Goal: Transaction & Acquisition: Purchase product/service

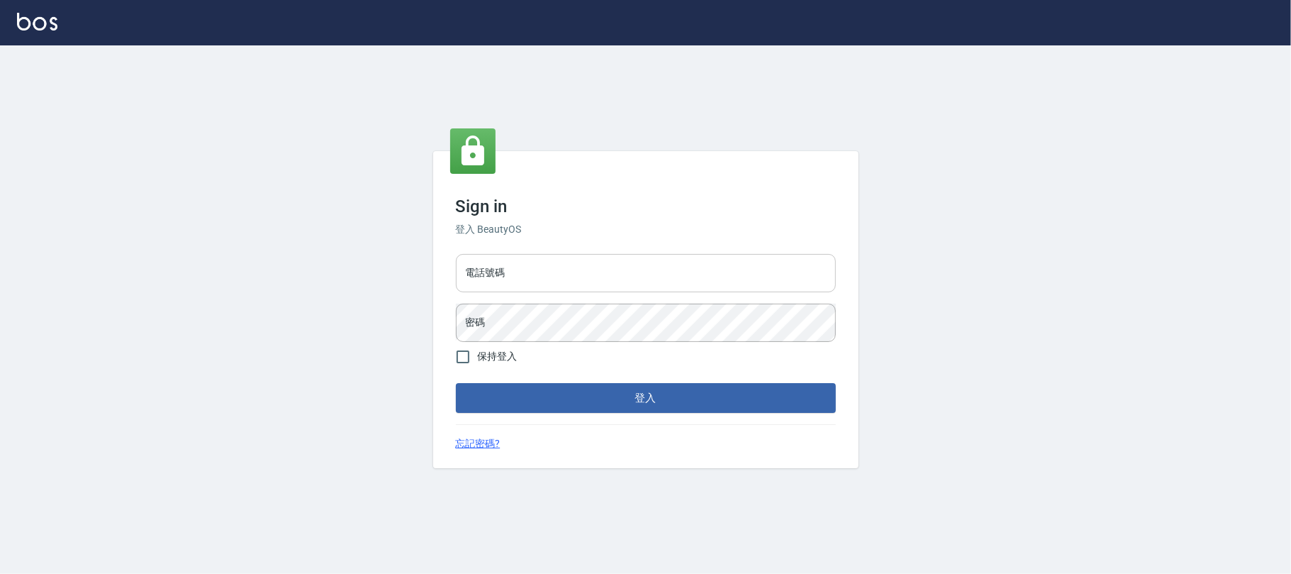
click at [585, 258] on input "電話號碼" at bounding box center [646, 273] width 380 height 38
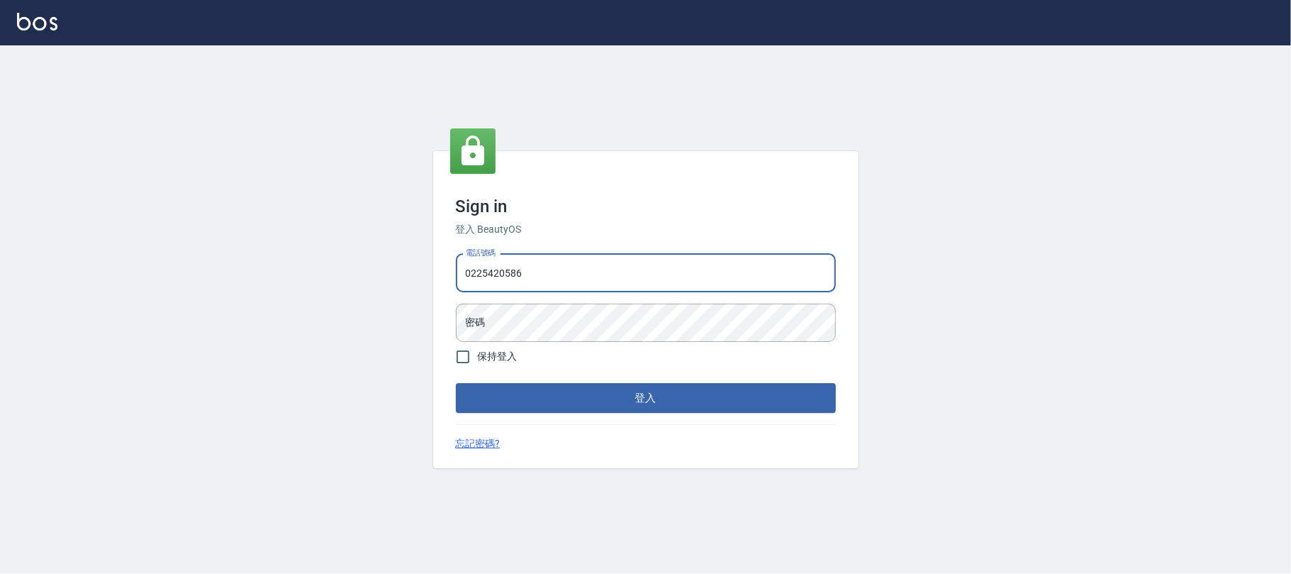
type input "0225420586"
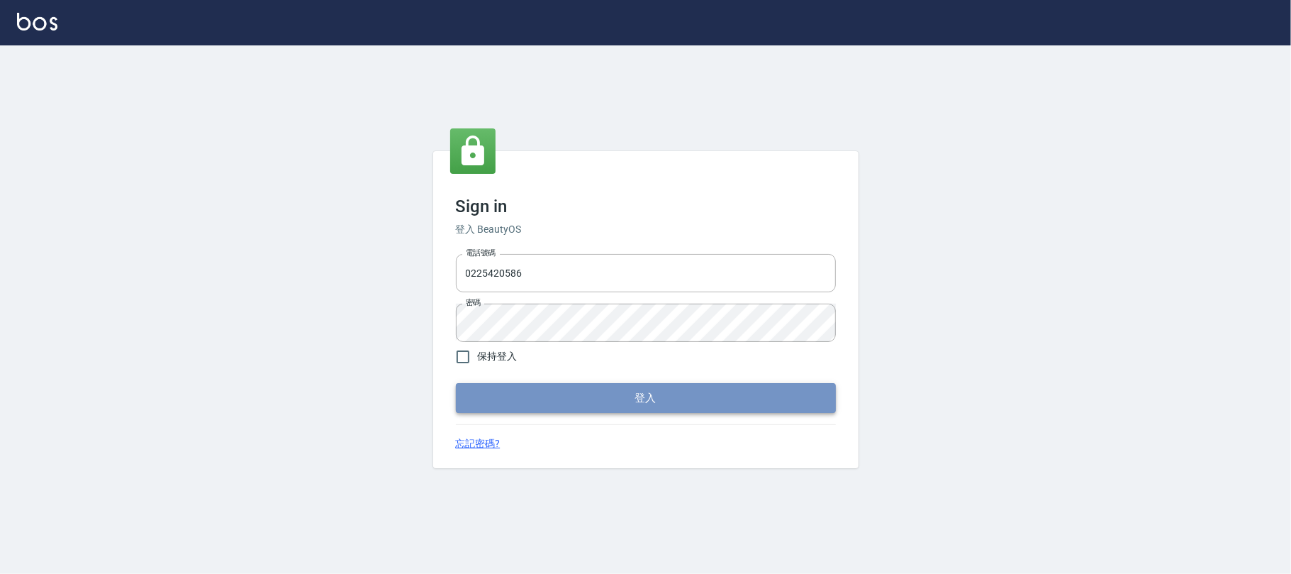
click at [583, 401] on button "登入" at bounding box center [646, 398] width 380 height 30
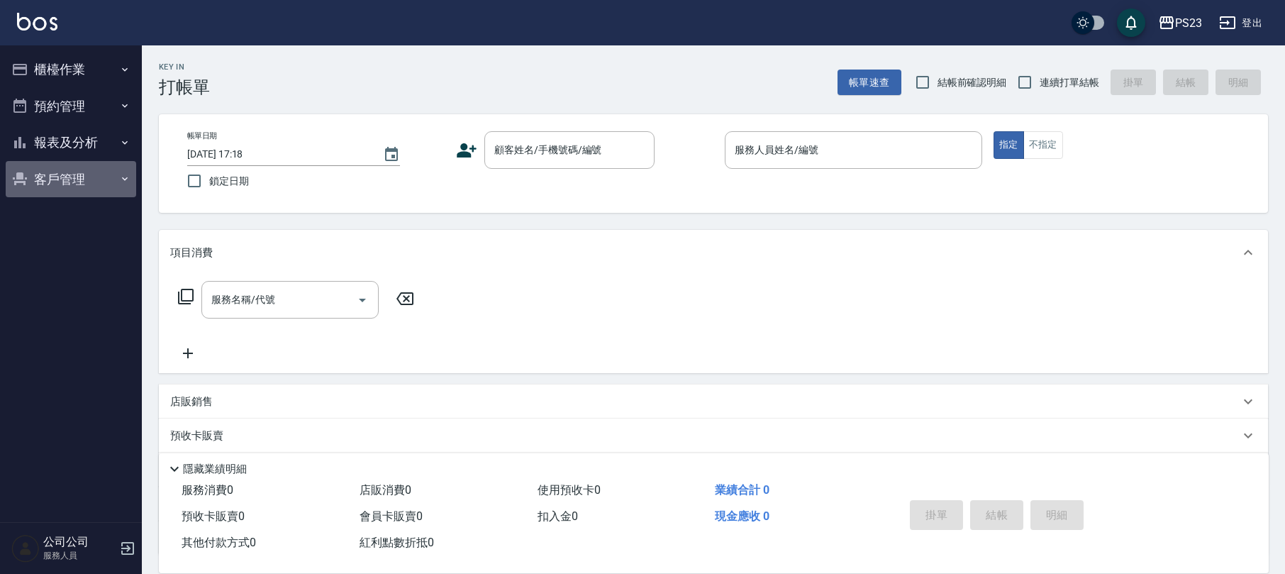
click at [38, 179] on button "客戶管理" at bounding box center [71, 179] width 130 height 37
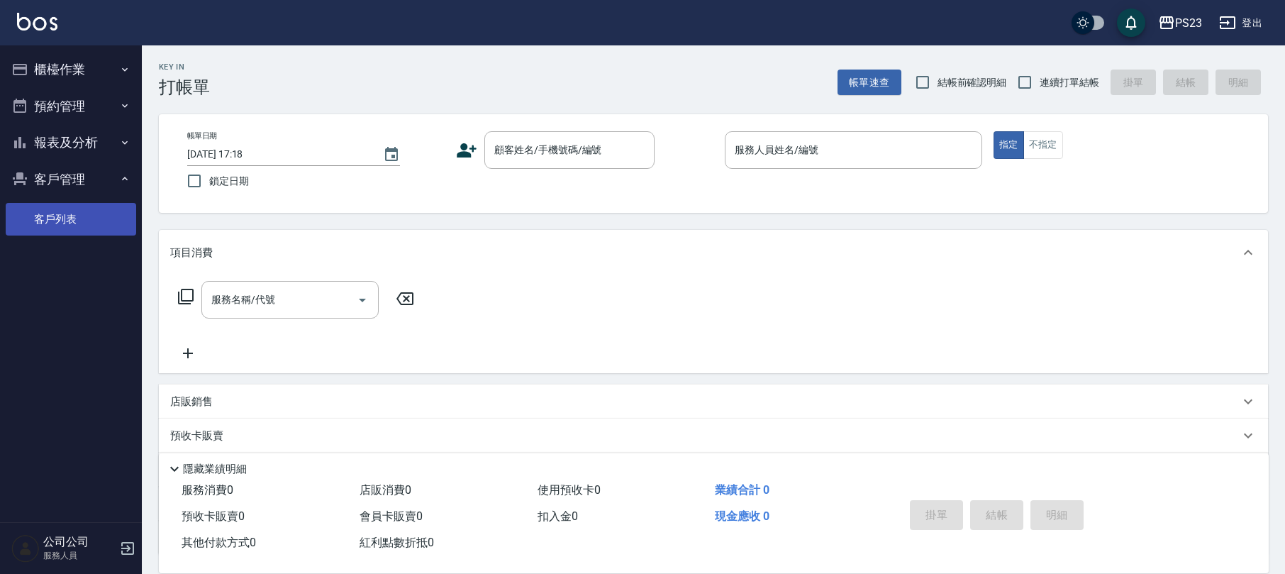
click at [84, 214] on link "客戶列表" at bounding box center [71, 219] width 130 height 33
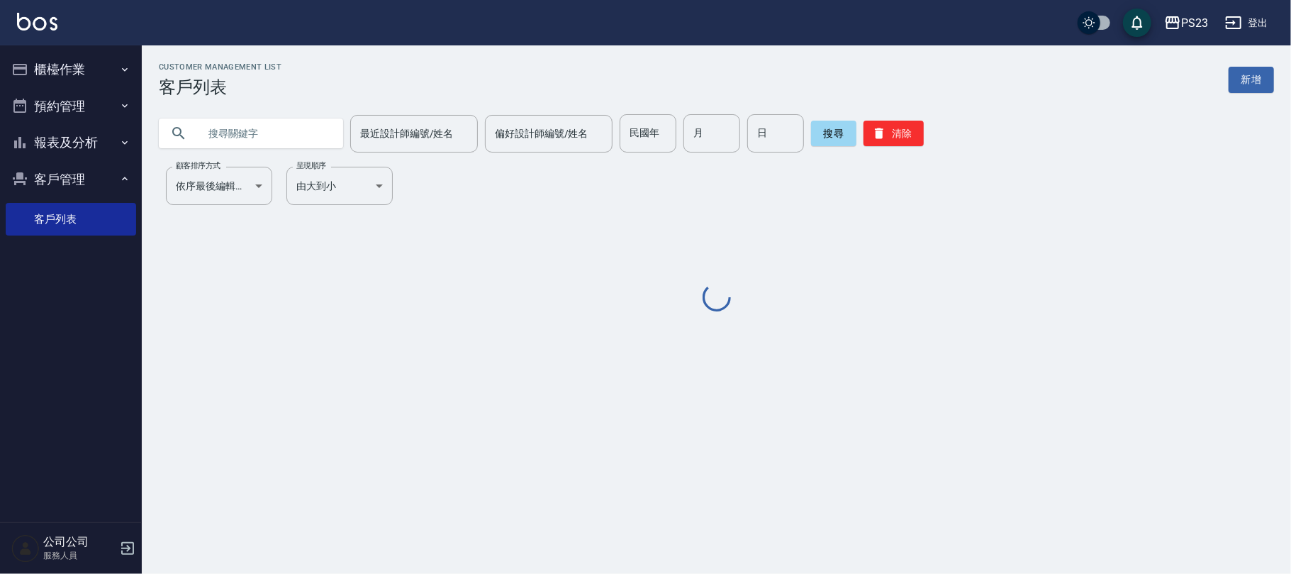
click at [262, 138] on input "text" at bounding box center [264, 133] width 133 height 38
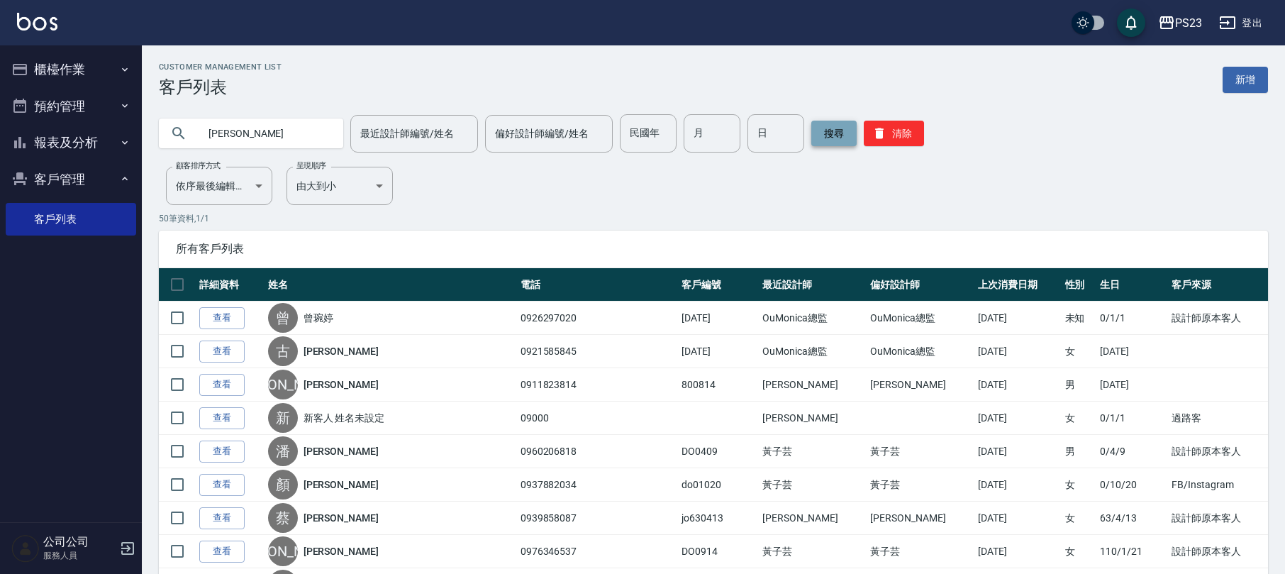
click at [818, 132] on button "搜尋" at bounding box center [833, 134] width 45 height 26
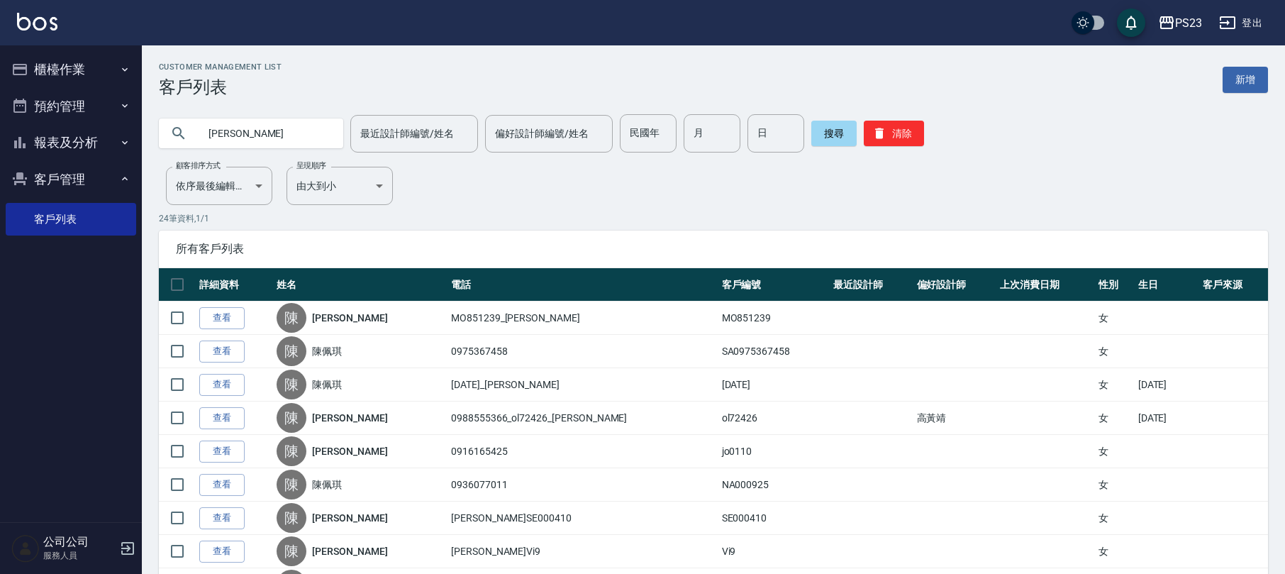
click at [269, 138] on input "[PERSON_NAME]" at bounding box center [264, 133] width 133 height 38
click at [835, 137] on button "搜尋" at bounding box center [833, 134] width 45 height 26
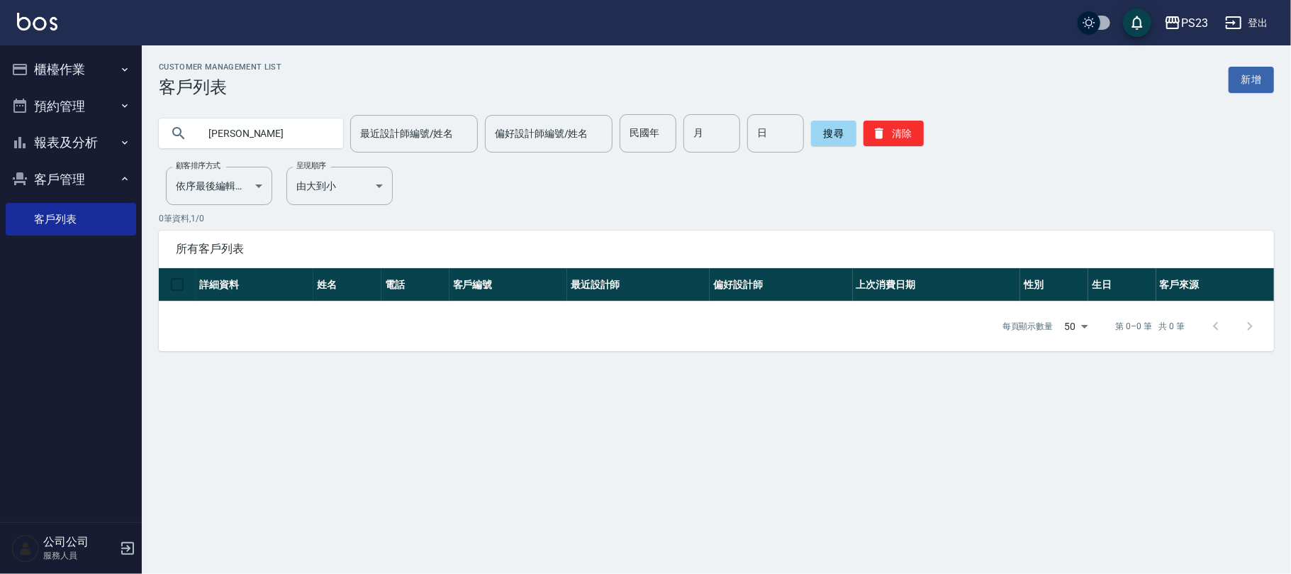
click at [228, 137] on input "[PERSON_NAME]" at bounding box center [264, 133] width 133 height 38
type input "[PERSON_NAME]"
click at [828, 137] on button "搜尋" at bounding box center [833, 134] width 45 height 26
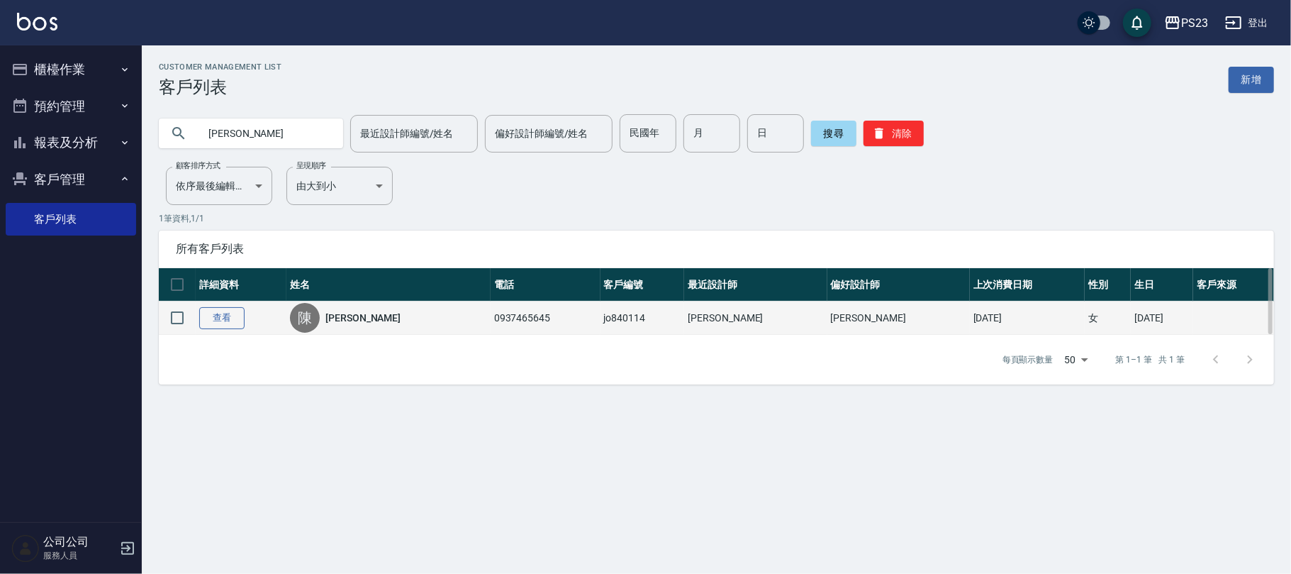
click at [239, 315] on link "查看" at bounding box center [221, 318] width 45 height 22
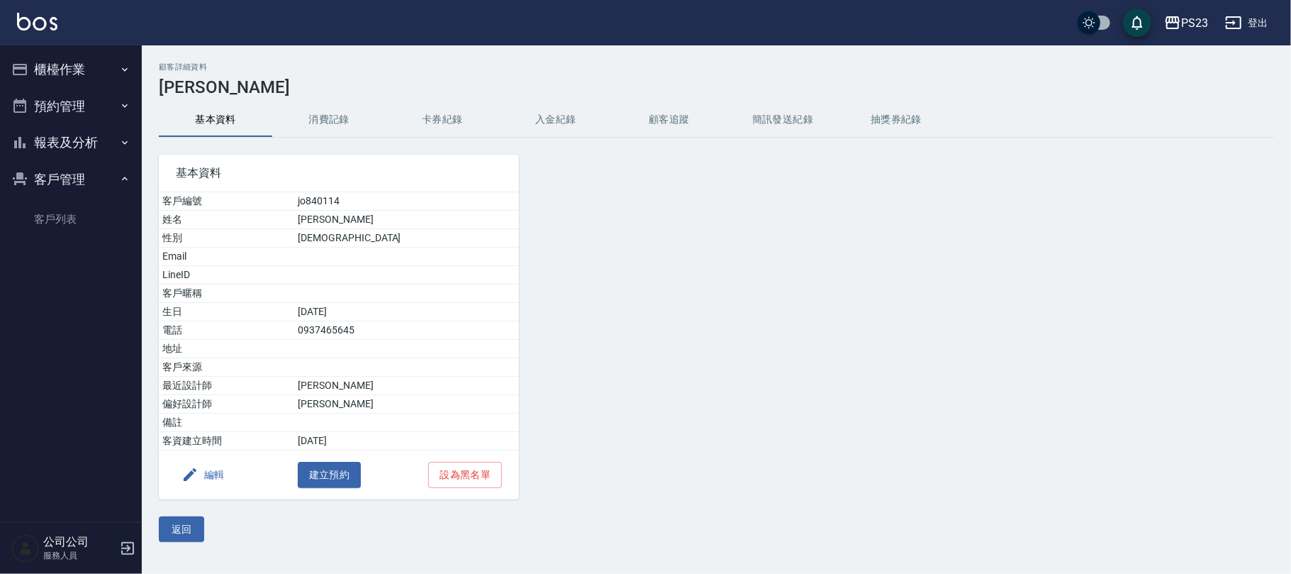
click at [579, 125] on button "入金紀錄" at bounding box center [555, 120] width 113 height 34
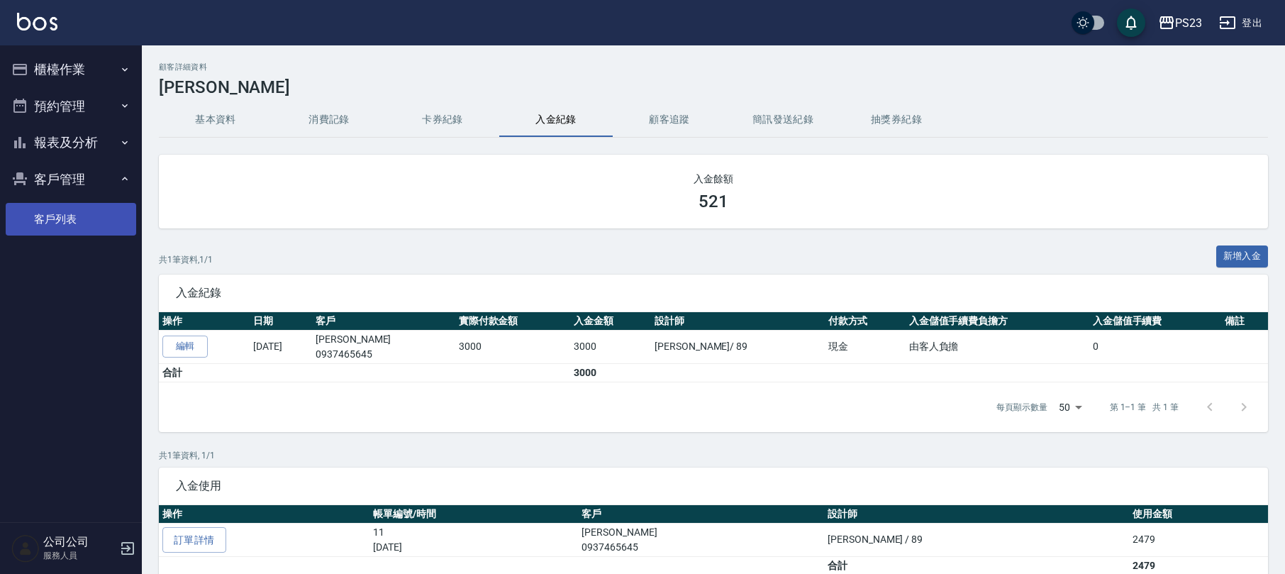
click at [26, 207] on link "客戶列表" at bounding box center [71, 219] width 130 height 33
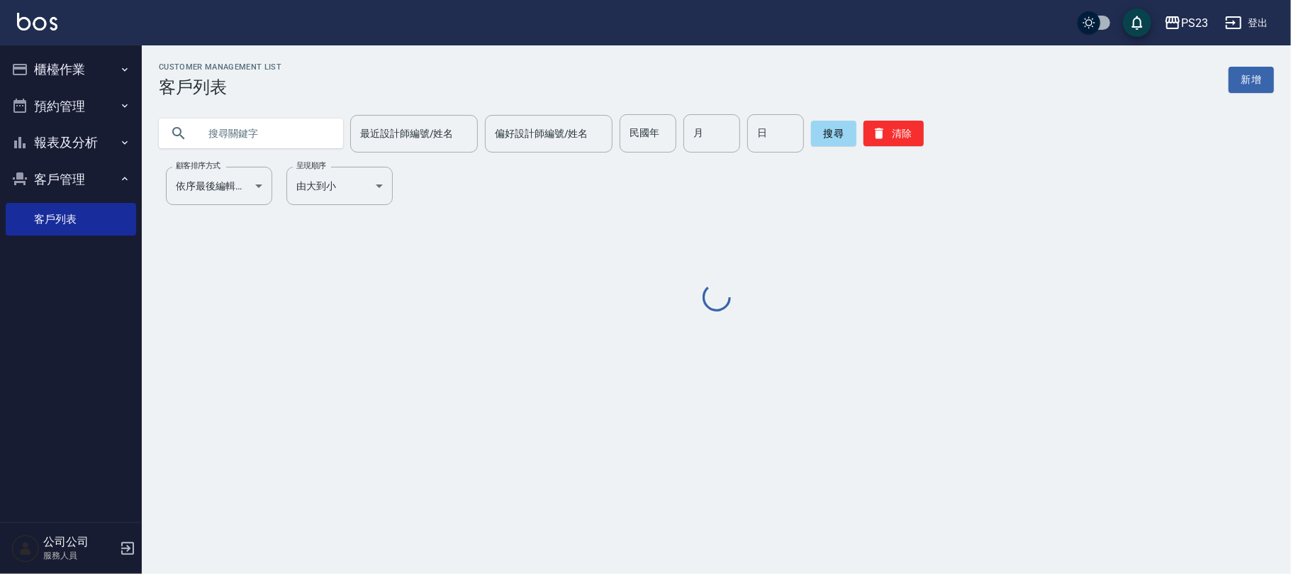
click at [58, 67] on button "櫃檯作業" at bounding box center [71, 69] width 130 height 37
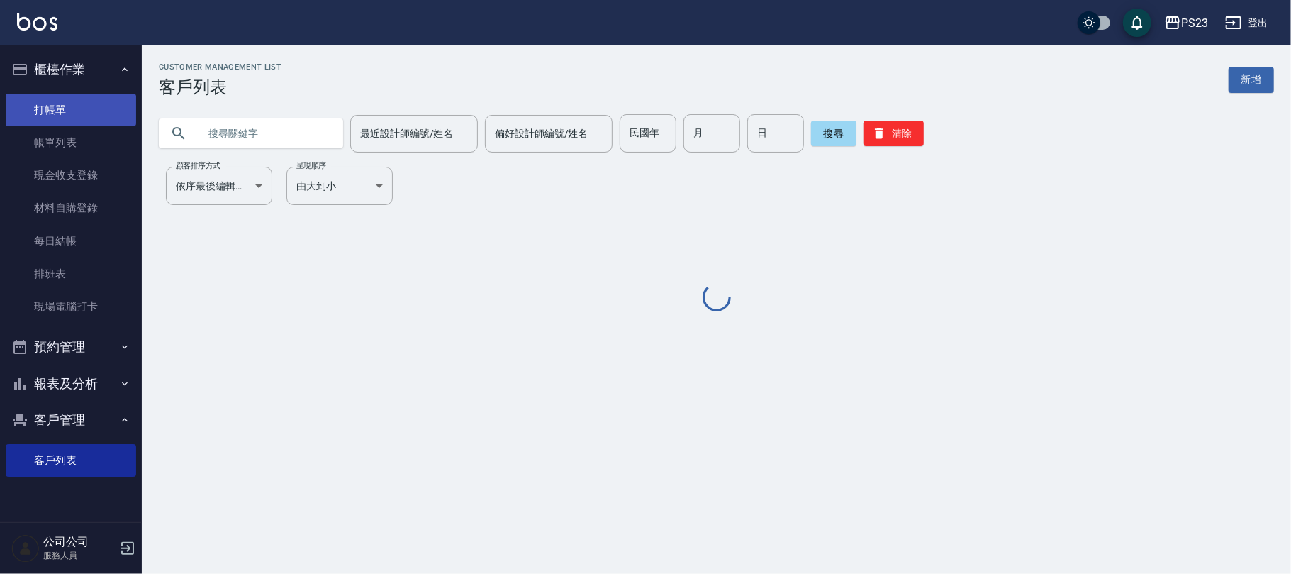
click at [60, 105] on link "打帳單" at bounding box center [71, 110] width 130 height 33
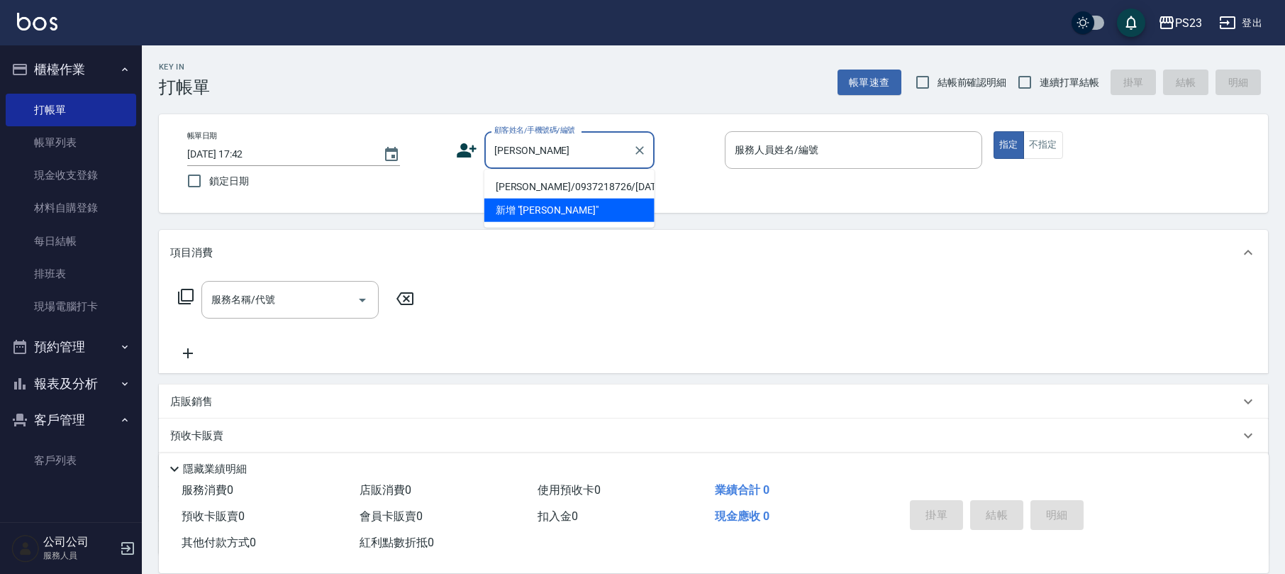
click at [619, 180] on li "[PERSON_NAME]/0937218726/[DATE]" at bounding box center [569, 186] width 170 height 23
type input "[PERSON_NAME]/0937218726/[DATE]"
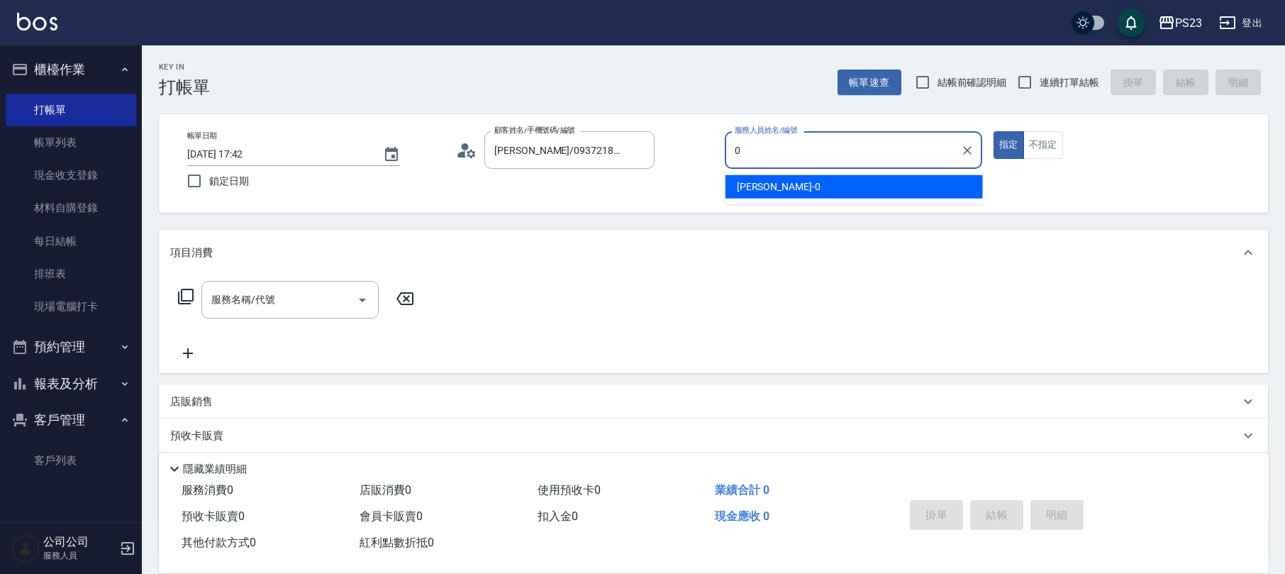
type input "[PERSON_NAME]-0"
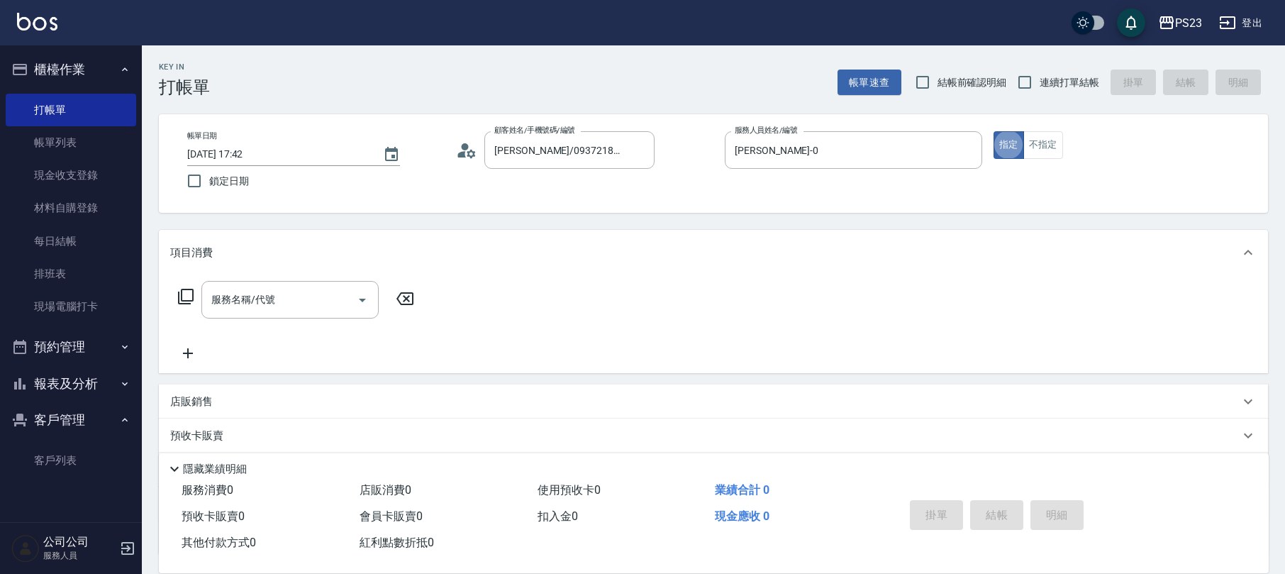
type button "true"
click at [182, 298] on icon at bounding box center [185, 296] width 17 height 17
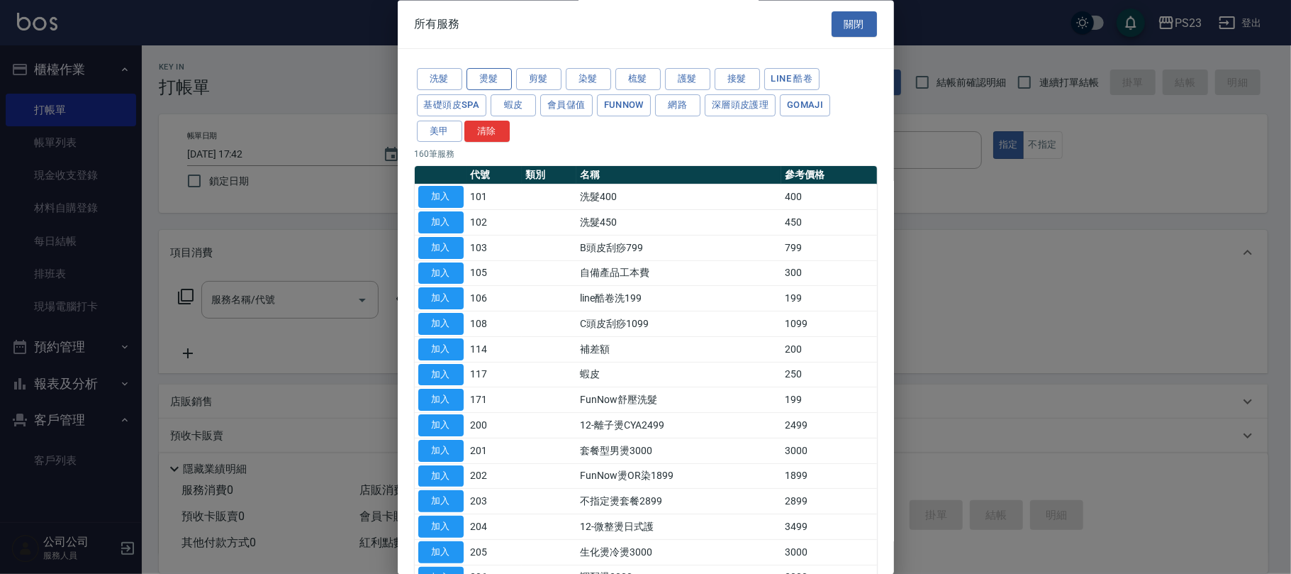
click at [482, 69] on button "燙髮" at bounding box center [488, 80] width 45 height 22
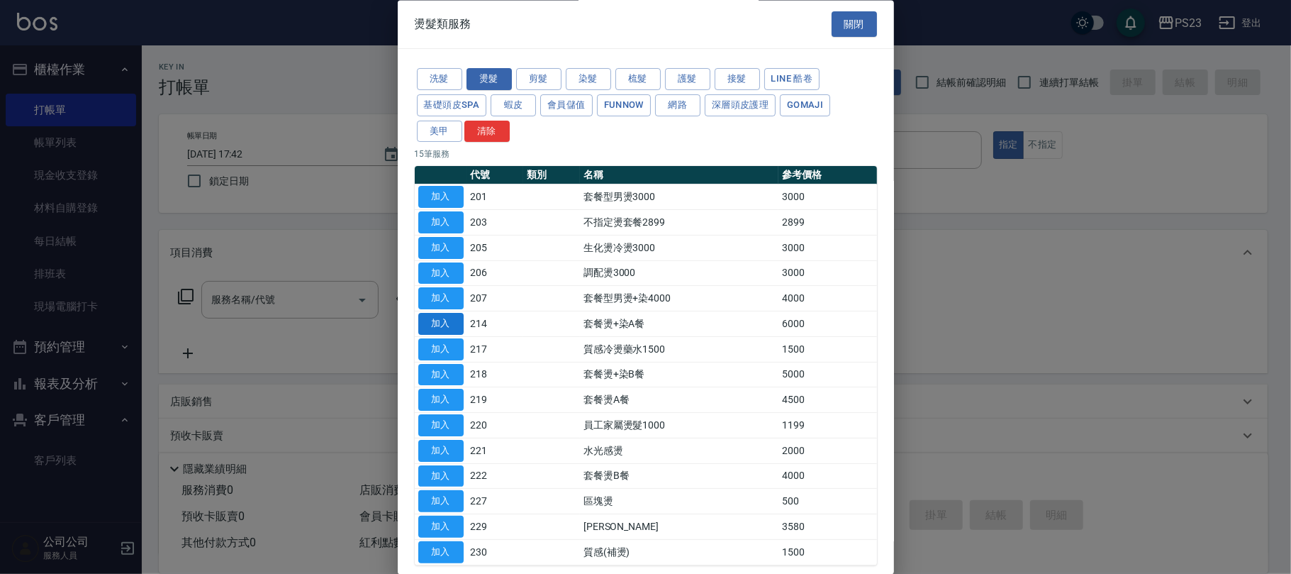
click at [432, 330] on button "加入" at bounding box center [440, 324] width 45 height 22
type input "套餐燙+染A餐(214)"
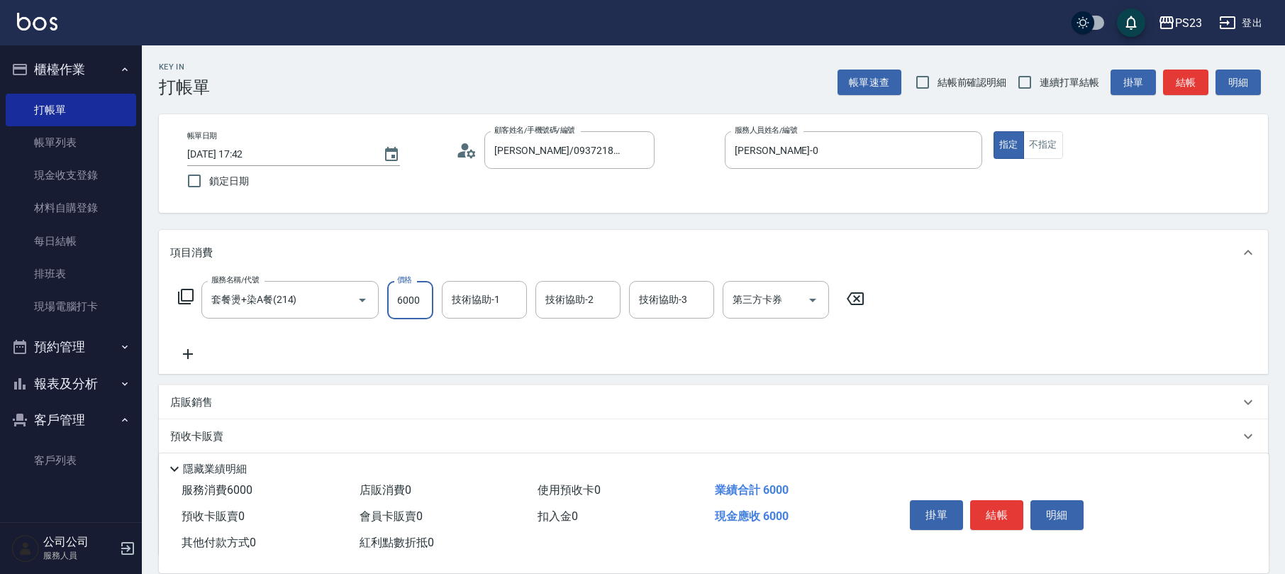
click at [407, 309] on input "6000" at bounding box center [410, 300] width 46 height 38
type input "8500"
type input "[PERSON_NAME]-0"
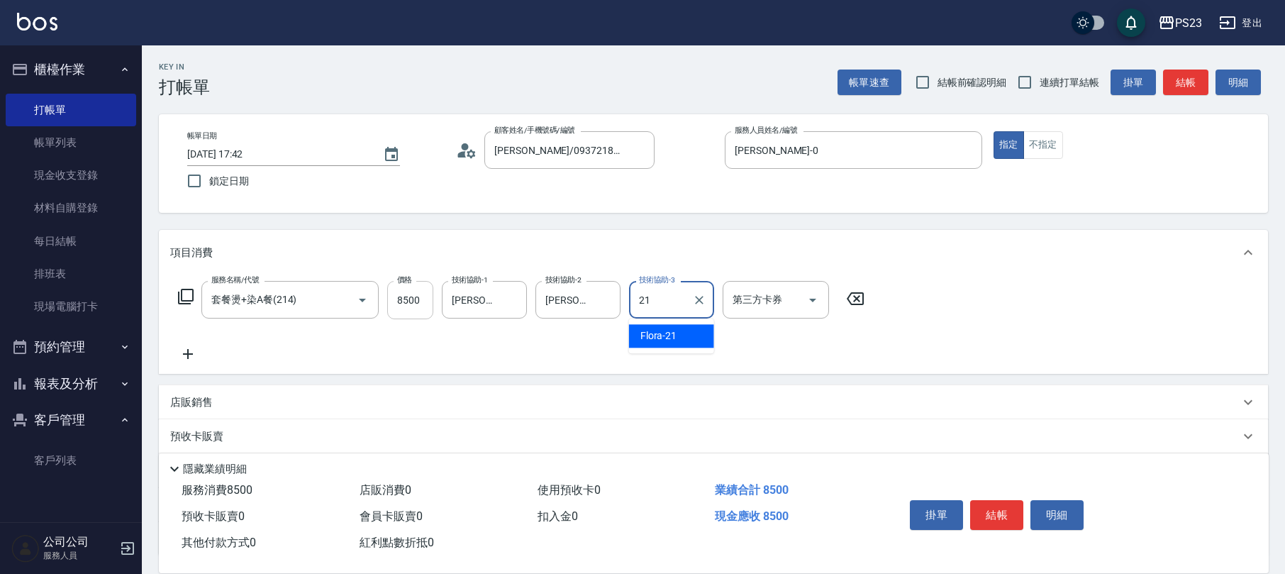
type input "Flora-21"
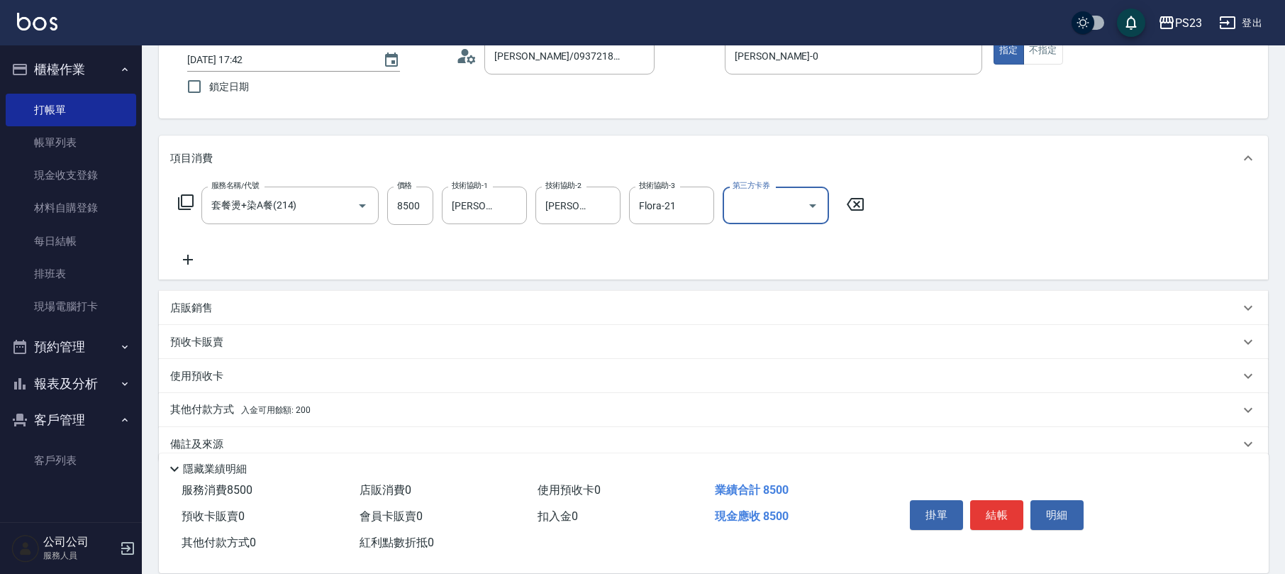
scroll to position [114, 0]
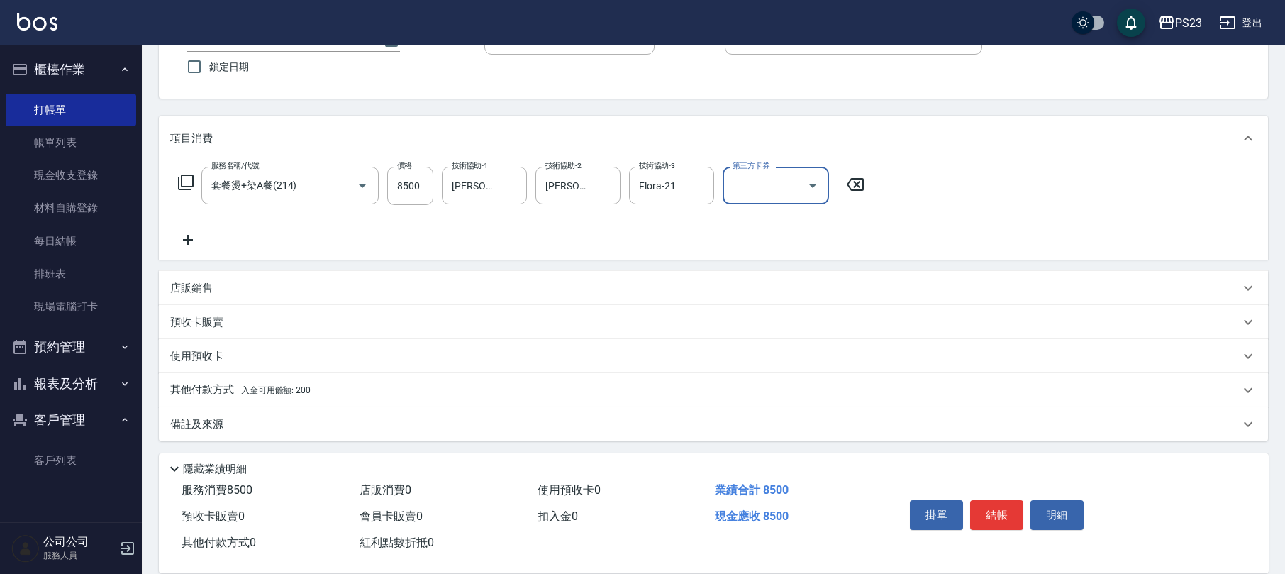
click at [276, 385] on span "入金可用餘額: 200" at bounding box center [275, 390] width 69 height 10
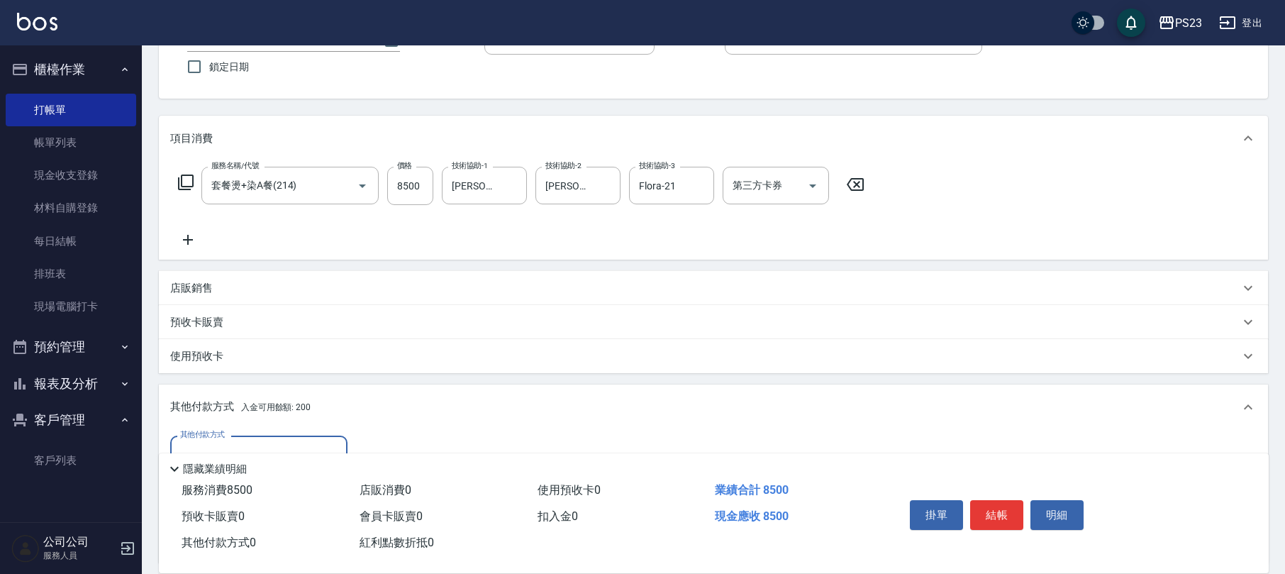
scroll to position [281, 0]
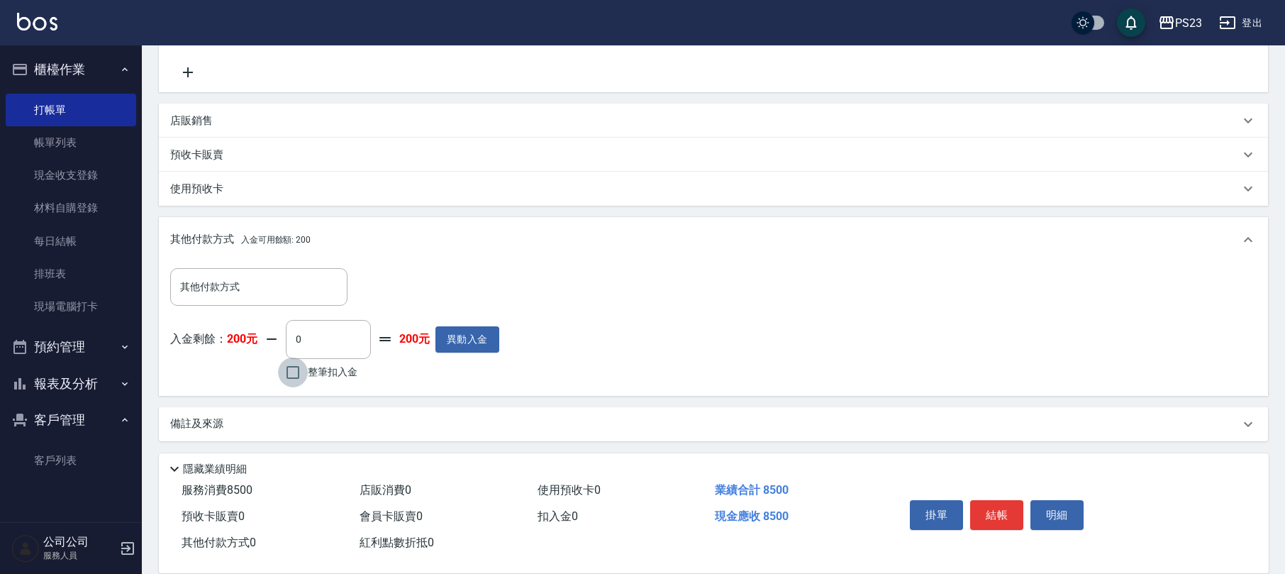
click at [293, 378] on input "整筆扣入金" at bounding box center [293, 372] width 30 height 30
checkbox input "true"
type input "200"
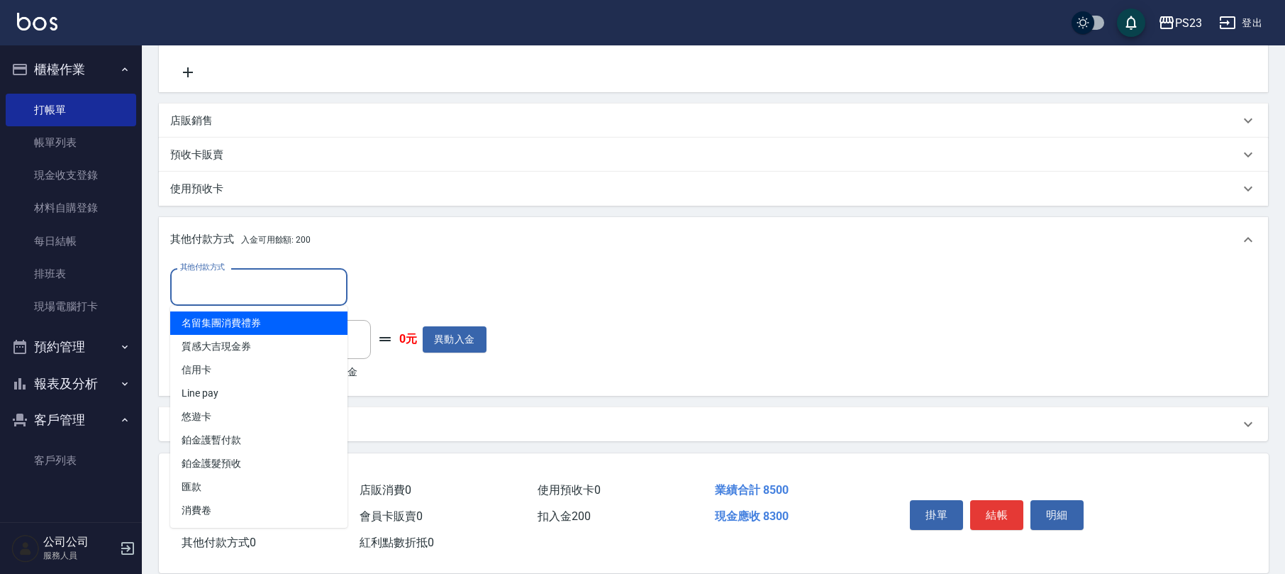
click at [256, 276] on input "其他付款方式" at bounding box center [259, 286] width 164 height 25
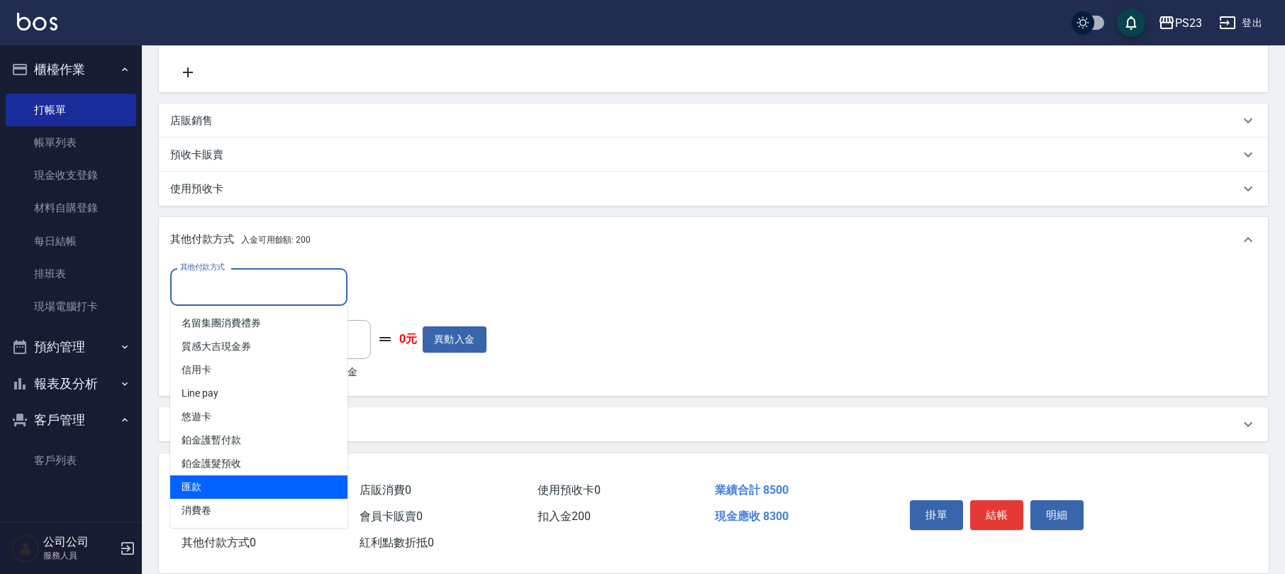
click at [197, 475] on span "匯款" at bounding box center [258, 486] width 177 height 23
type input "匯款"
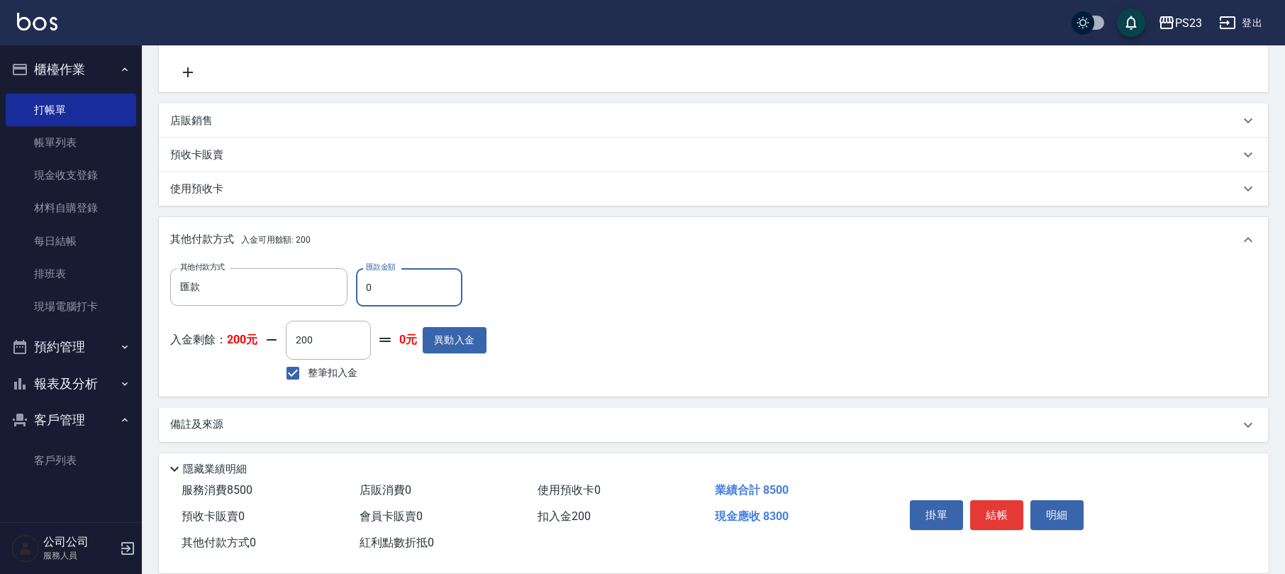
click at [363, 298] on input "0" at bounding box center [409, 287] width 106 height 38
type input "8300"
click at [987, 495] on div "掛單 結帳 明細" at bounding box center [996, 516] width 185 height 45
click at [979, 503] on button "結帳" at bounding box center [996, 515] width 53 height 30
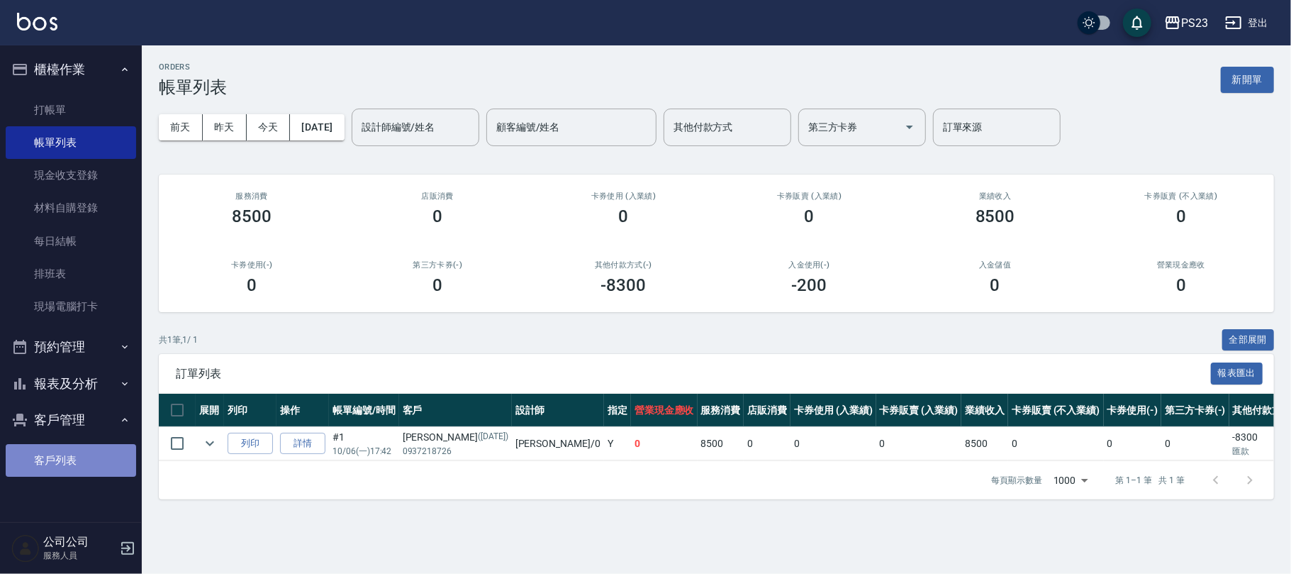
click at [55, 454] on link "客戶列表" at bounding box center [71, 460] width 130 height 33
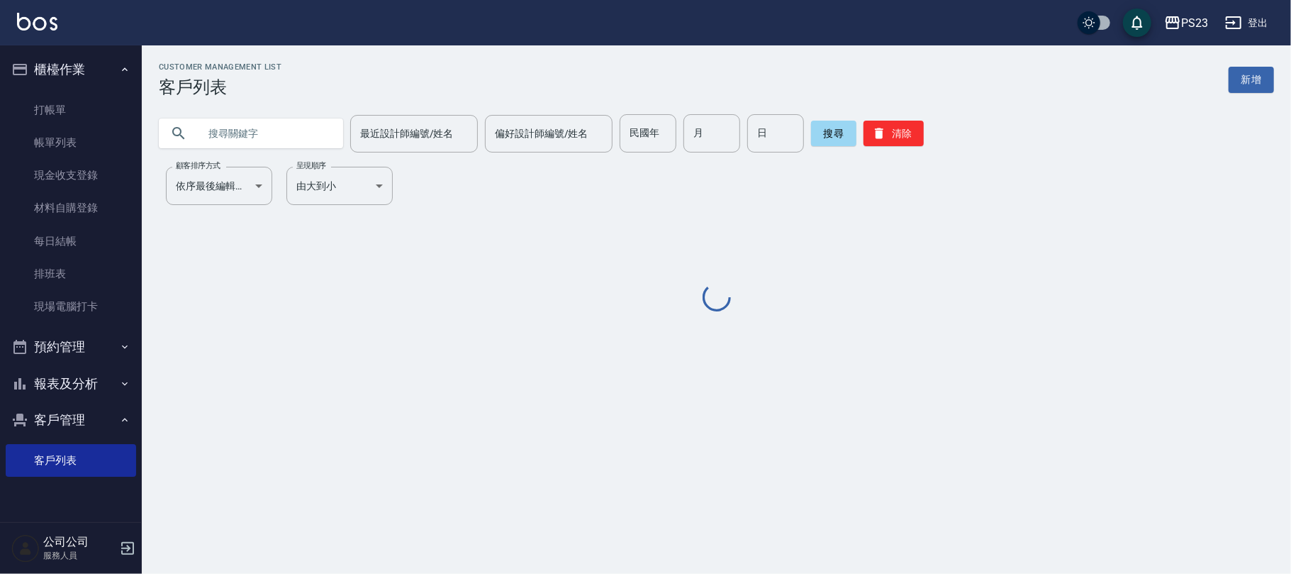
click at [210, 129] on input "text" at bounding box center [264, 133] width 133 height 38
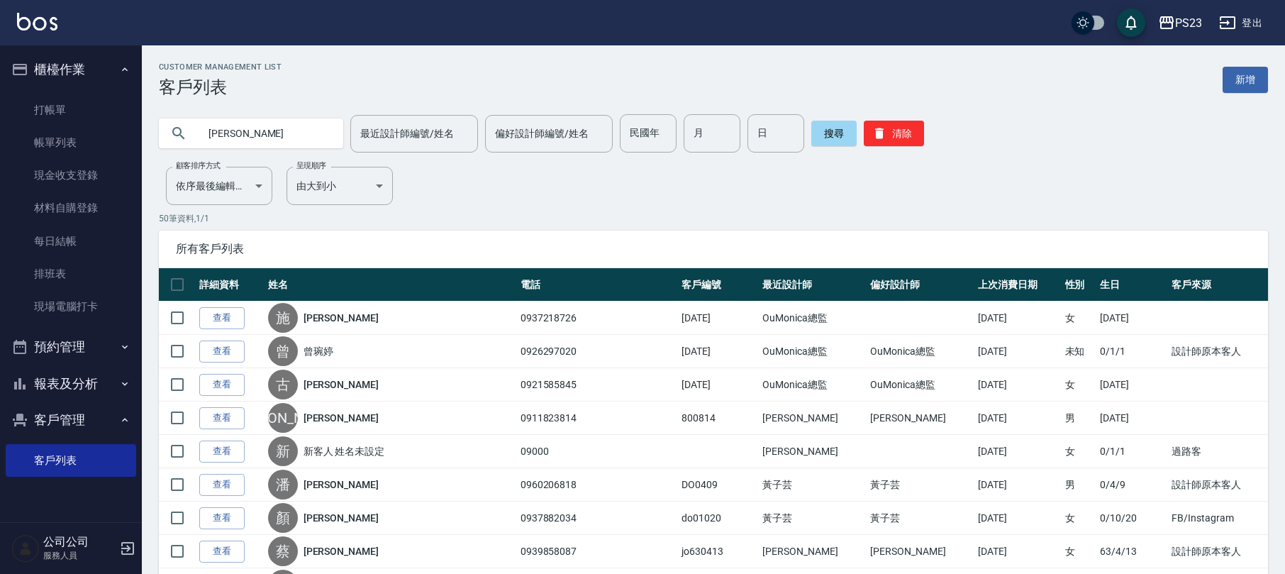
type input "[PERSON_NAME]"
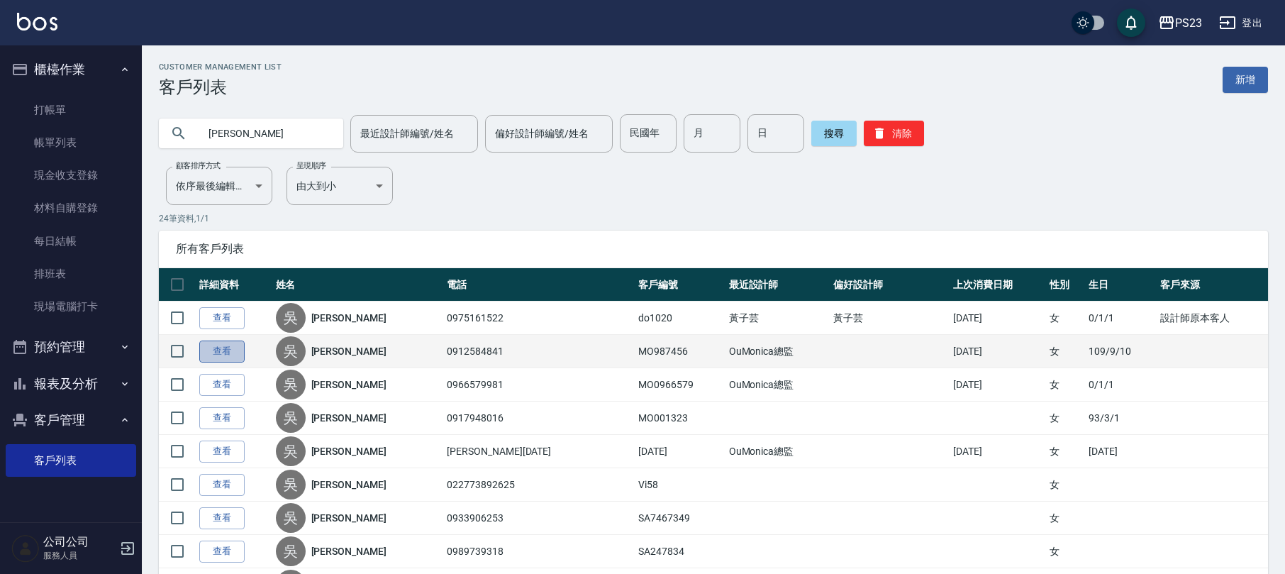
click at [214, 349] on link "查看" at bounding box center [221, 351] width 45 height 22
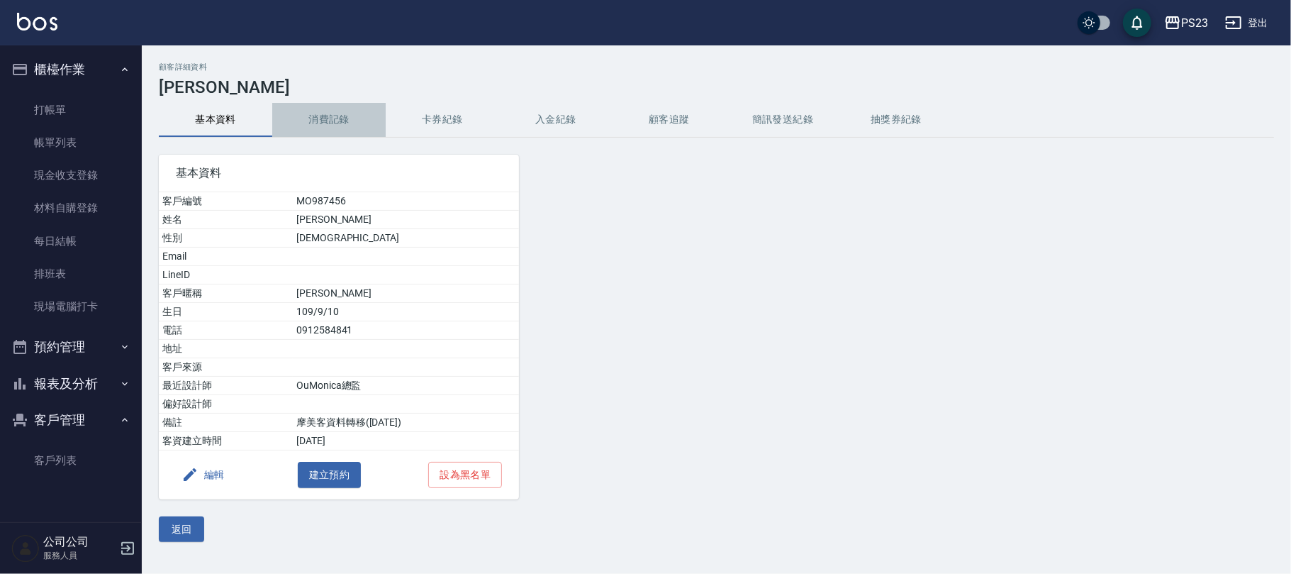
click at [329, 126] on button "消費記錄" at bounding box center [328, 120] width 113 height 34
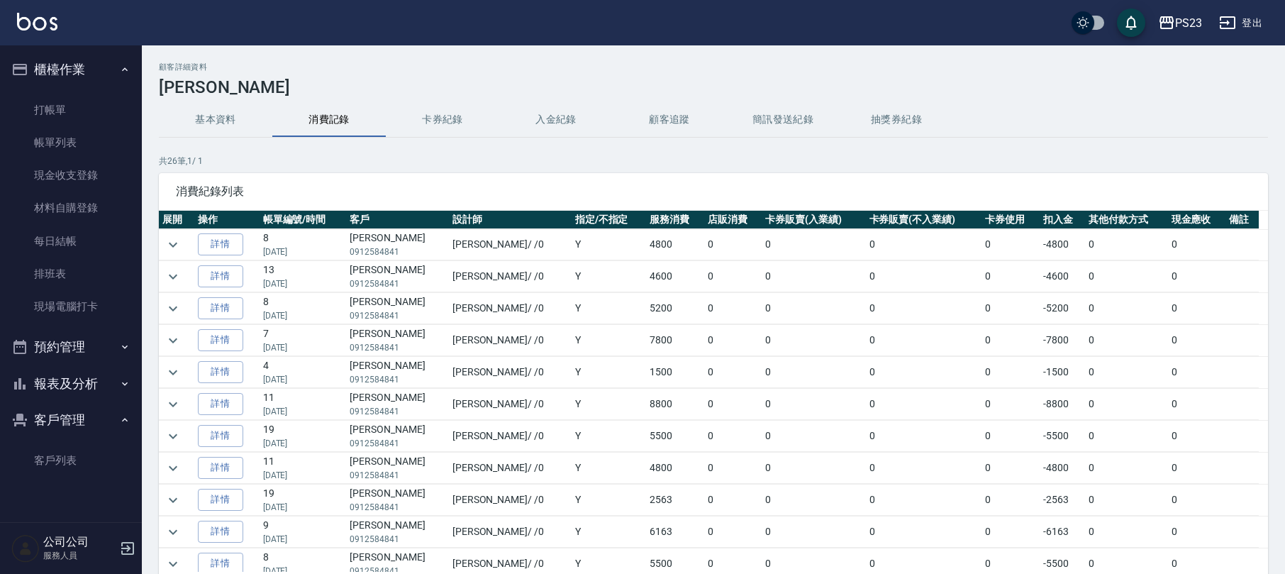
click at [561, 133] on button "入金紀錄" at bounding box center [555, 120] width 113 height 34
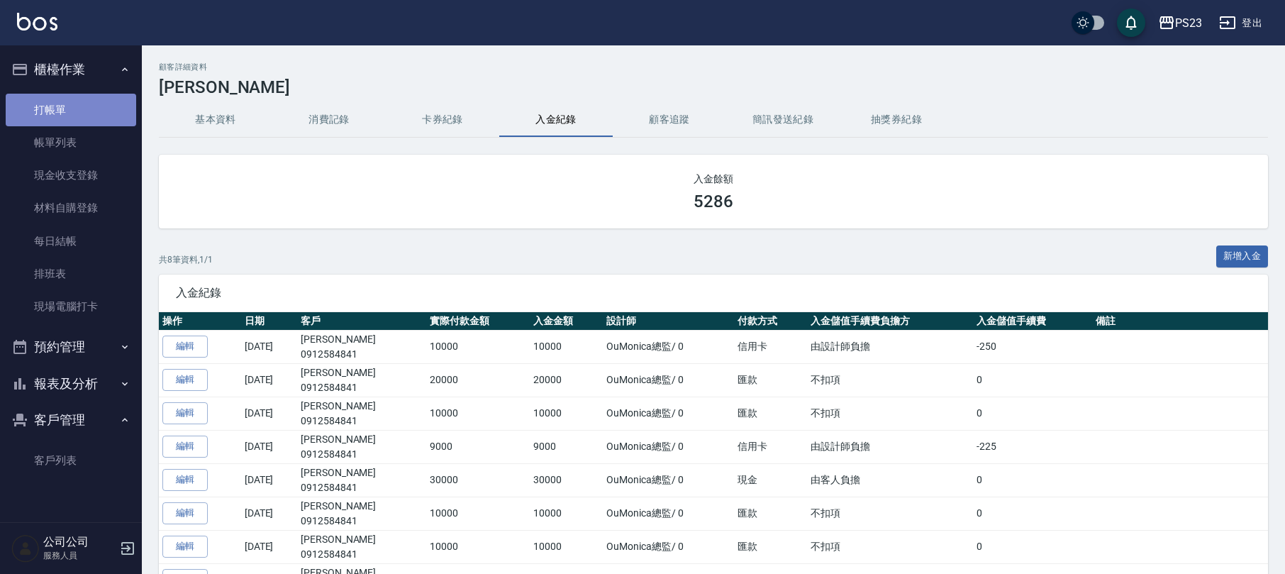
click at [52, 105] on link "打帳單" at bounding box center [71, 110] width 130 height 33
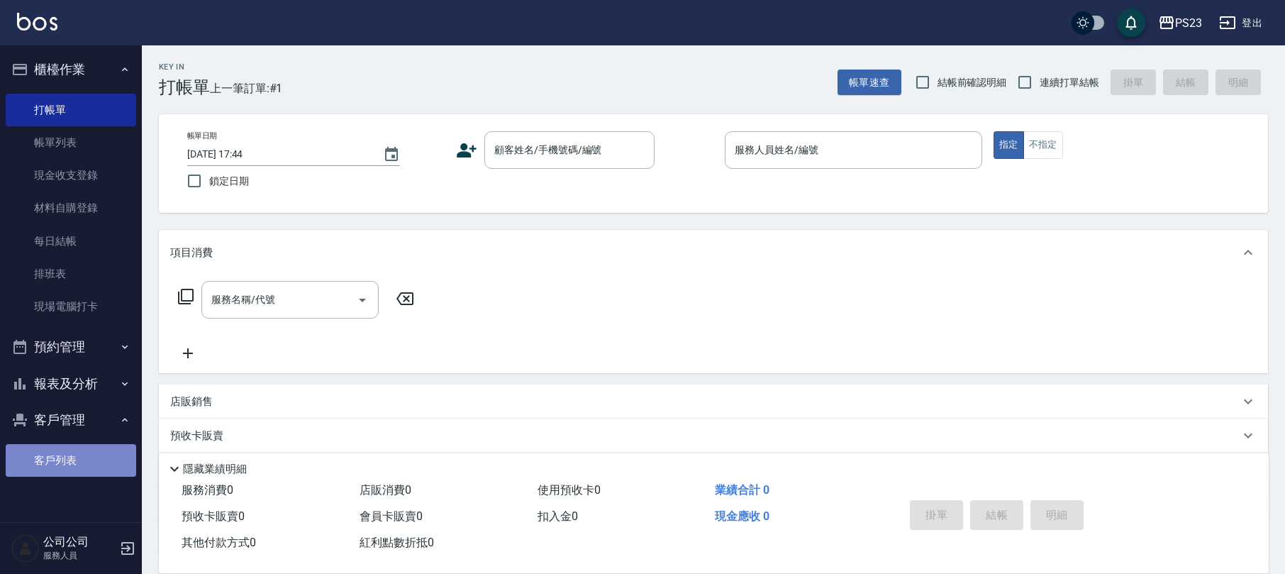
click at [50, 464] on link "客戶列表" at bounding box center [71, 460] width 130 height 33
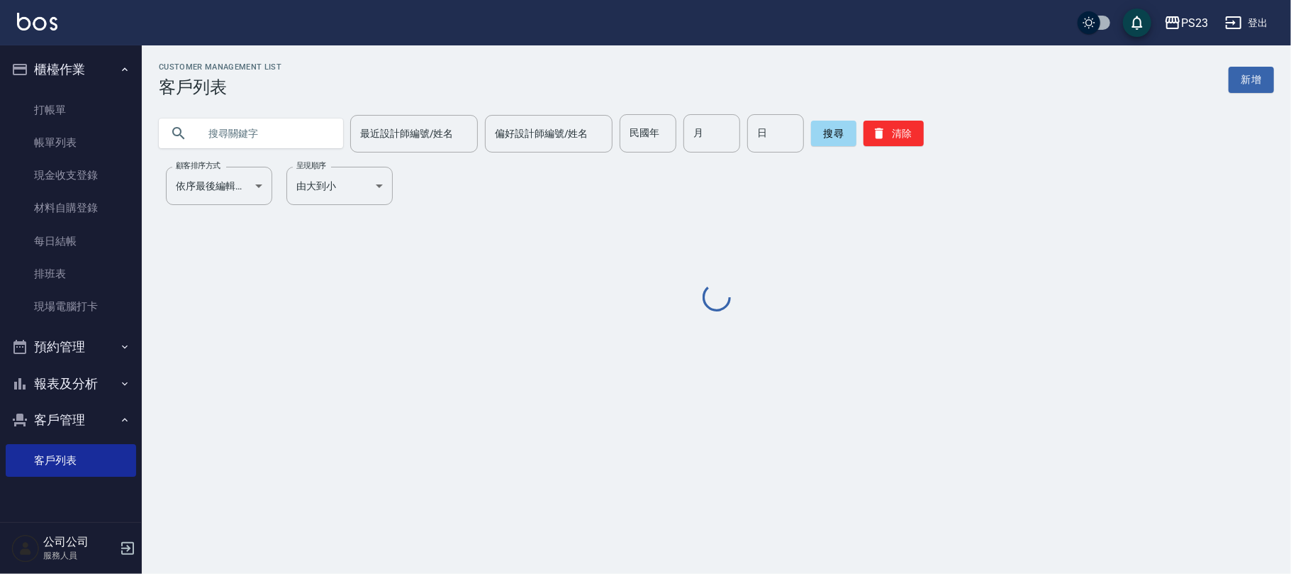
click at [281, 137] on input "text" at bounding box center [264, 133] width 133 height 38
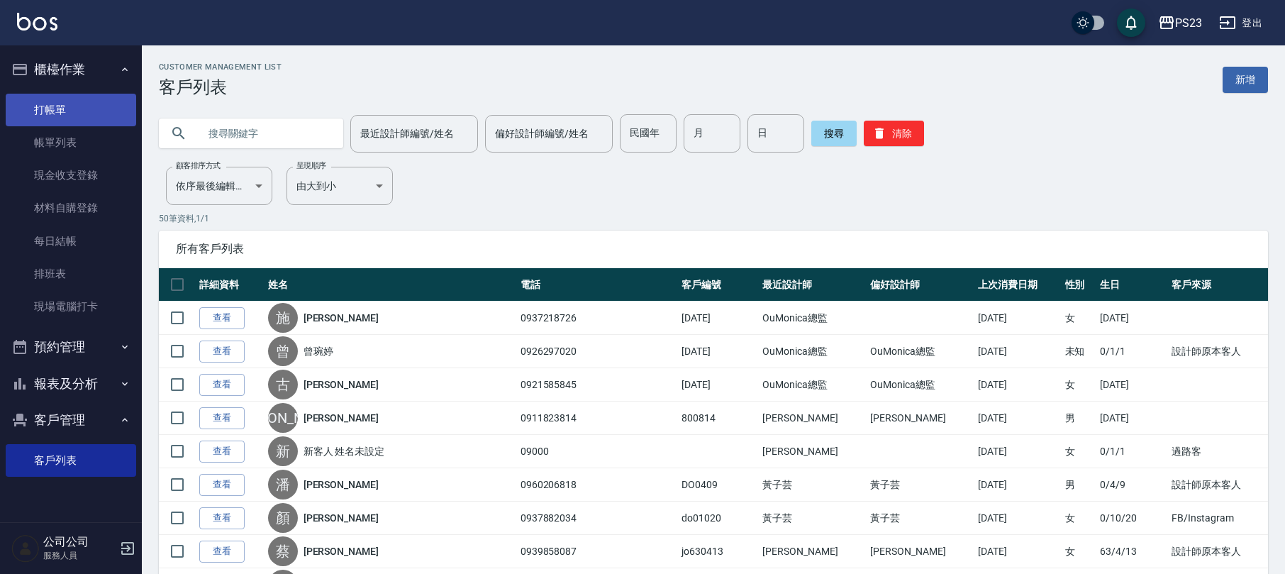
click at [35, 106] on link "打帳單" at bounding box center [71, 110] width 130 height 33
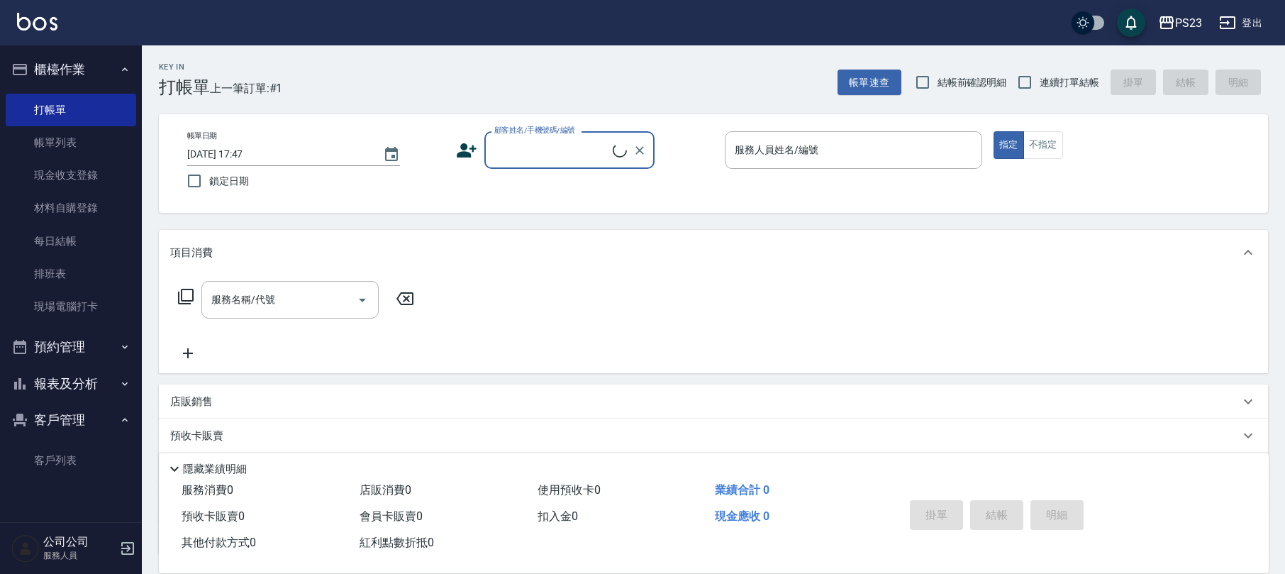
click at [503, 155] on input "顧客姓名/手機號碼/編號" at bounding box center [552, 150] width 122 height 25
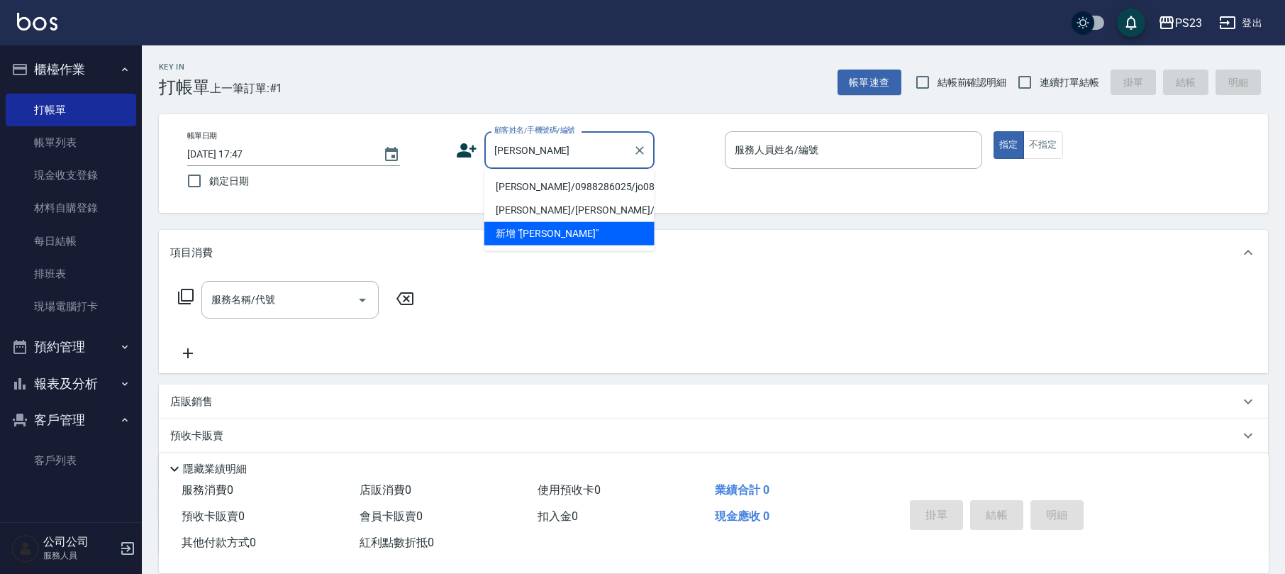
click at [559, 181] on li "[PERSON_NAME]/0988286025/jo0871116" at bounding box center [569, 186] width 170 height 23
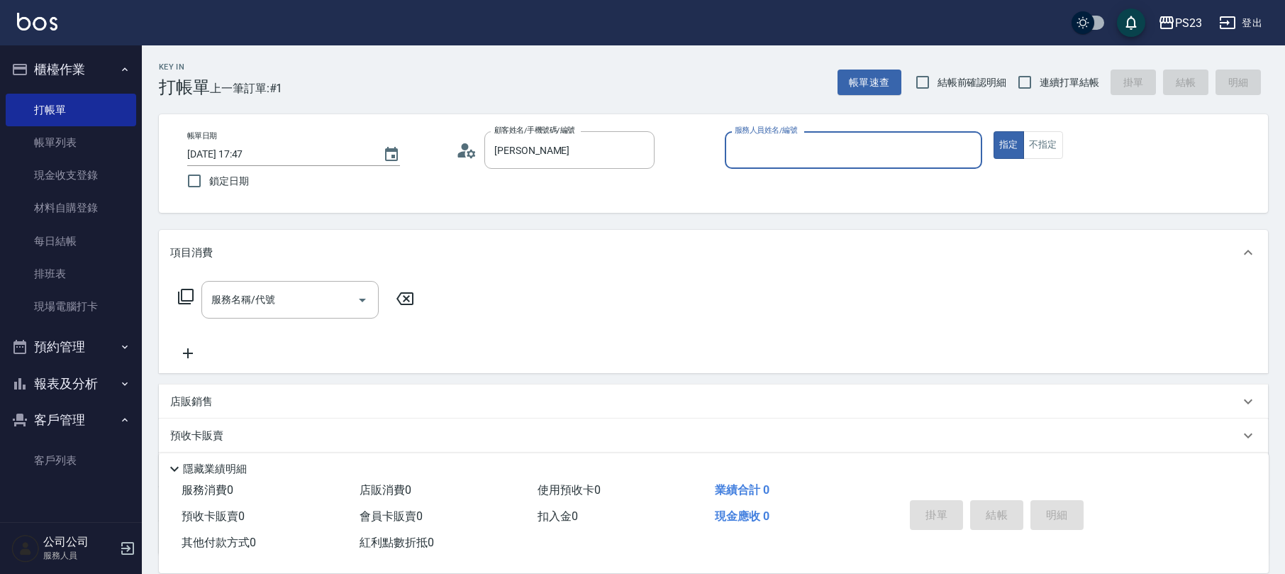
type input "[PERSON_NAME]/0988286025/jo0871116"
type input "[PERSON_NAME]-89"
click at [183, 295] on icon at bounding box center [185, 296] width 17 height 17
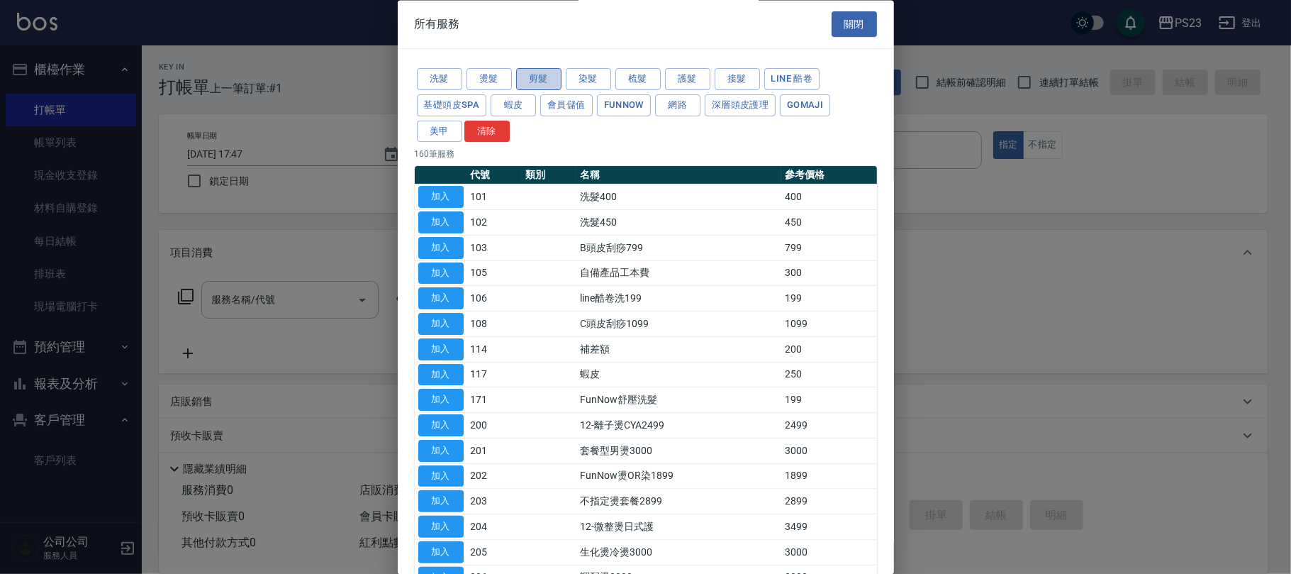
click at [539, 79] on button "剪髮" at bounding box center [538, 80] width 45 height 22
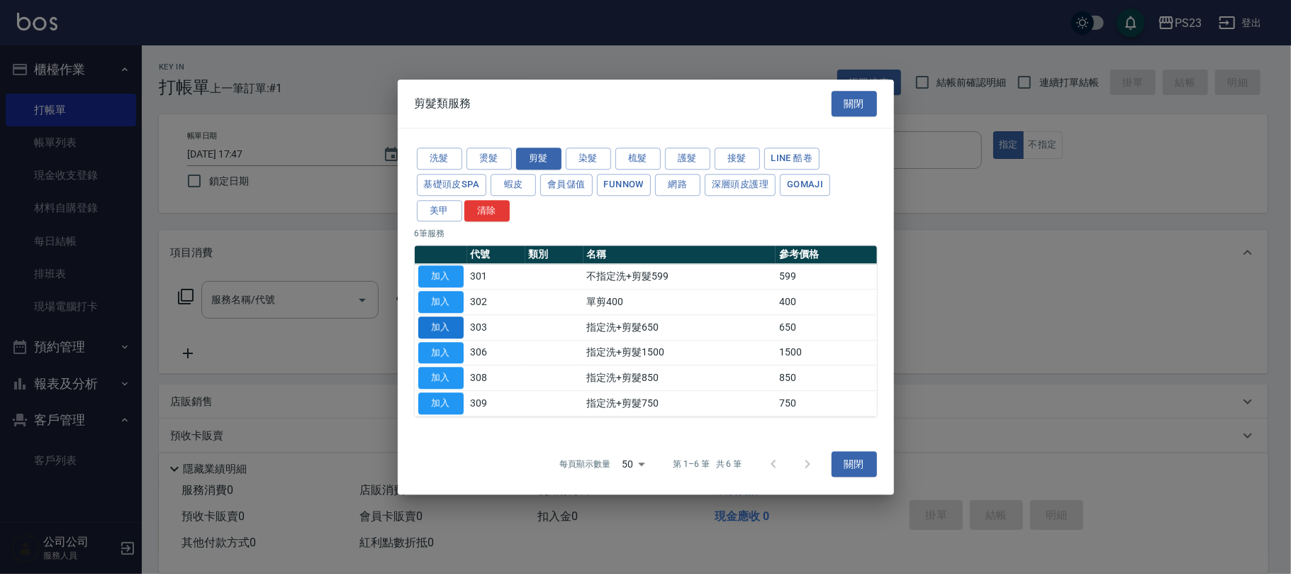
click at [441, 330] on button "加入" at bounding box center [440, 327] width 45 height 22
type input "指定洗+剪髮650(303)"
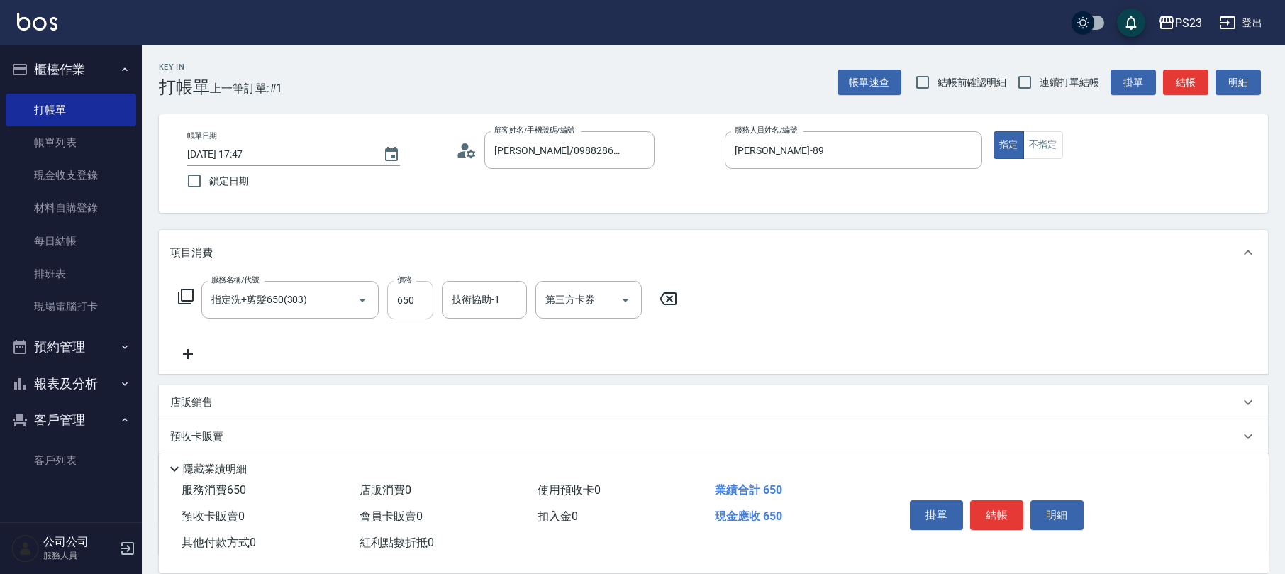
click at [403, 310] on input "650" at bounding box center [410, 300] width 46 height 38
type input "1000"
type input "Jennie-28"
click at [1001, 515] on button "結帳" at bounding box center [996, 515] width 53 height 30
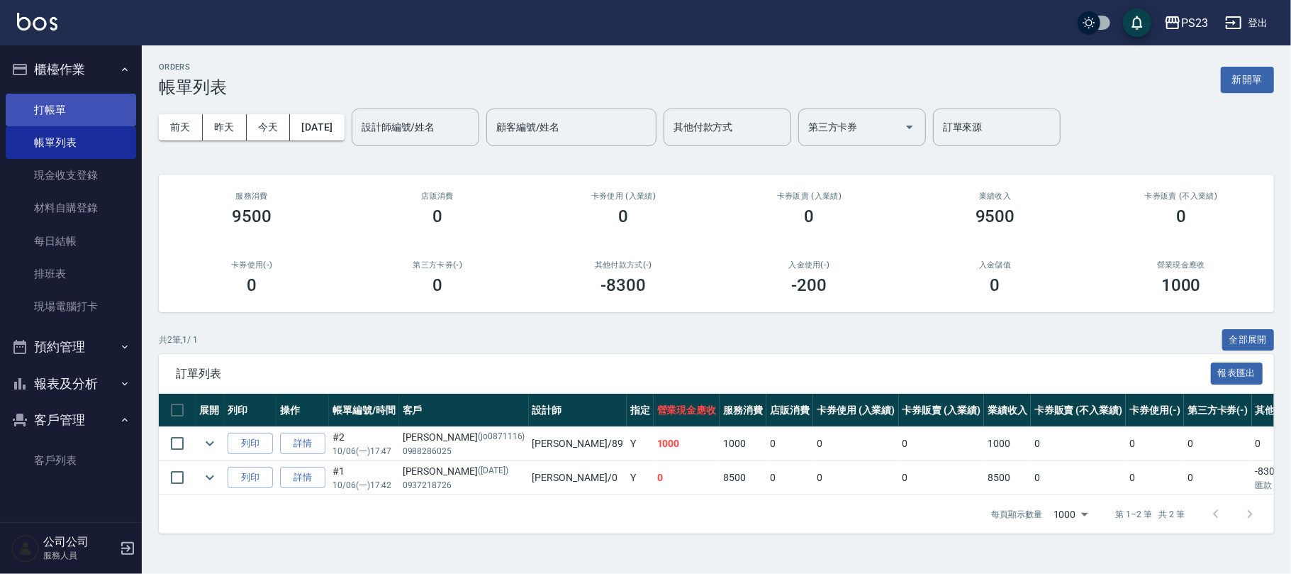
click at [66, 113] on link "打帳單" at bounding box center [71, 110] width 130 height 33
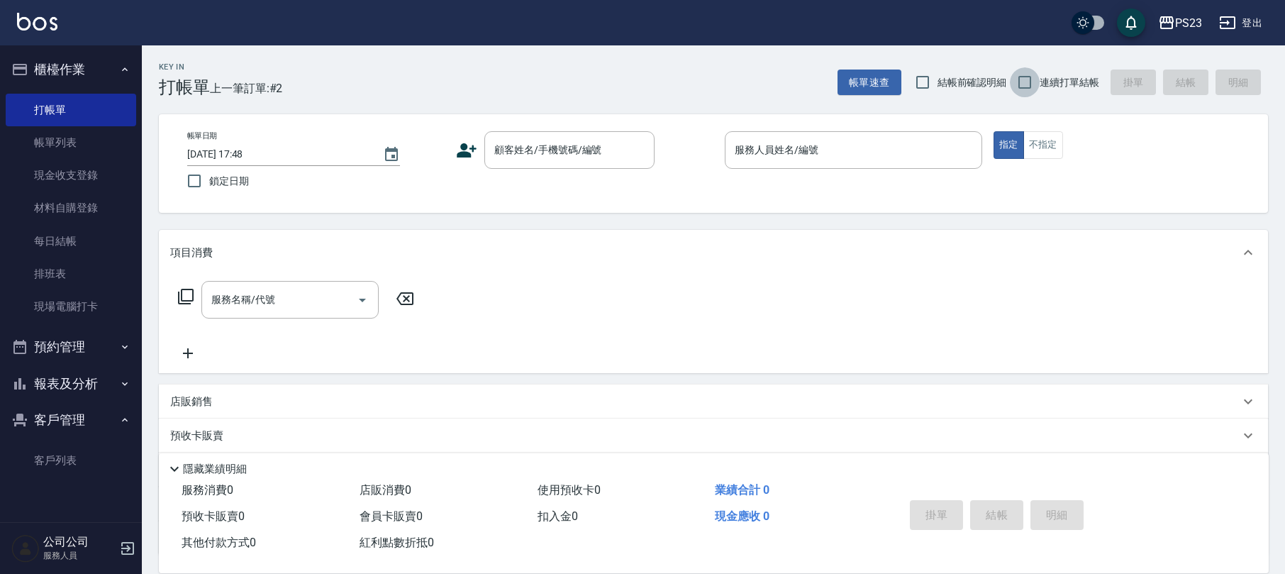
click at [1024, 75] on input "連續打單結帳" at bounding box center [1024, 82] width 30 height 30
click at [1009, 67] on input "連續打單結帳" at bounding box center [1024, 82] width 30 height 30
click at [1026, 84] on input "連續打單結帳" at bounding box center [1024, 82] width 30 height 30
checkbox input "true"
click at [539, 149] on input "顧客姓名/手機號碼/編號" at bounding box center [559, 150] width 136 height 25
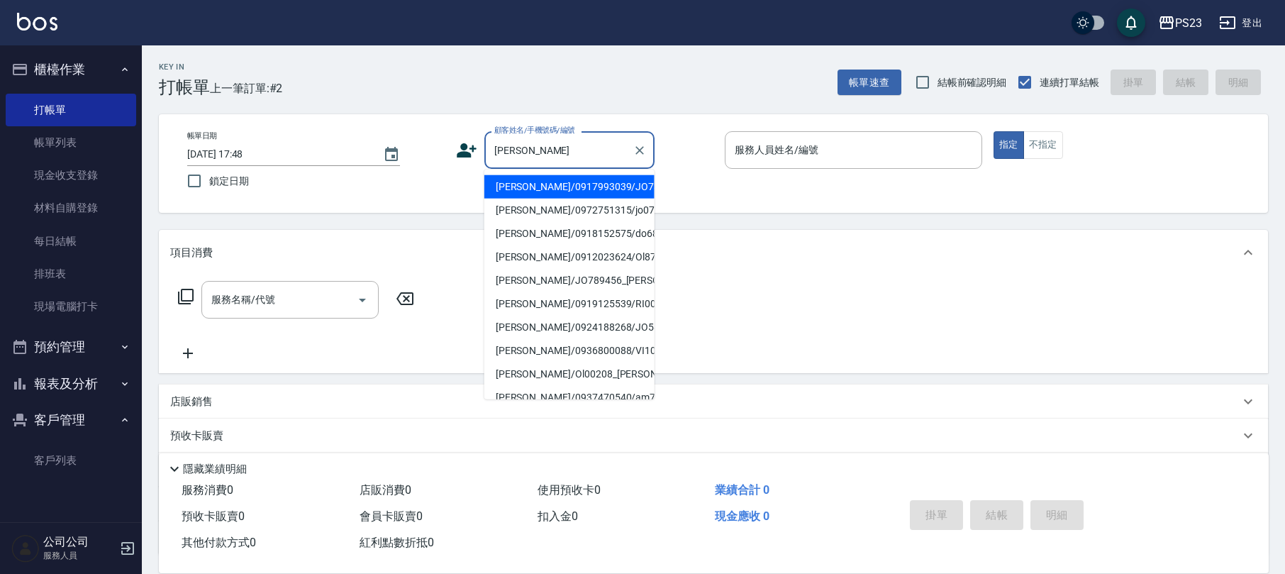
click at [522, 186] on li "[PERSON_NAME]/0917993039/JO730904" at bounding box center [569, 186] width 170 height 23
type input "[PERSON_NAME]/0917993039/JO730904"
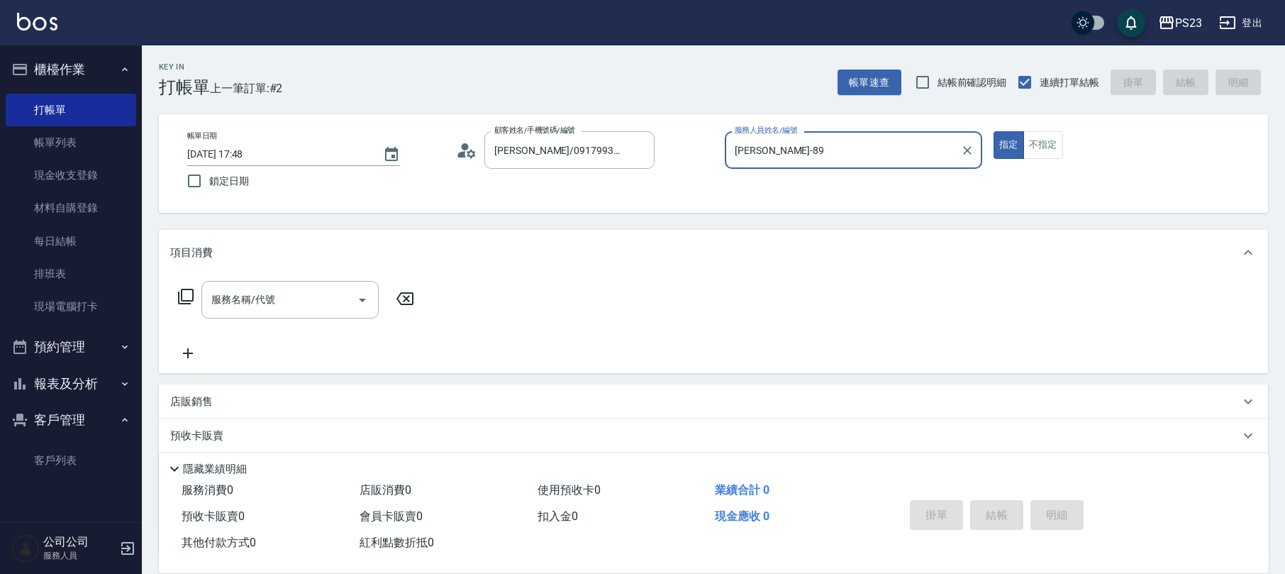
type input "[PERSON_NAME]-89"
click at [180, 304] on icon at bounding box center [185, 296] width 17 height 17
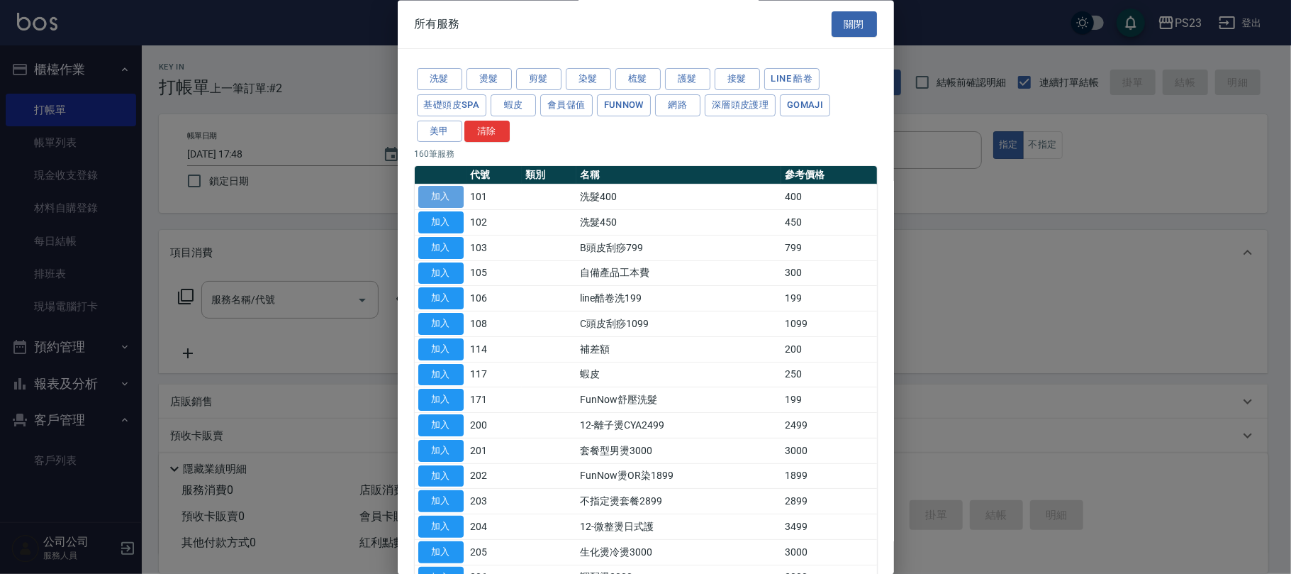
click at [435, 200] on button "加入" at bounding box center [440, 197] width 45 height 22
type input "洗髮400(101)"
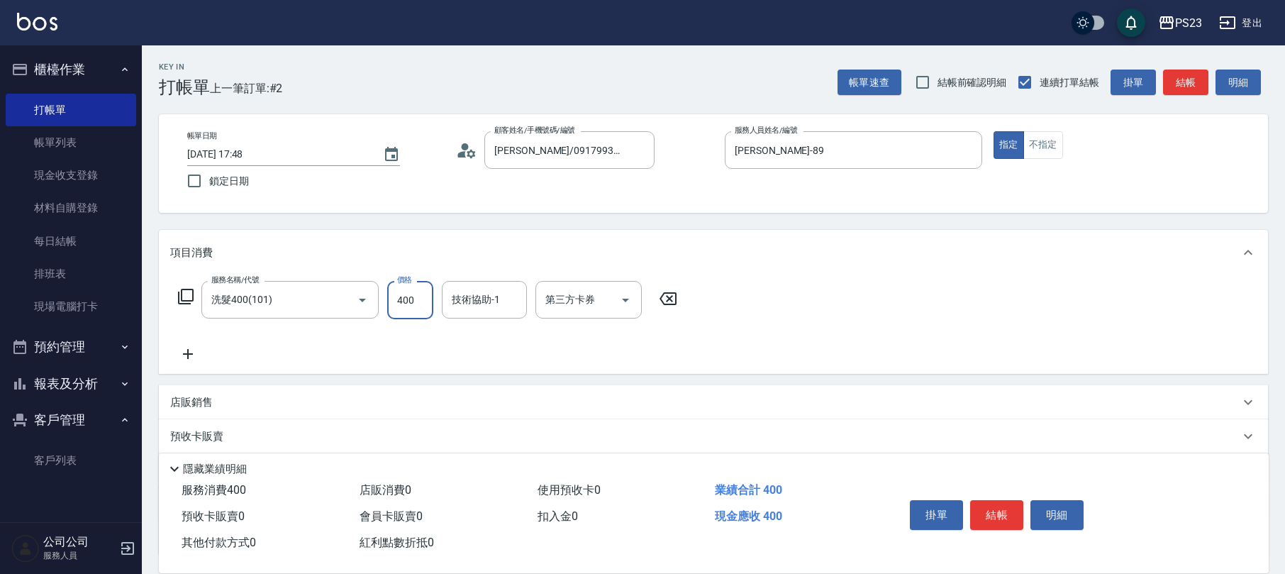
click at [410, 295] on input "400" at bounding box center [410, 300] width 46 height 38
type input "500"
type input "[PERSON_NAME]-89"
click at [184, 293] on icon at bounding box center [185, 296] width 17 height 17
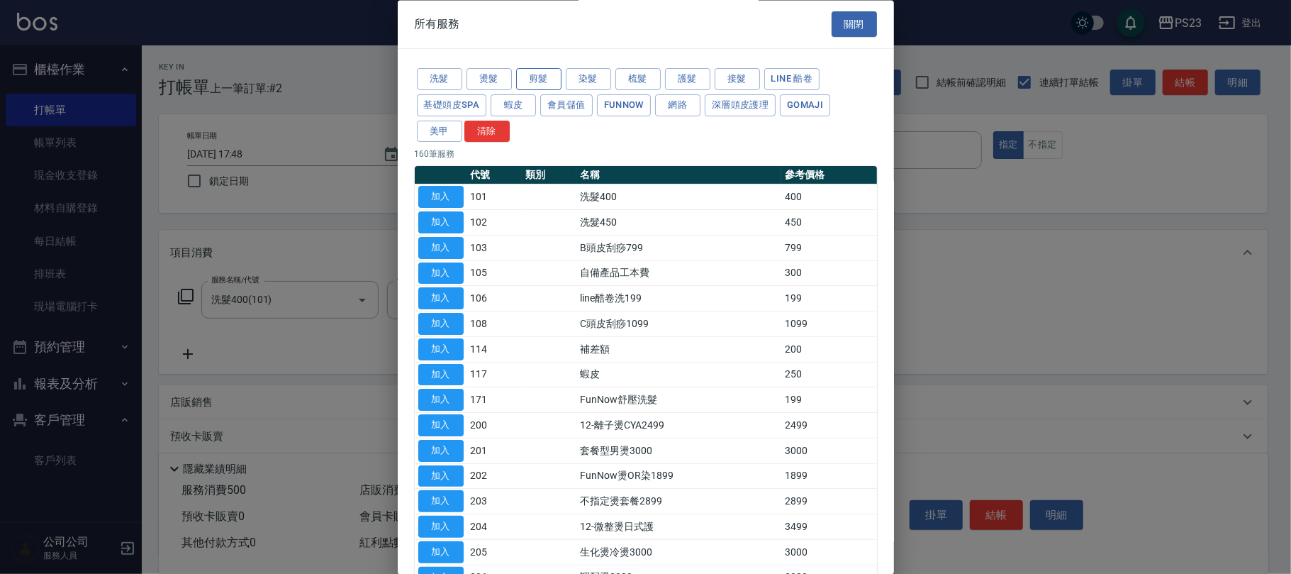
click at [526, 74] on button "剪髮" at bounding box center [538, 80] width 45 height 22
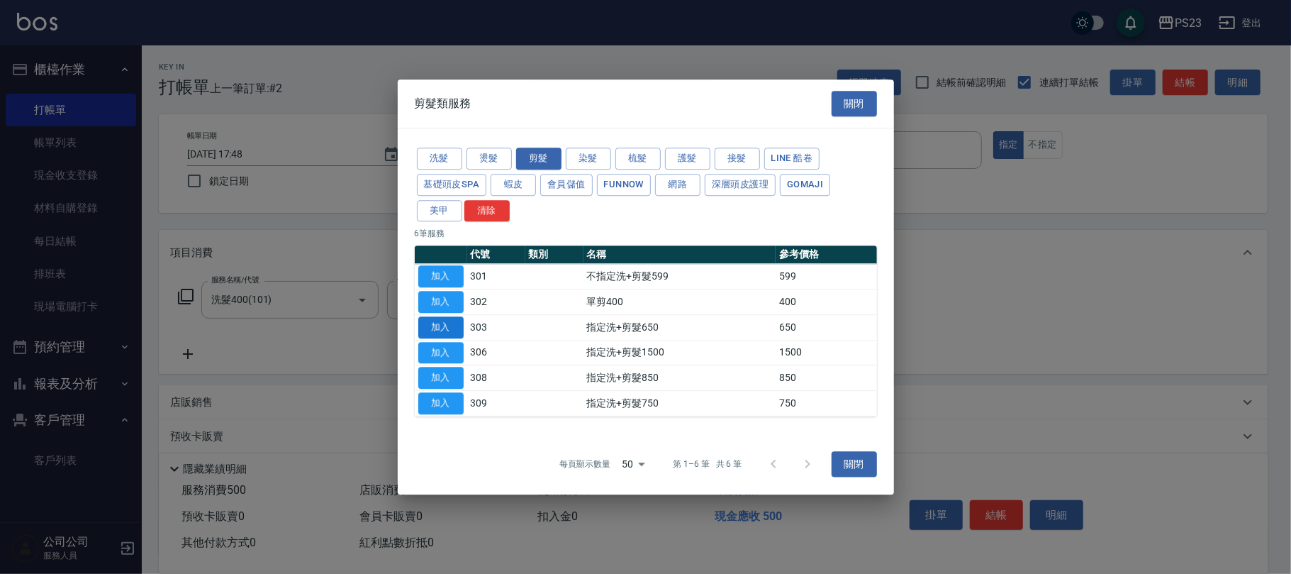
click at [425, 328] on button "加入" at bounding box center [440, 327] width 45 height 22
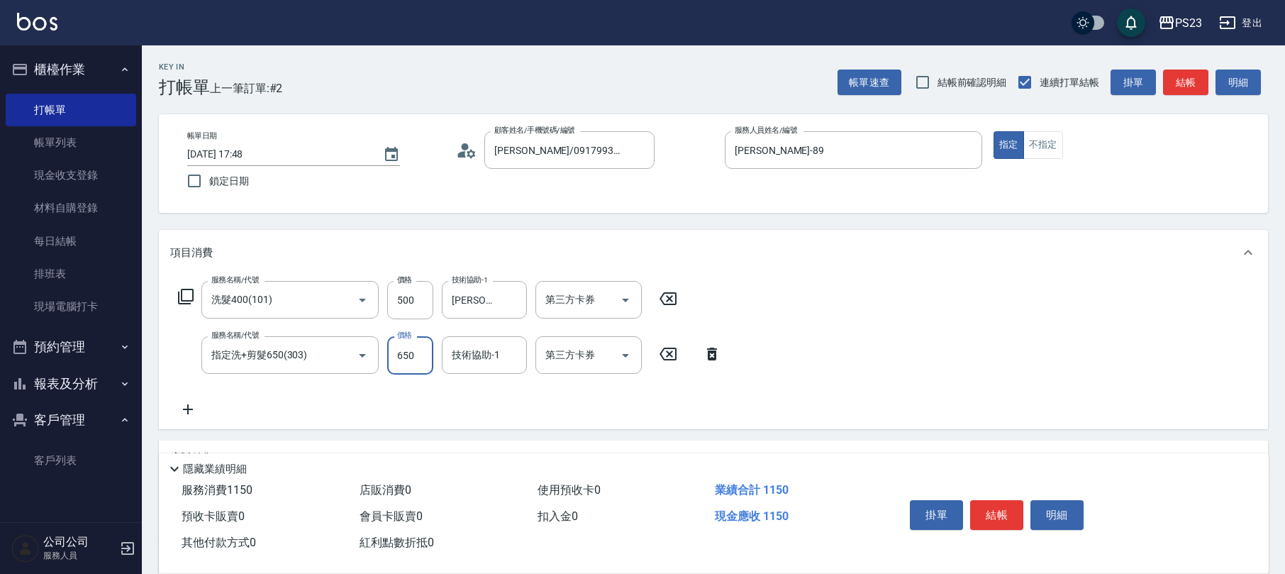
click at [396, 349] on input "650" at bounding box center [410, 355] width 46 height 38
type input "1000"
type input "[PERSON_NAME]-89"
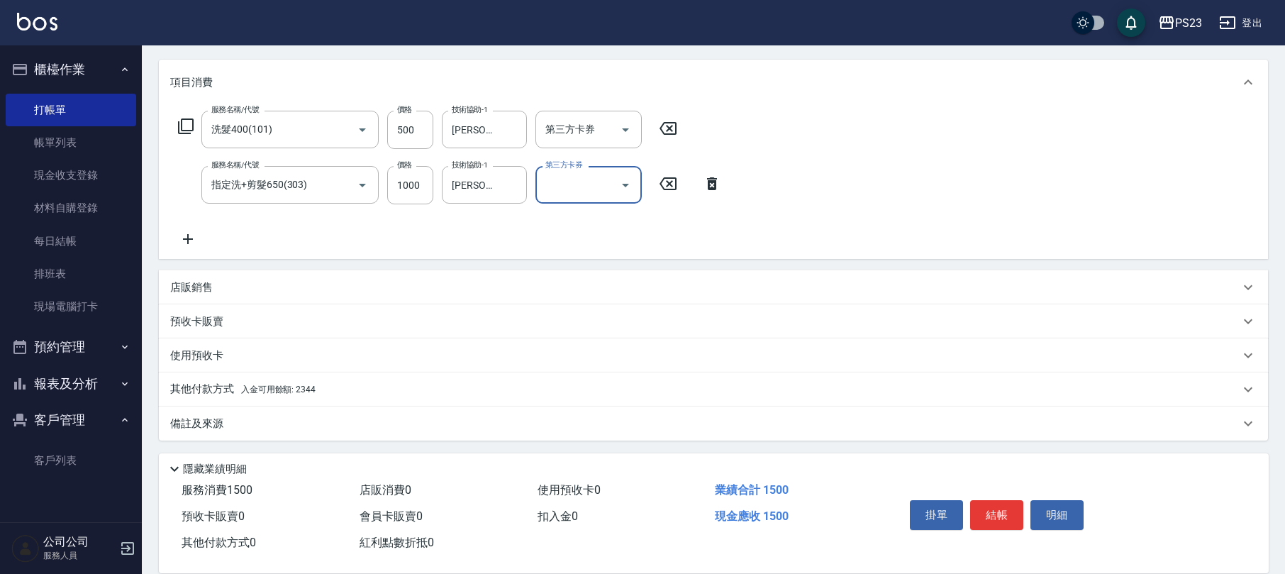
click at [347, 390] on div "其他付款方式 入金可用餘額: 2344" at bounding box center [704, 389] width 1069 height 16
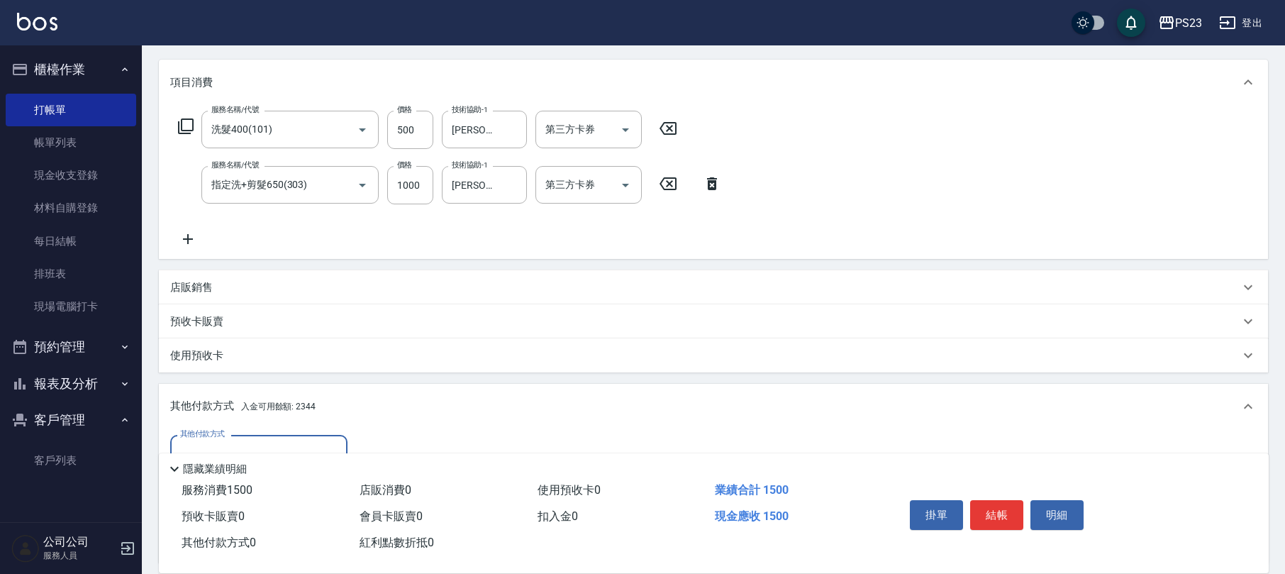
scroll to position [336, 0]
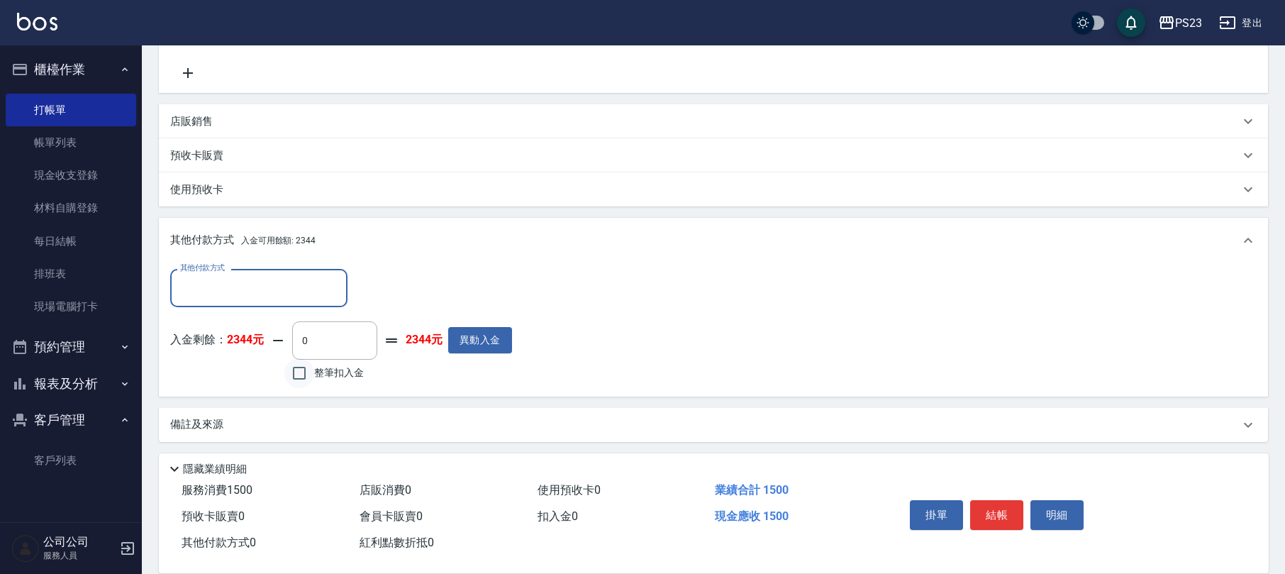
click at [298, 374] on input "整筆扣入金" at bounding box center [299, 373] width 30 height 30
checkbox input "true"
type input "1500"
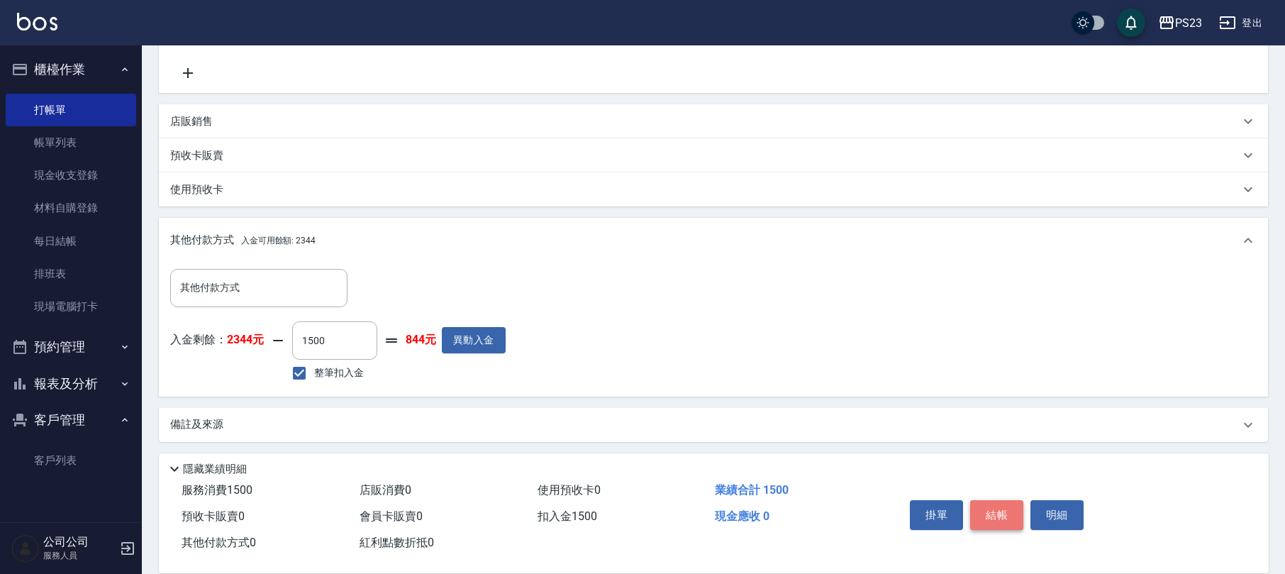
click at [994, 525] on button "結帳" at bounding box center [996, 515] width 53 height 30
type input "[DATE] 17:49"
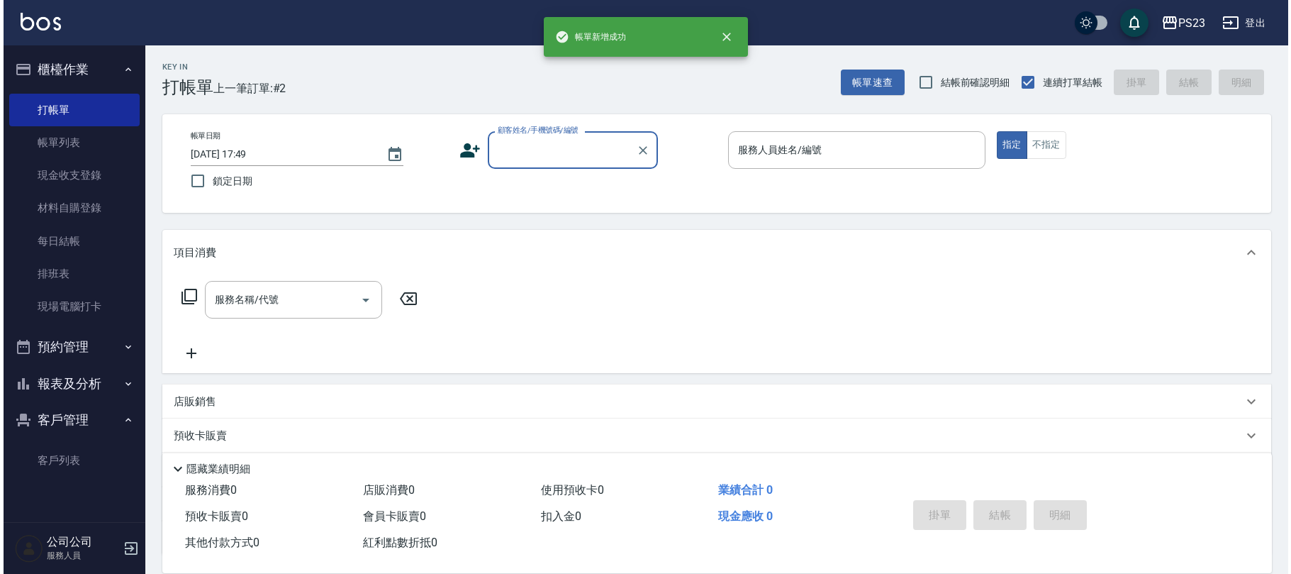
scroll to position [0, 0]
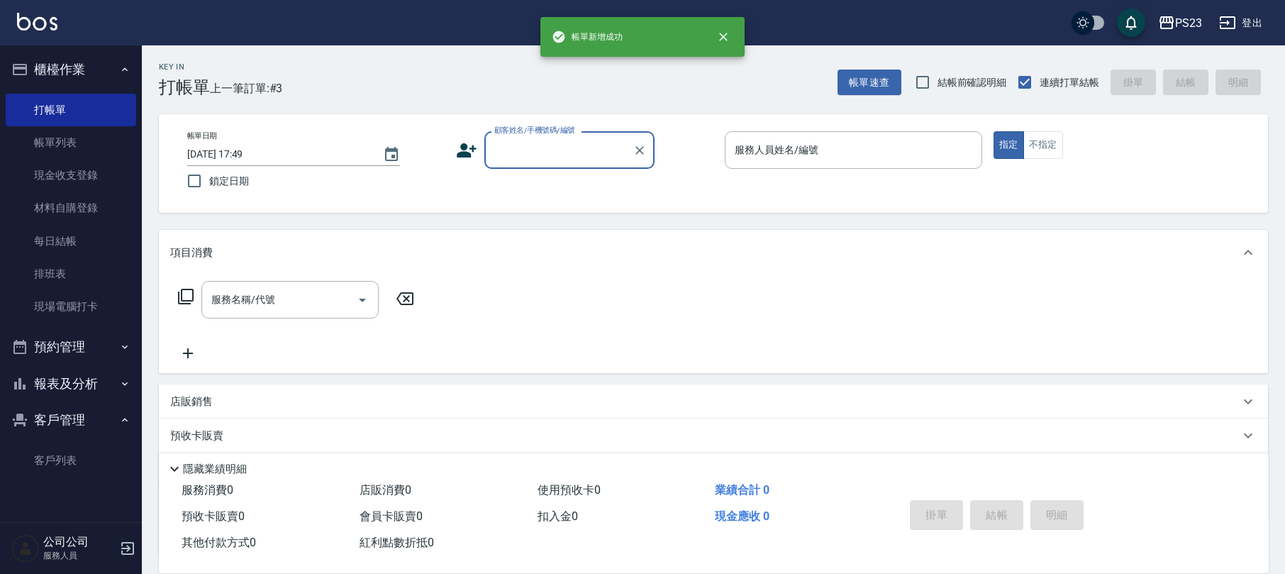
click at [542, 156] on input "顧客姓名/手機號碼/編號" at bounding box center [559, 150] width 136 height 25
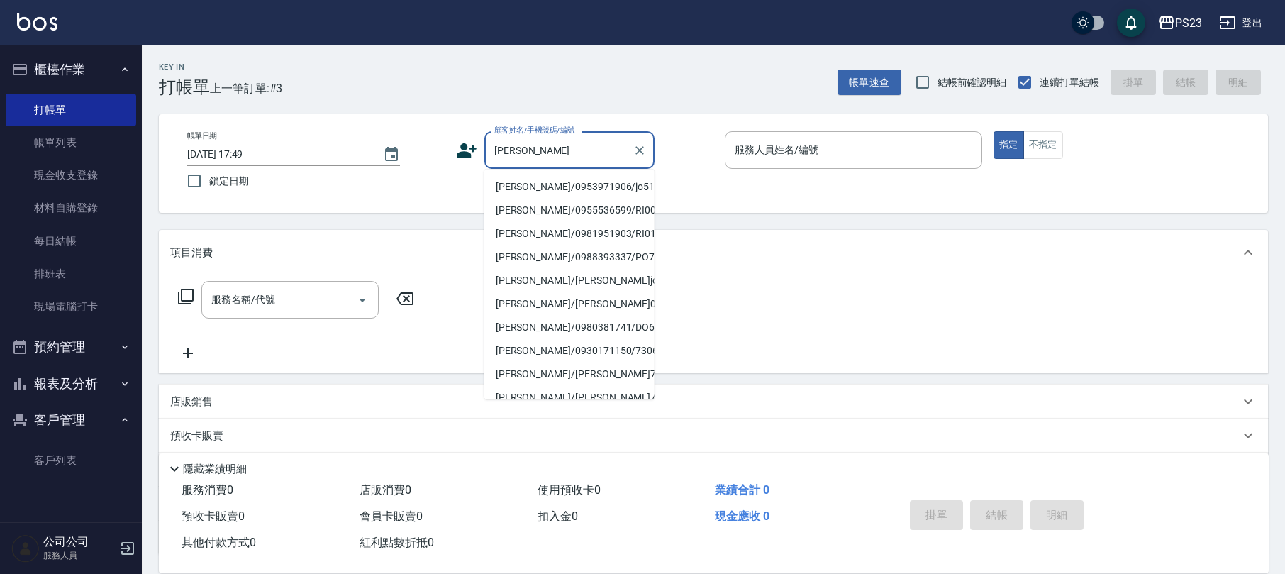
click at [529, 185] on li "[PERSON_NAME]/0953971906/jo510112" at bounding box center [569, 186] width 170 height 23
type input "[PERSON_NAME]/0953971906/jo510112"
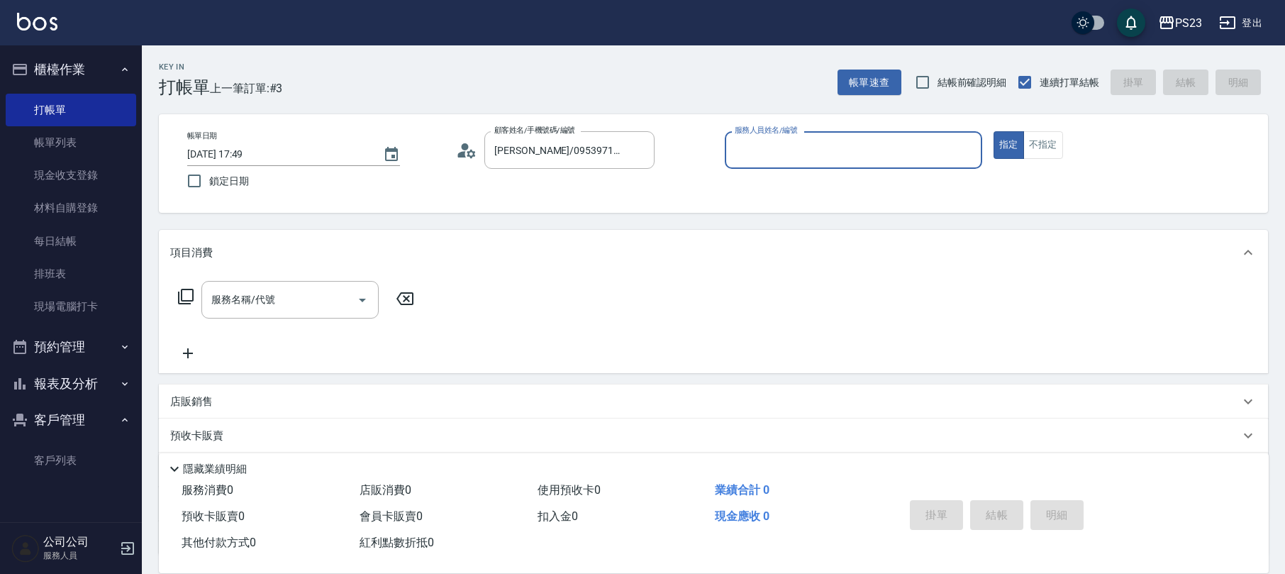
type input "[PERSON_NAME]-89"
click at [191, 303] on icon at bounding box center [185, 296] width 17 height 17
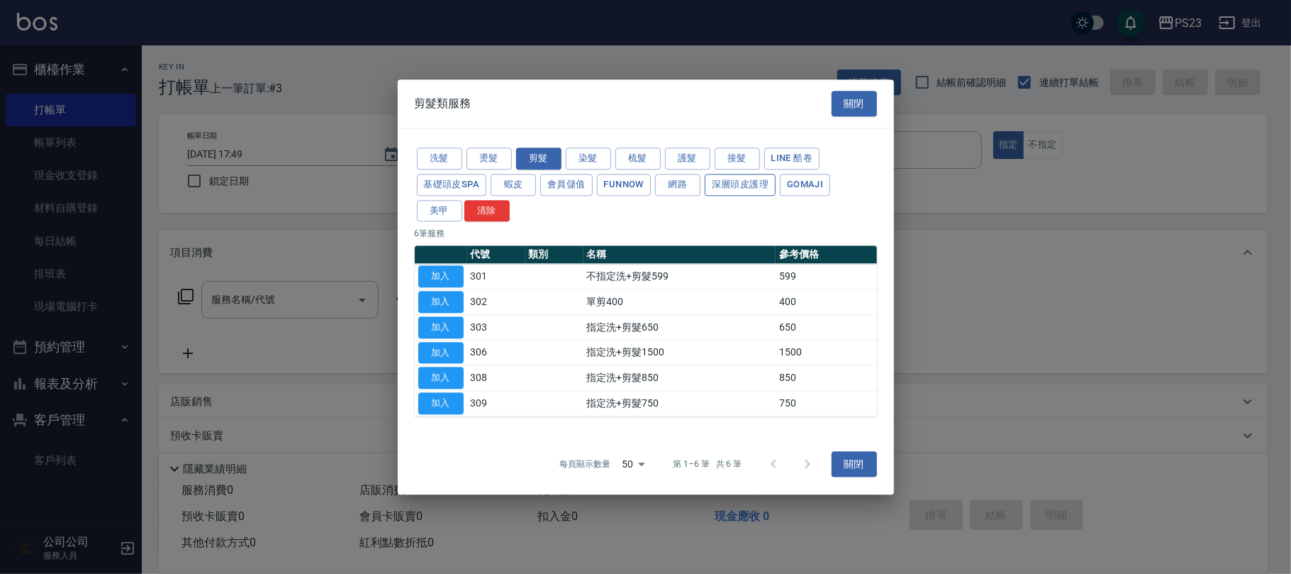
click at [741, 189] on button "深層頭皮護理" at bounding box center [740, 185] width 71 height 22
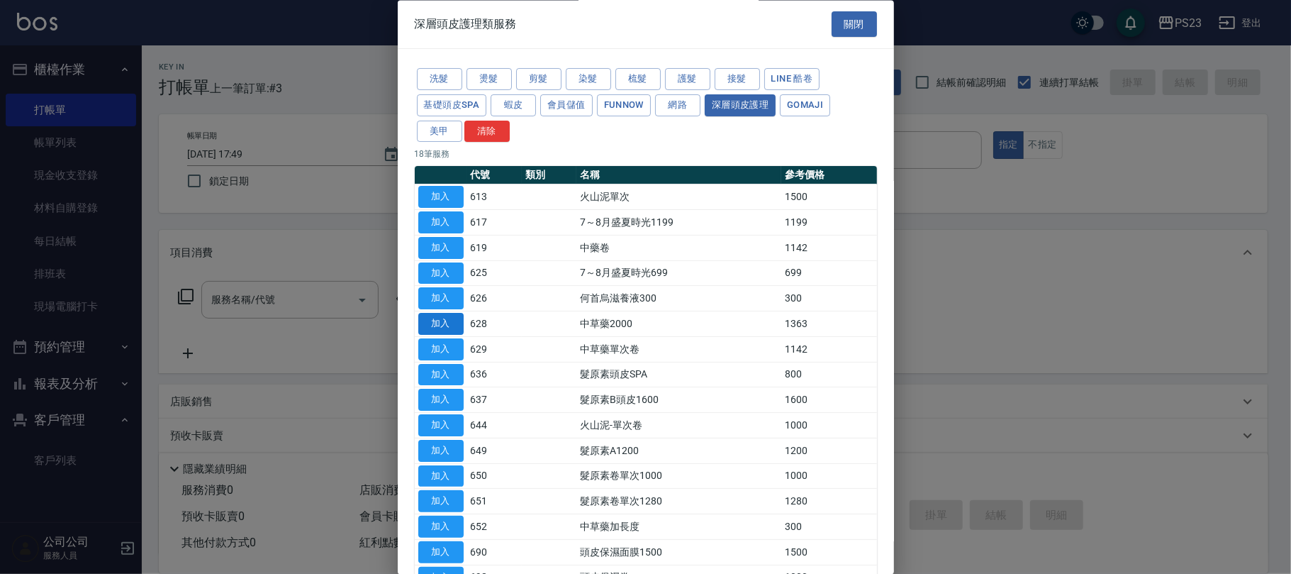
click at [430, 327] on button "加入" at bounding box center [440, 324] width 45 height 22
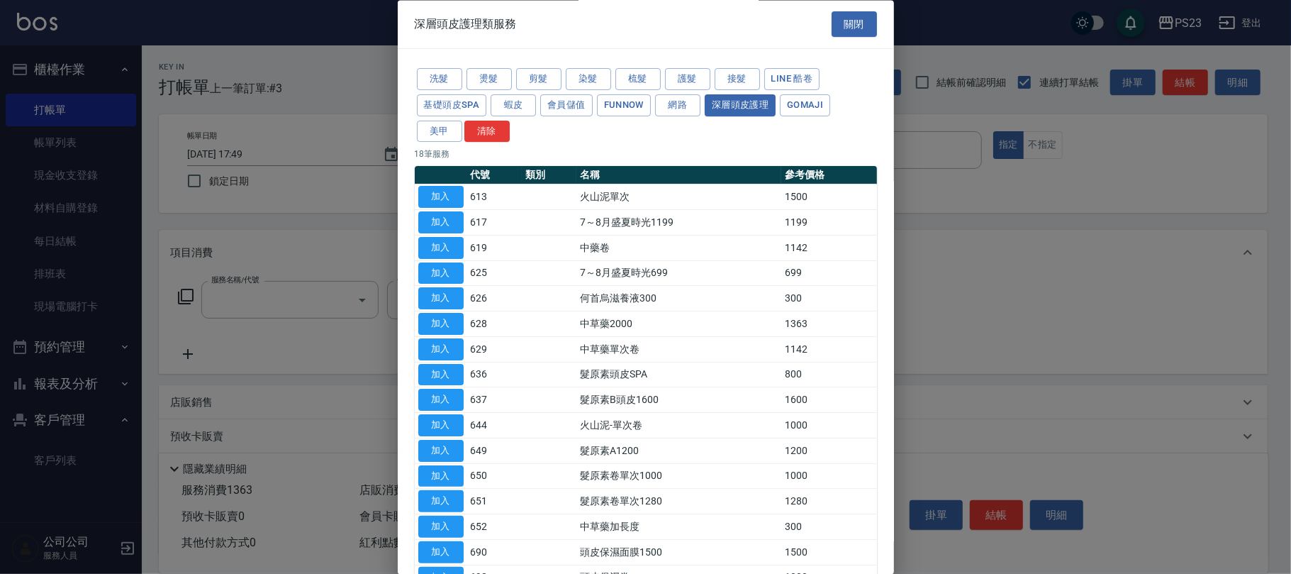
type input "中草藥2000(628)"
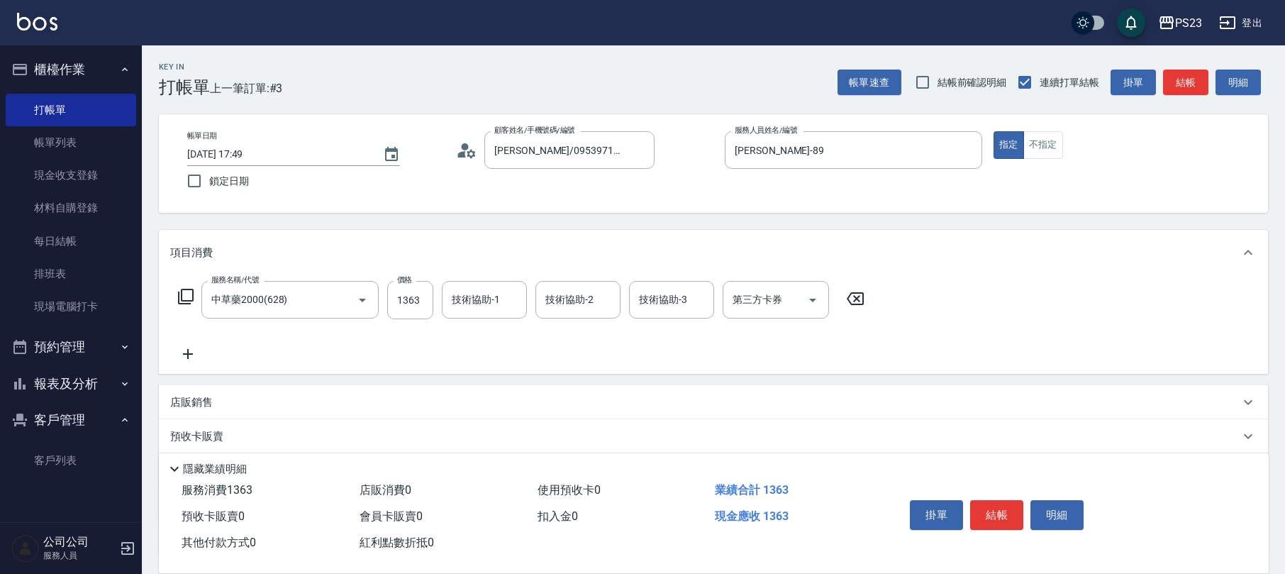
click at [186, 296] on icon at bounding box center [185, 296] width 17 height 17
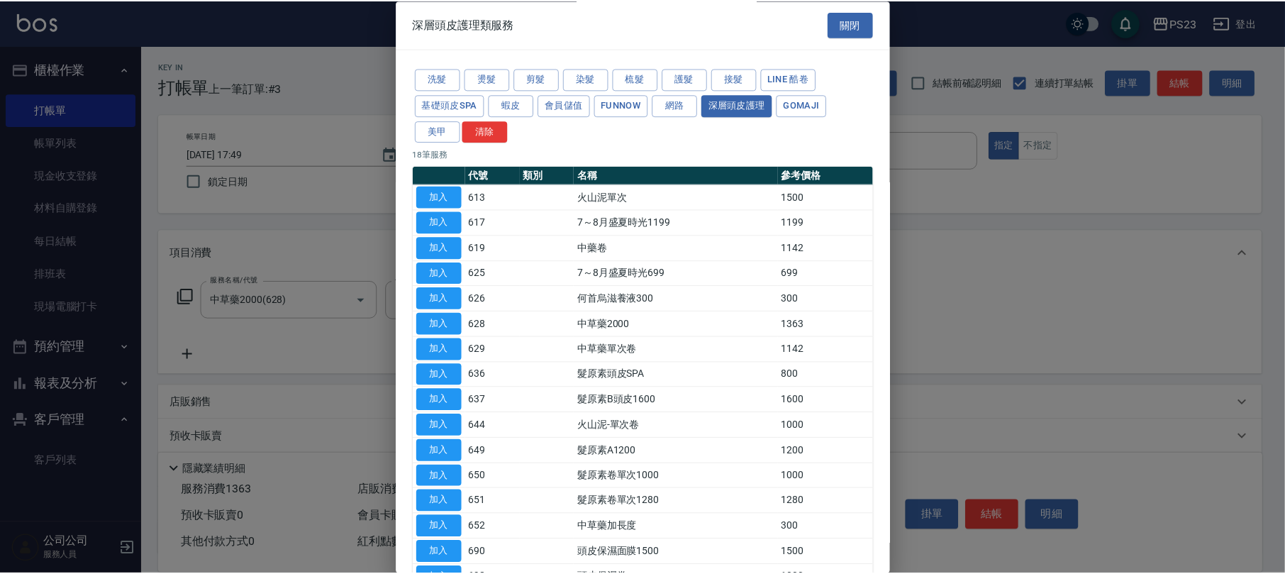
scroll to position [94, 0]
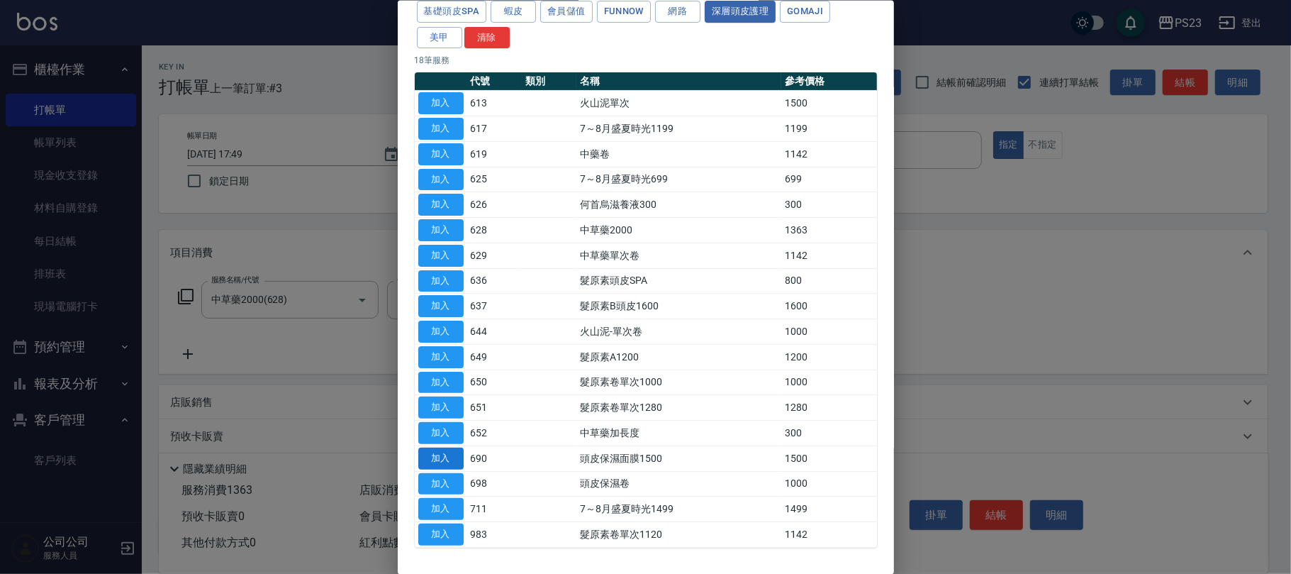
click at [430, 461] on button "加入" at bounding box center [440, 458] width 45 height 22
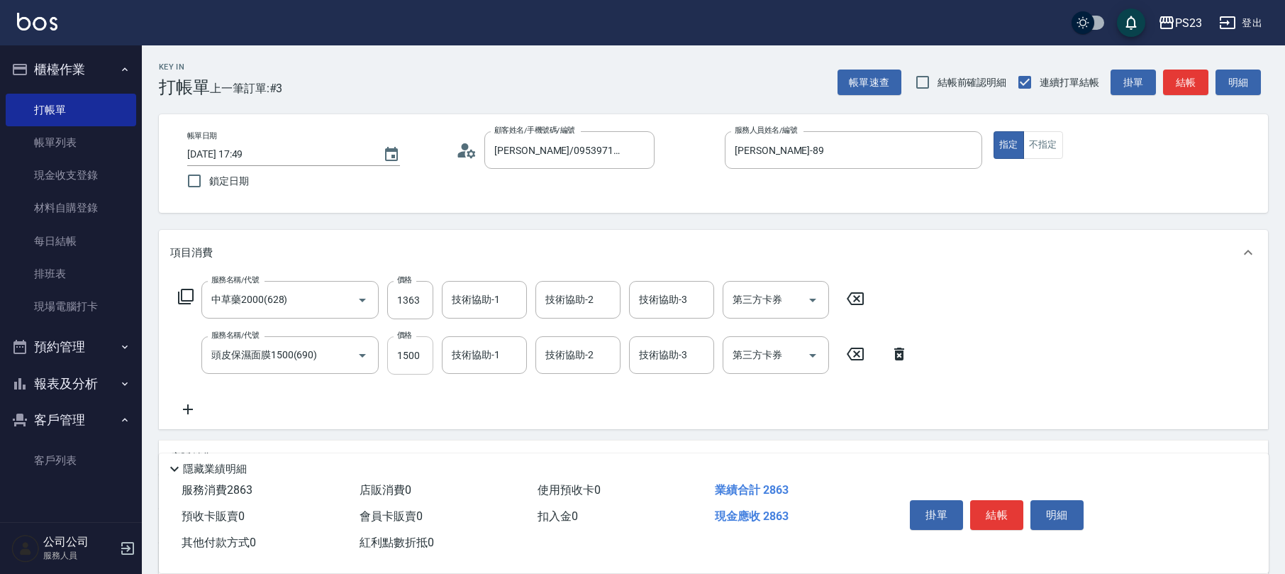
click at [403, 364] on input "1500" at bounding box center [410, 355] width 46 height 38
type input "1300"
click at [411, 301] on input "1363" at bounding box center [410, 300] width 46 height 38
type input "1700"
type input "[PERSON_NAME]-89"
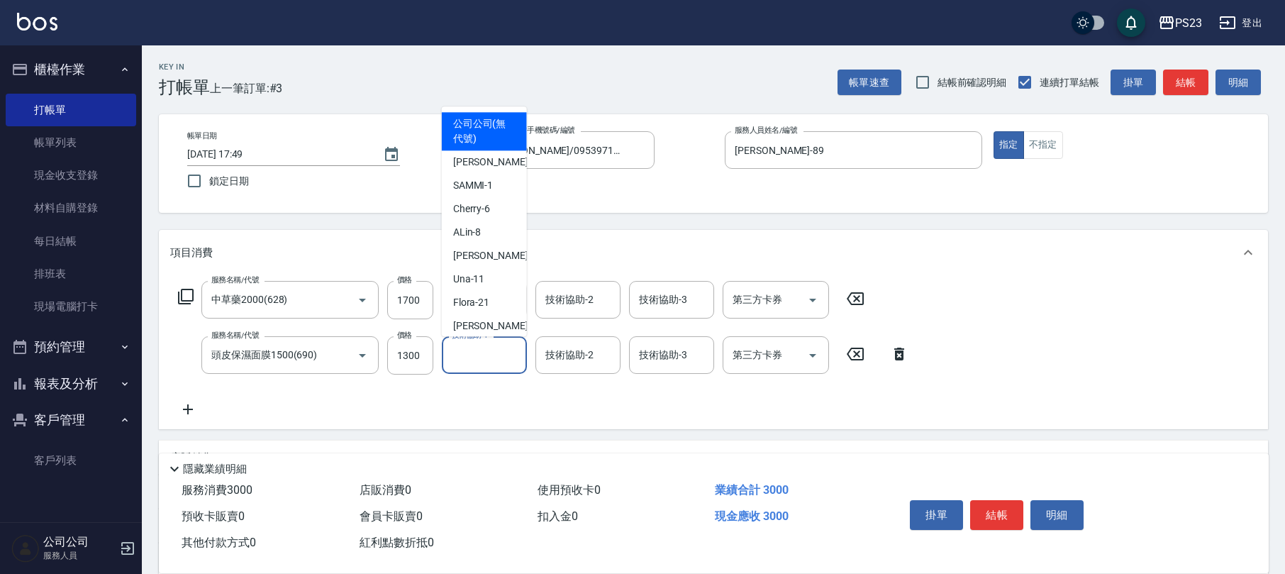
click at [486, 361] on input "技術協助-1" at bounding box center [484, 354] width 72 height 25
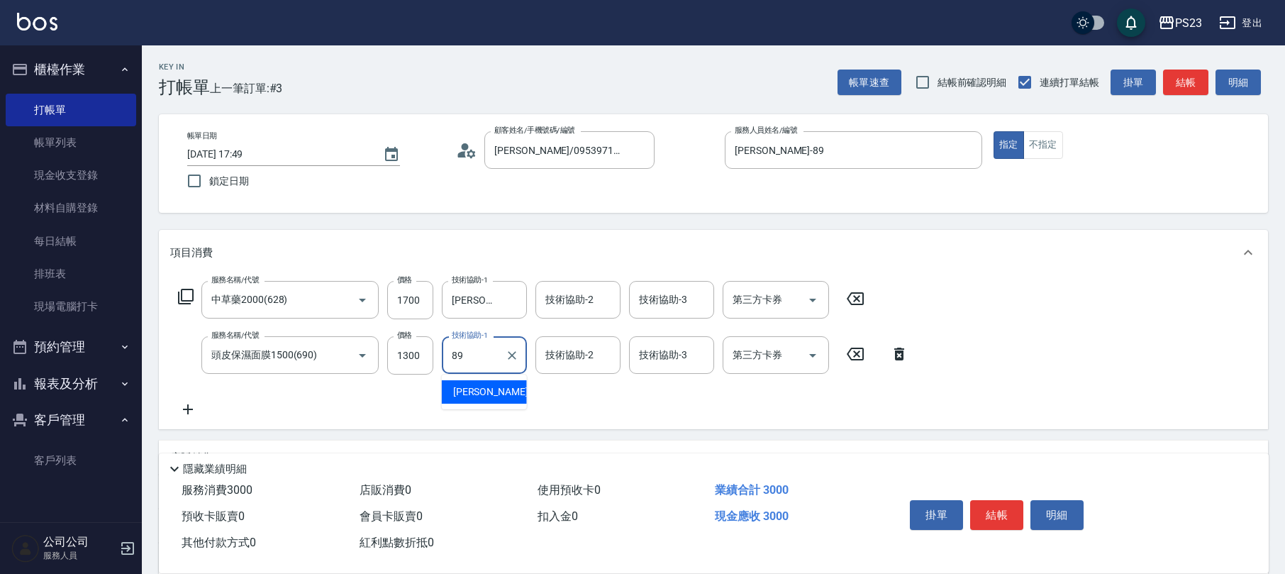
type input "[PERSON_NAME]-89"
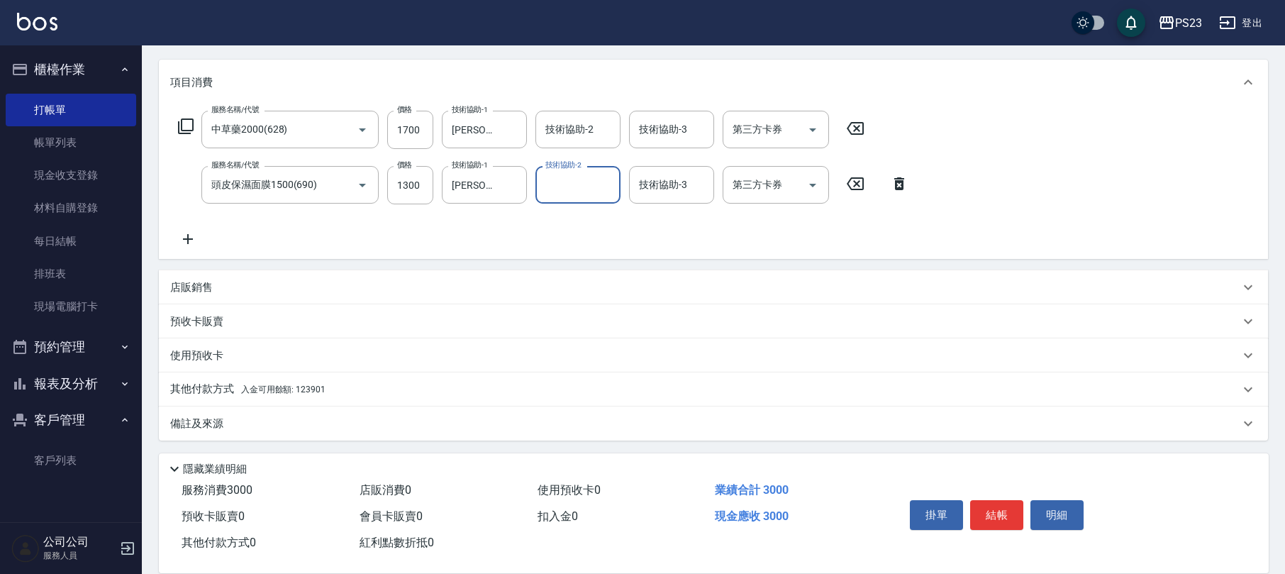
click at [199, 290] on p "店販銷售" at bounding box center [191, 287] width 43 height 15
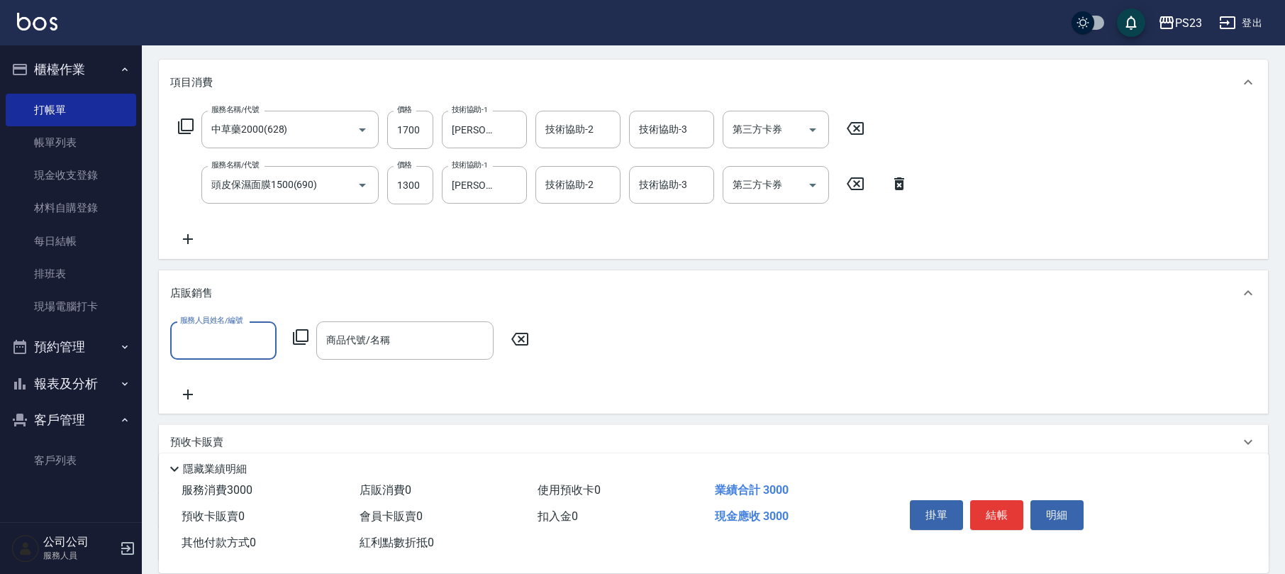
scroll to position [1, 0]
type input "[PERSON_NAME]-89"
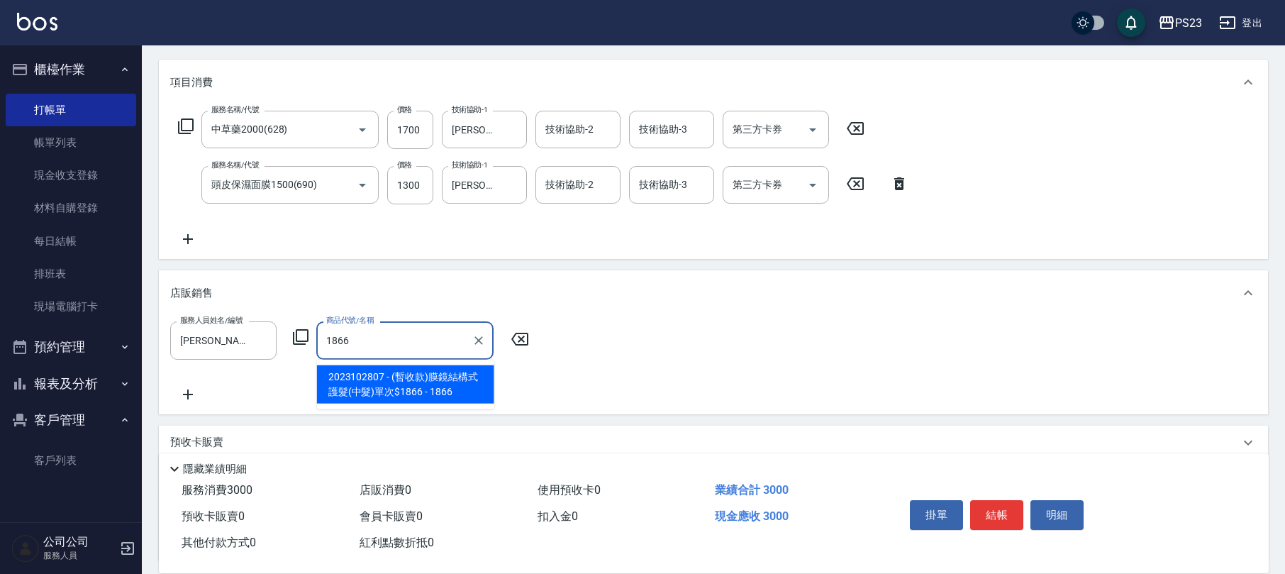
click at [435, 379] on span "2023102807 - (暫收款)膜鏡結構式護髮(中髮)單次$1866 - 1866" at bounding box center [405, 384] width 177 height 38
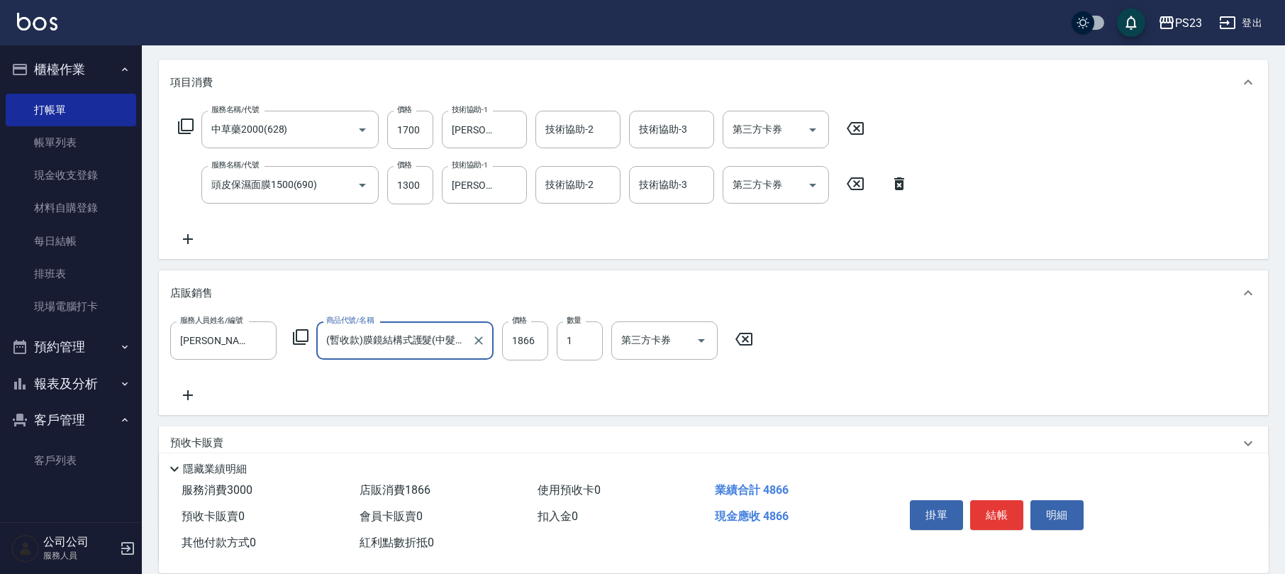
scroll to position [264, 0]
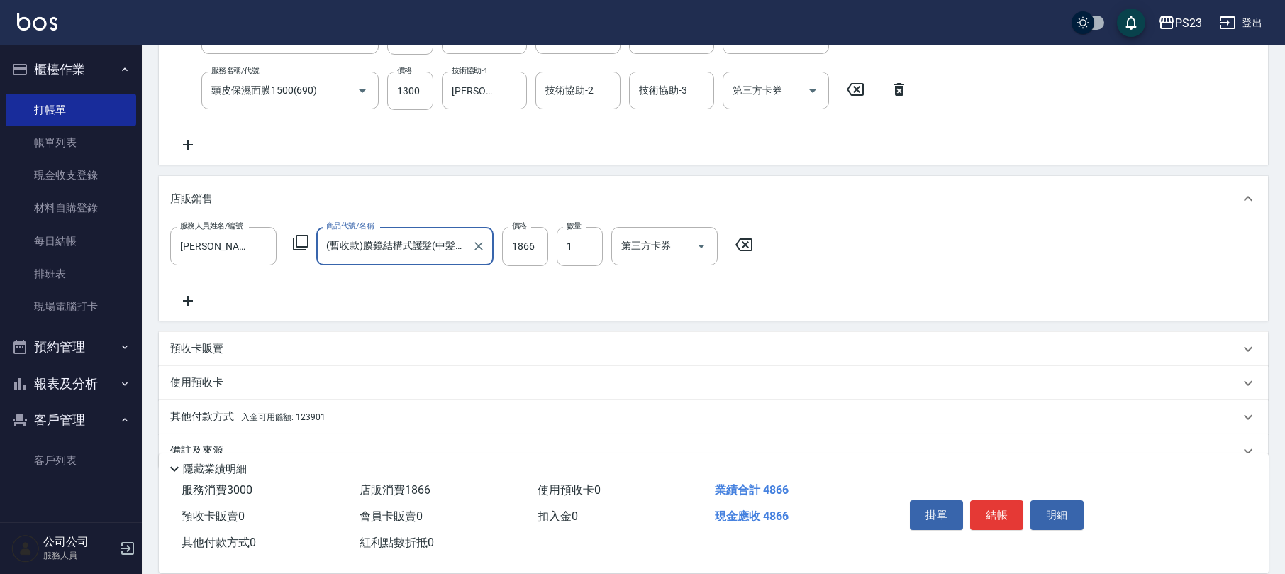
type input "(暫收款)膜鏡結構式護髮(中髮)單次$1866"
click at [321, 412] on span "入金可用餘額: 123901" at bounding box center [283, 417] width 84 height 10
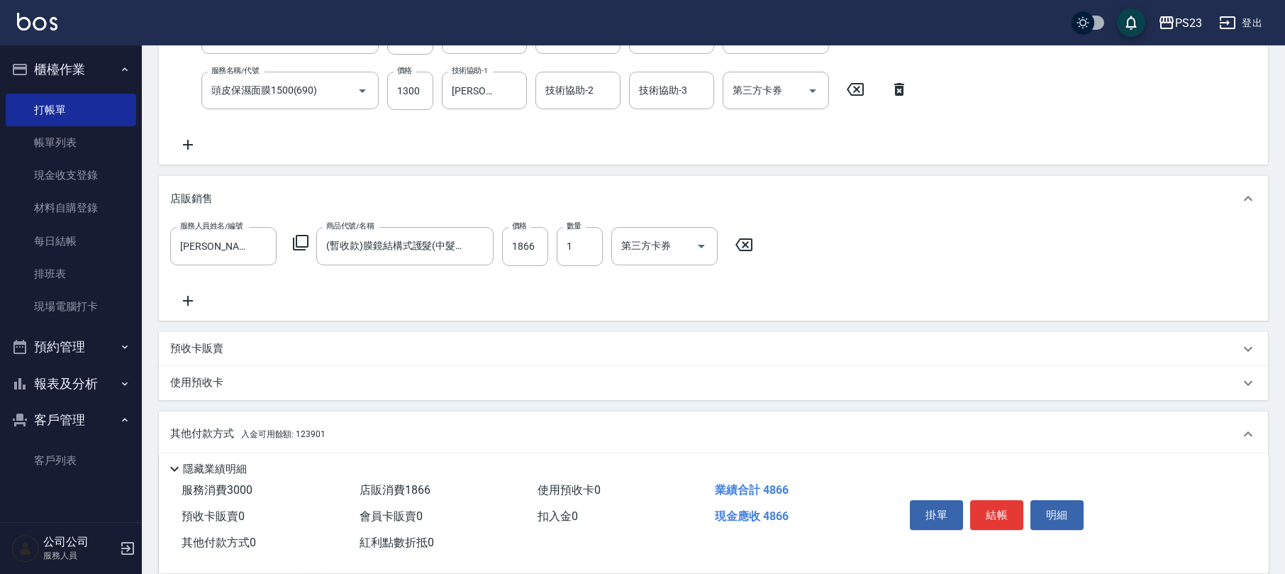
scroll to position [454, 0]
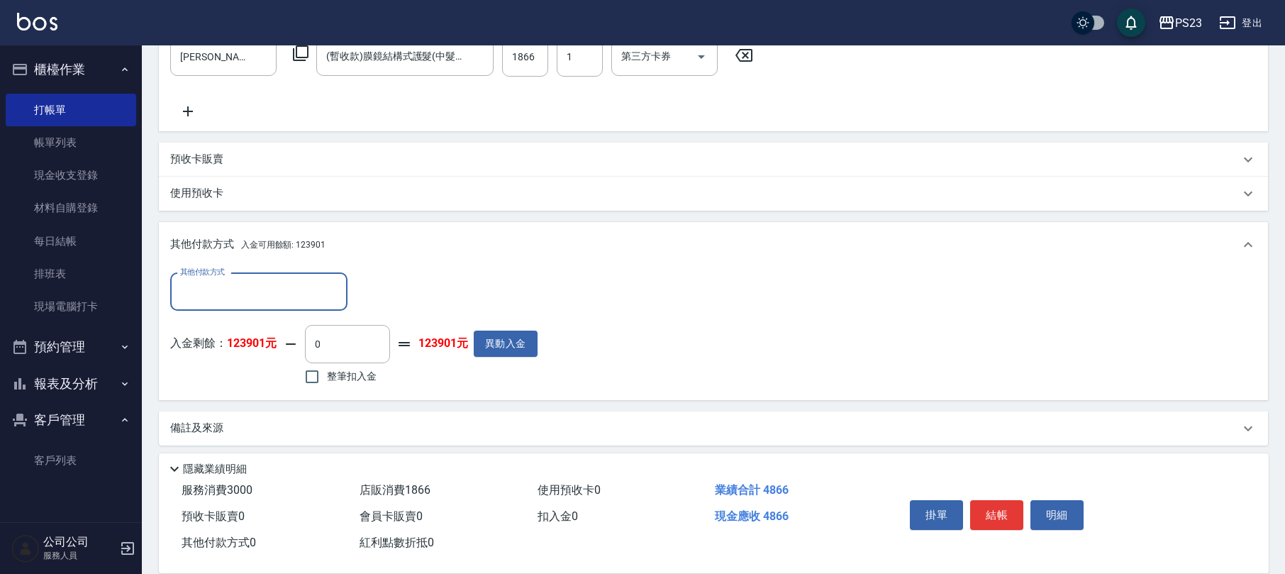
click at [281, 276] on div "其他付款方式" at bounding box center [258, 292] width 177 height 38
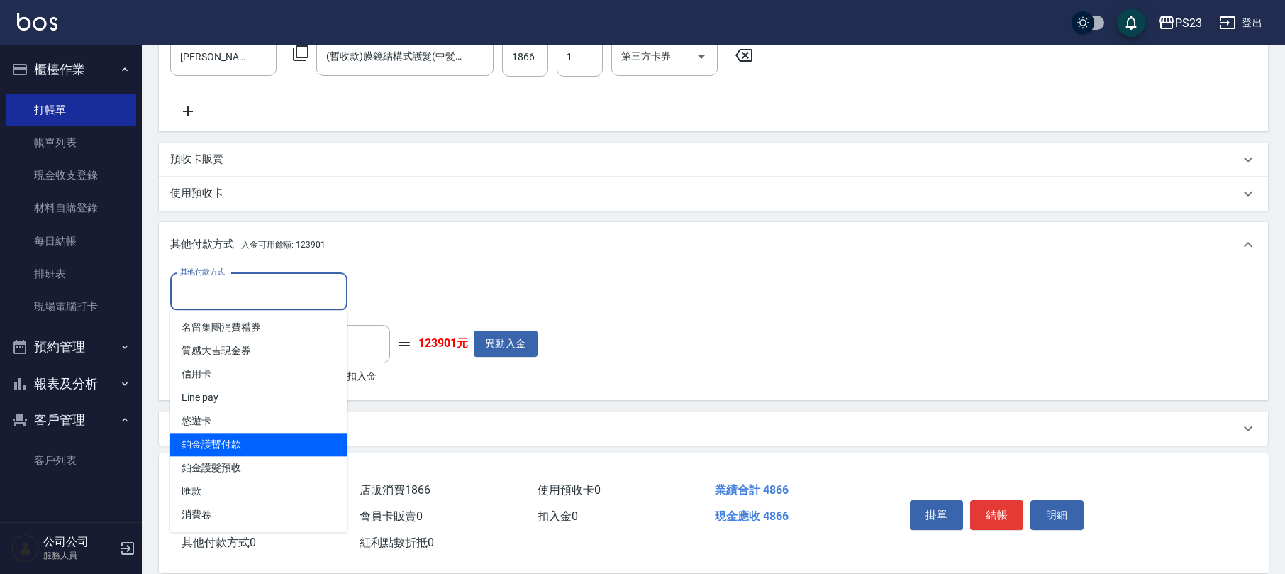
click at [247, 441] on span "鉑金護暫付款" at bounding box center [258, 443] width 177 height 23
type input "鉑金護暫付款"
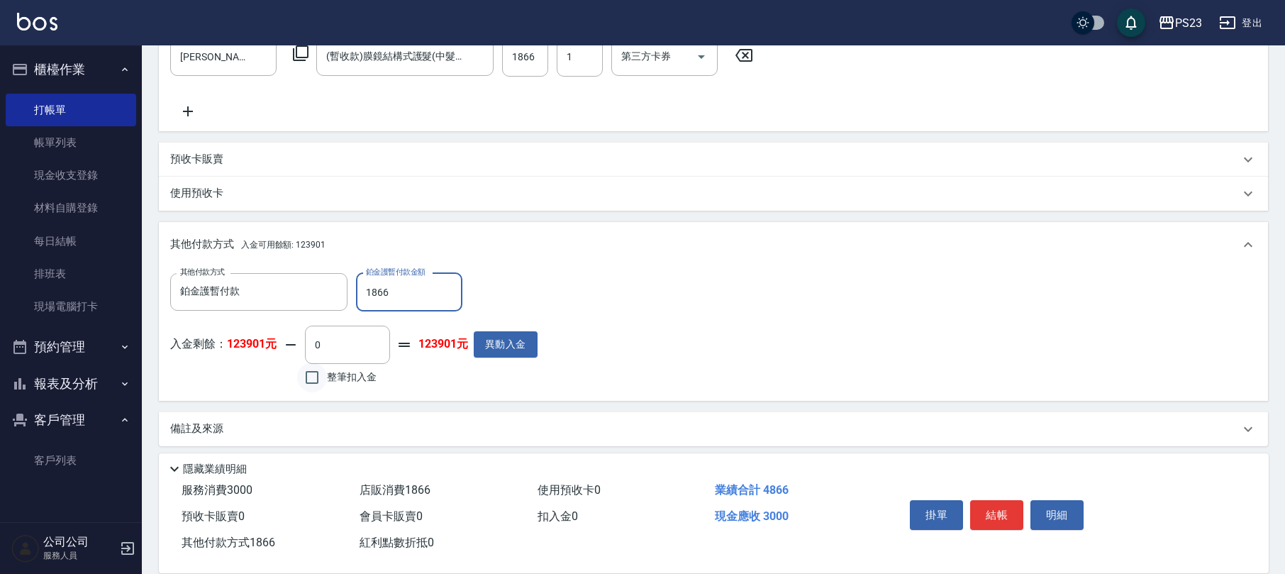
type input "1866"
click at [315, 381] on input "整筆扣入金" at bounding box center [312, 377] width 30 height 30
checkbox input "true"
type input "3000"
click at [996, 510] on button "結帳" at bounding box center [996, 515] width 53 height 30
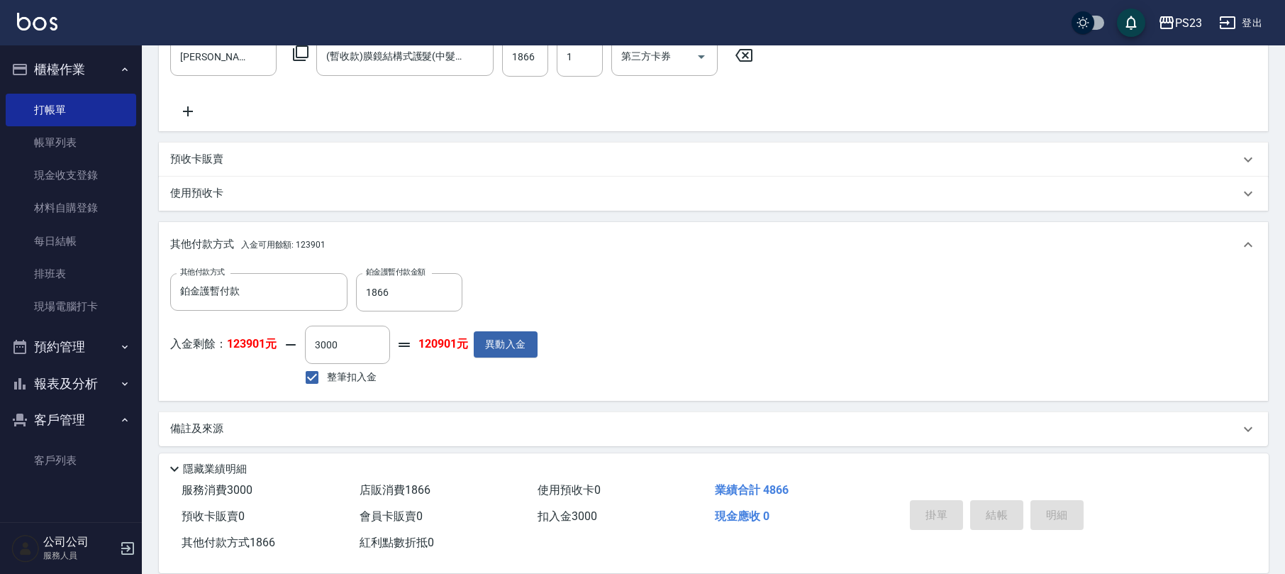
type input "[DATE] 17:50"
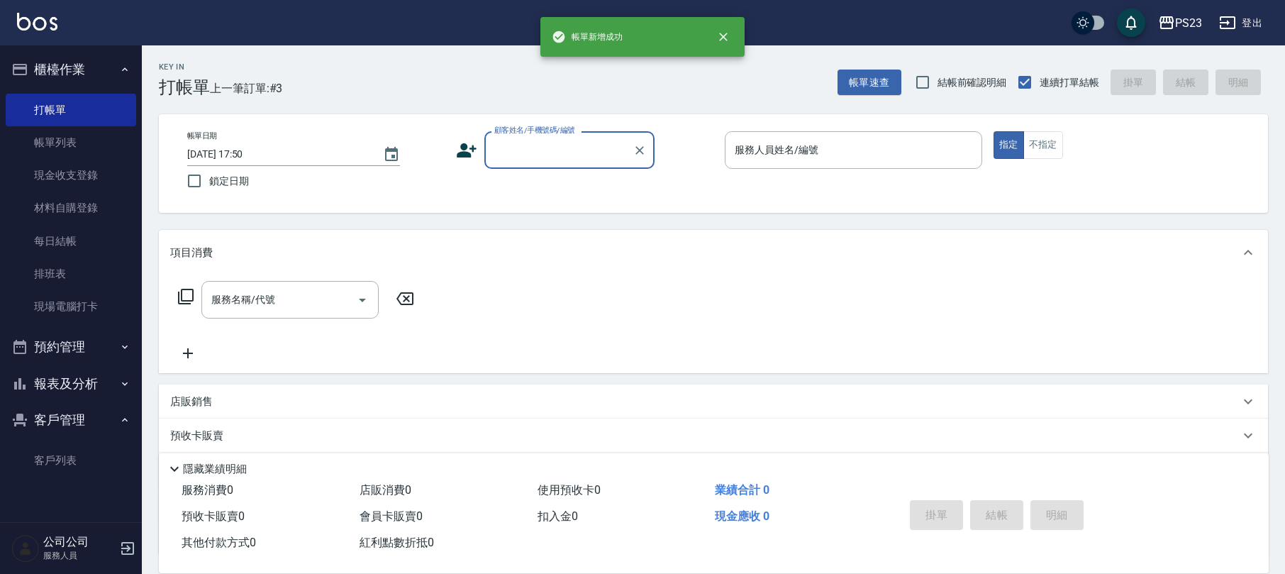
scroll to position [0, 0]
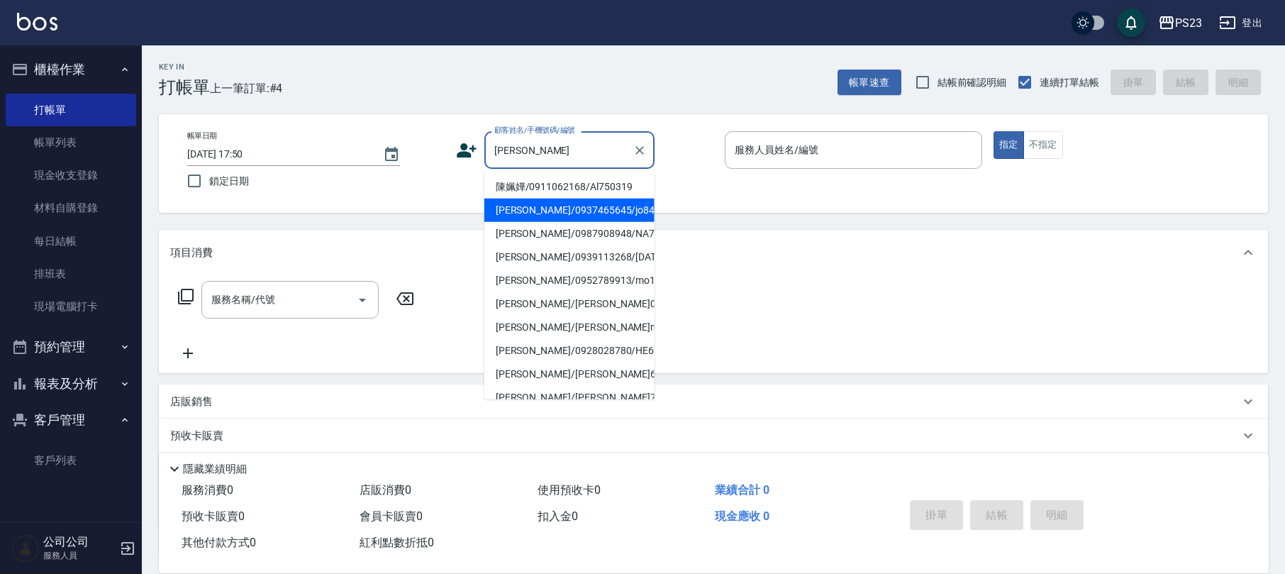
click at [576, 203] on li "[PERSON_NAME]/0937465645/jo840114" at bounding box center [569, 209] width 170 height 23
type input "[PERSON_NAME]/0937465645/jo840114"
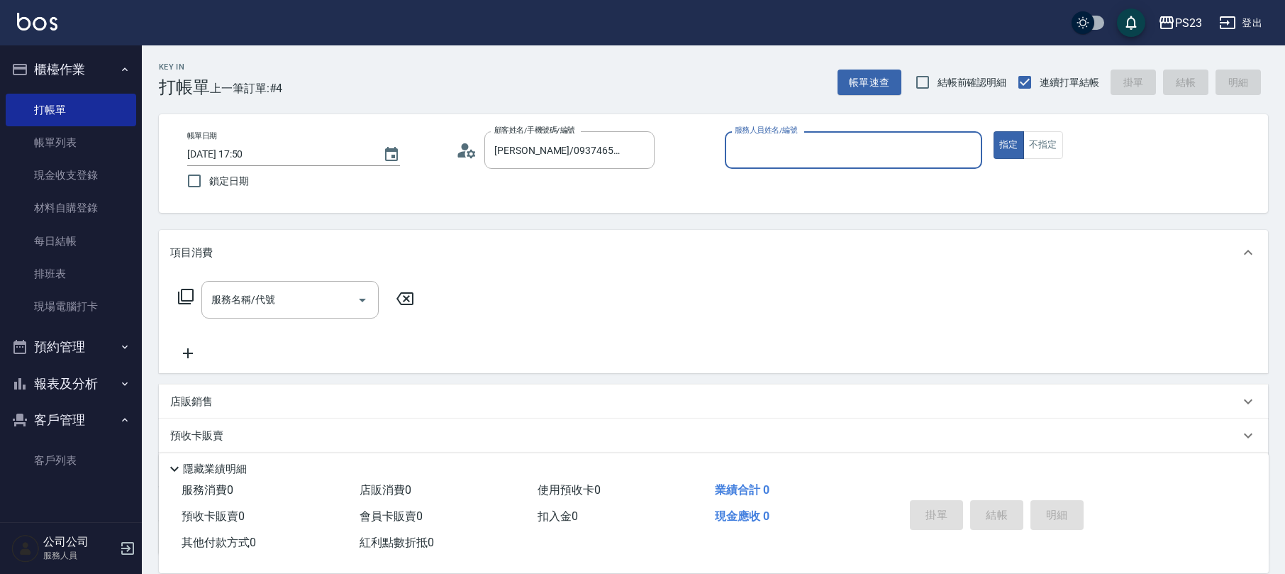
type input "[PERSON_NAME]-89"
click at [187, 296] on icon at bounding box center [185, 296] width 17 height 17
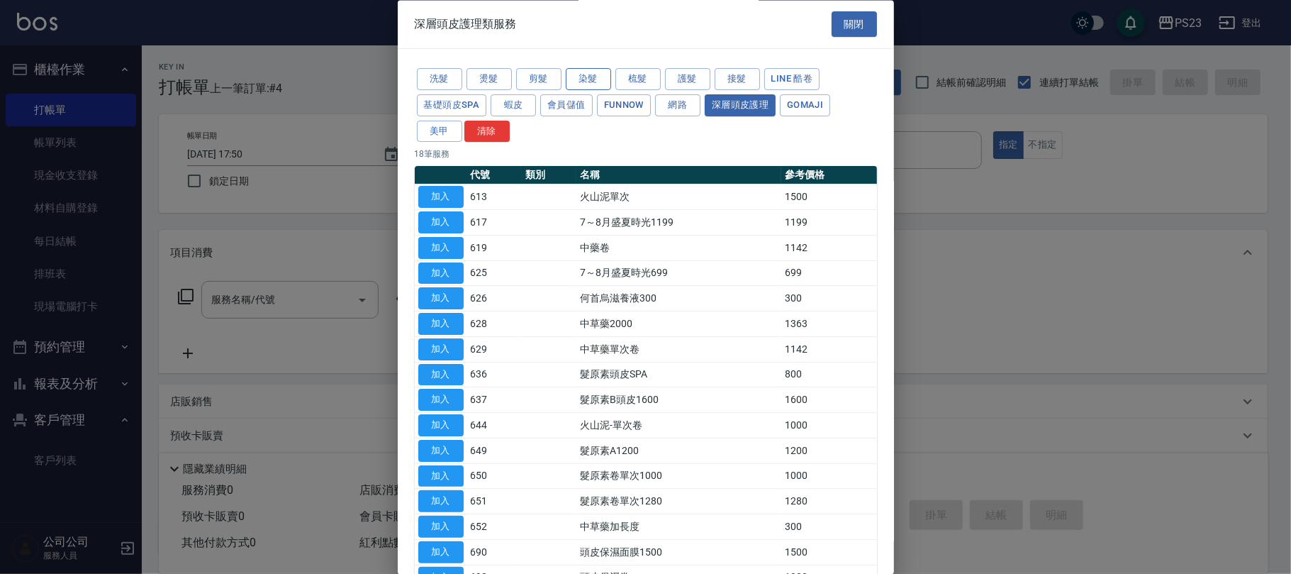
click at [578, 85] on button "染髮" at bounding box center [588, 80] width 45 height 22
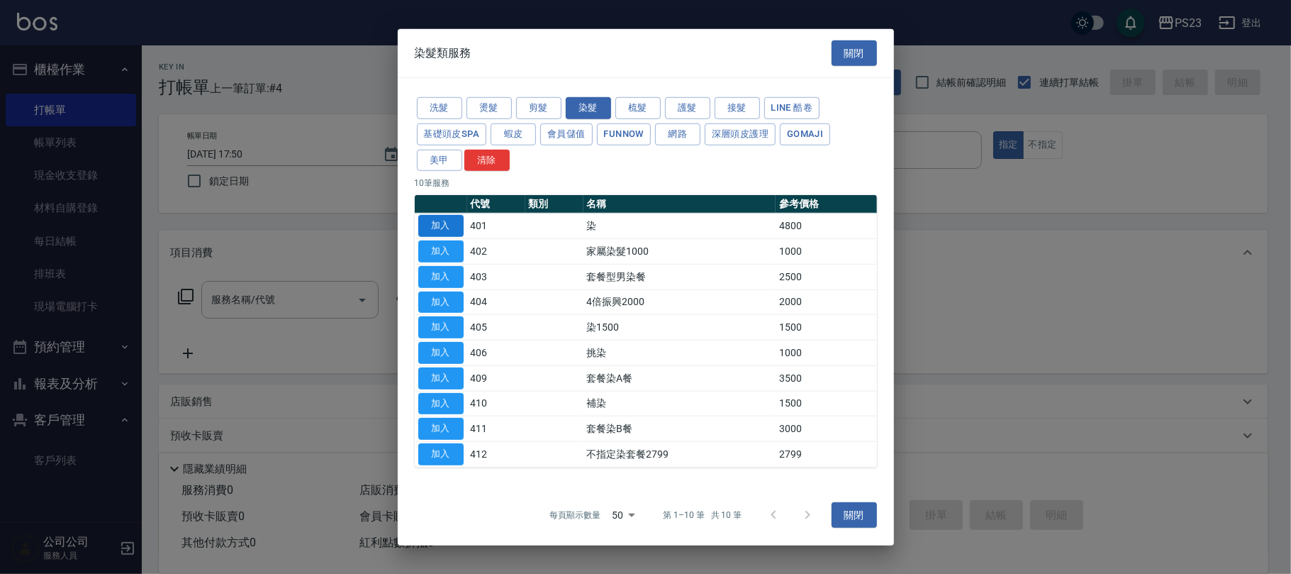
click at [446, 221] on button "加入" at bounding box center [440, 226] width 45 height 22
type input "染(401)"
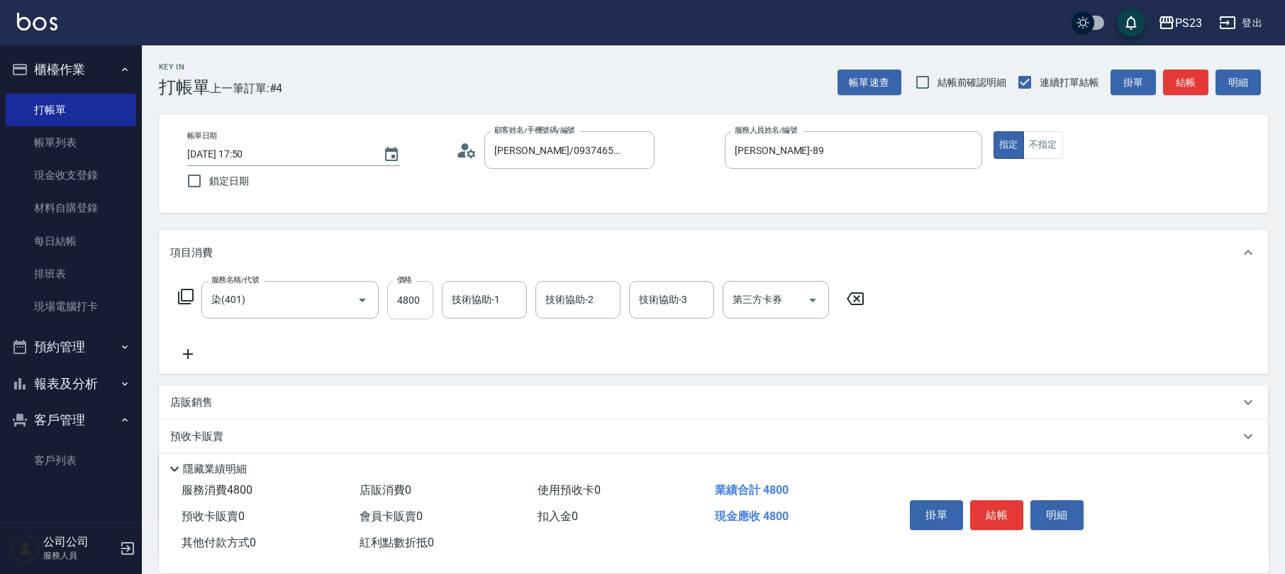
click at [403, 303] on input "4800" at bounding box center [410, 300] width 46 height 38
type input "5000"
type input "[PERSON_NAME]-89"
click at [191, 401] on p "店販銷售" at bounding box center [191, 402] width 43 height 15
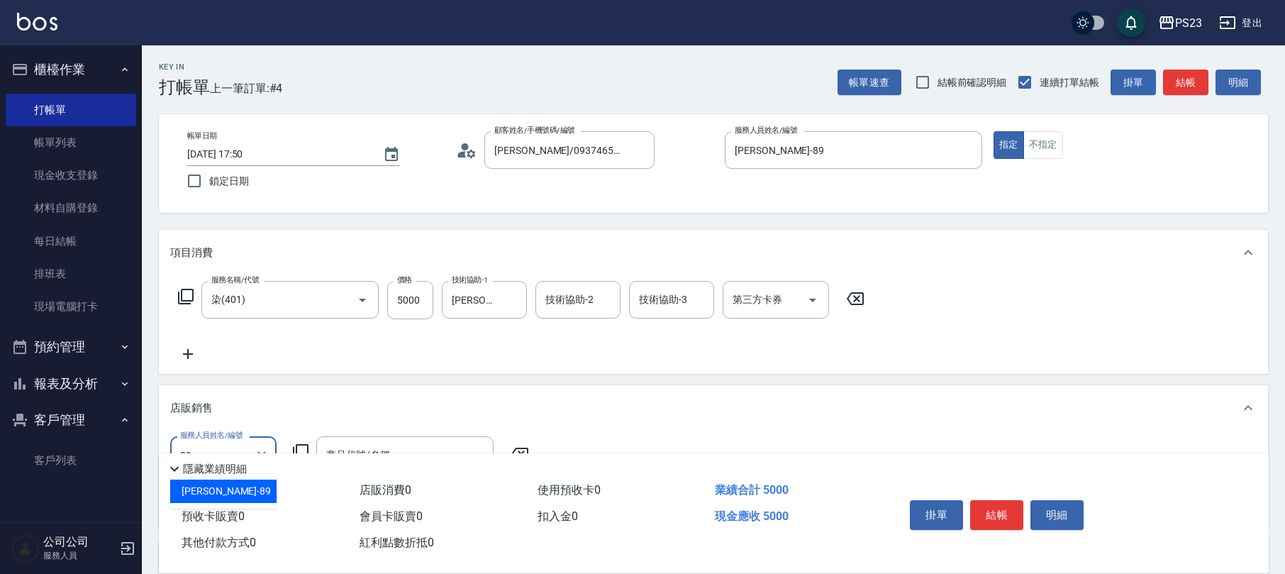
type input "[PERSON_NAME]-89"
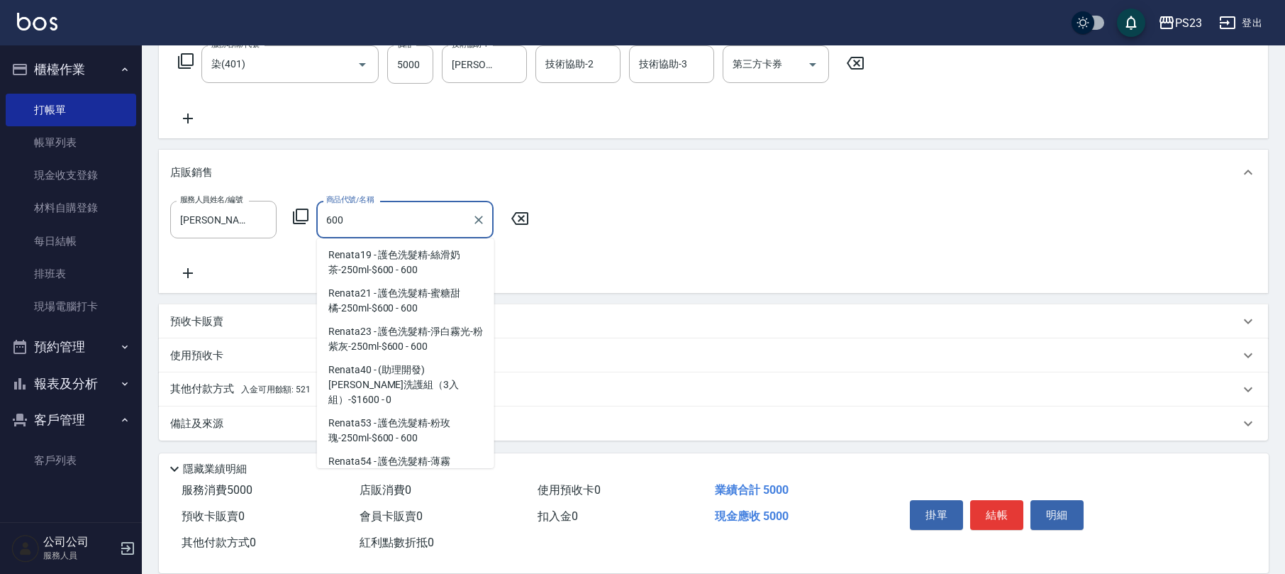
scroll to position [1701, 0]
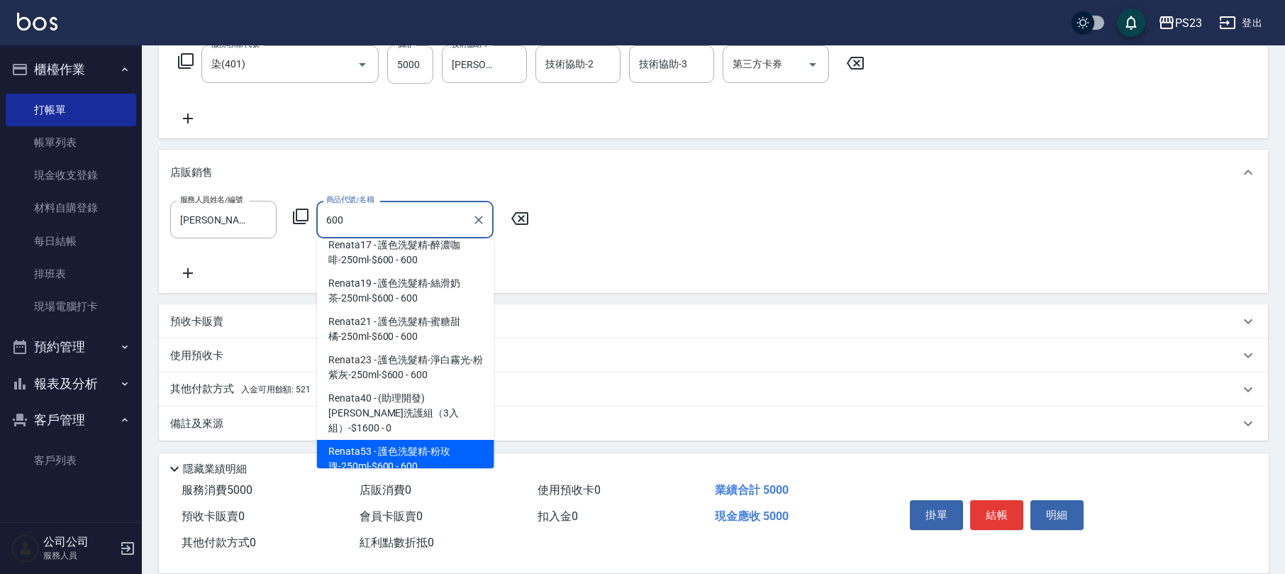
drag, startPoint x: 481, startPoint y: 423, endPoint x: 465, endPoint y: 452, distance: 33.0
click at [474, 445] on span "Renata53 - 護色洗髮精-粉玫瑰-250ml-$600 - 600" at bounding box center [405, 459] width 177 height 38
type input "護色洗髮精-粉玫瑰-250ml-$600"
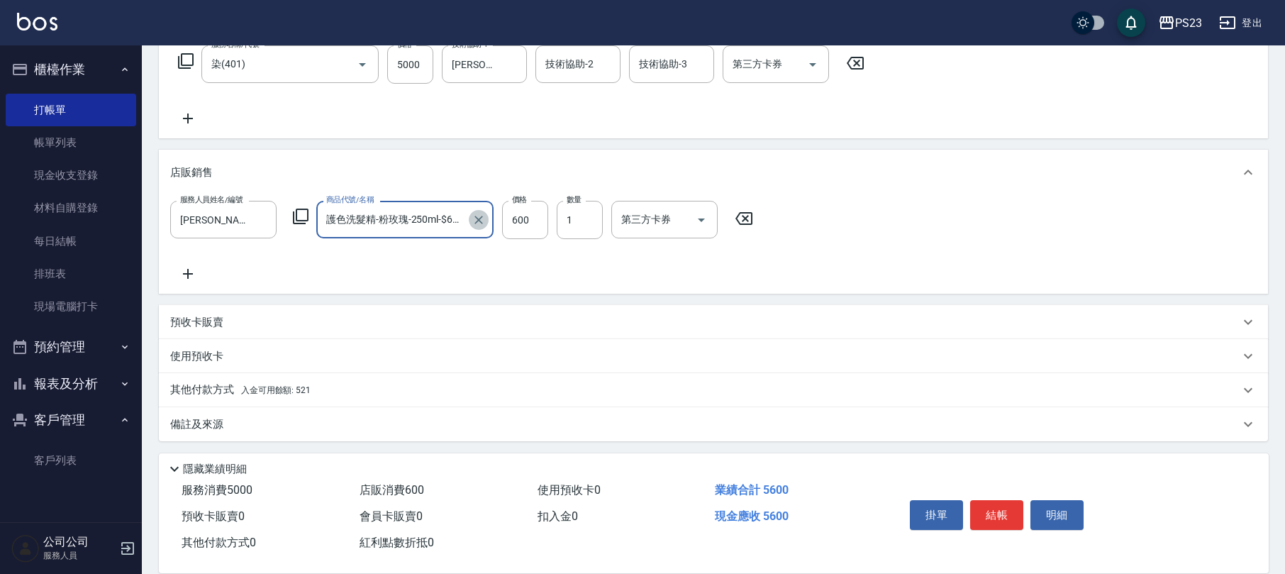
click at [475, 214] on icon "Clear" at bounding box center [478, 220] width 14 height 14
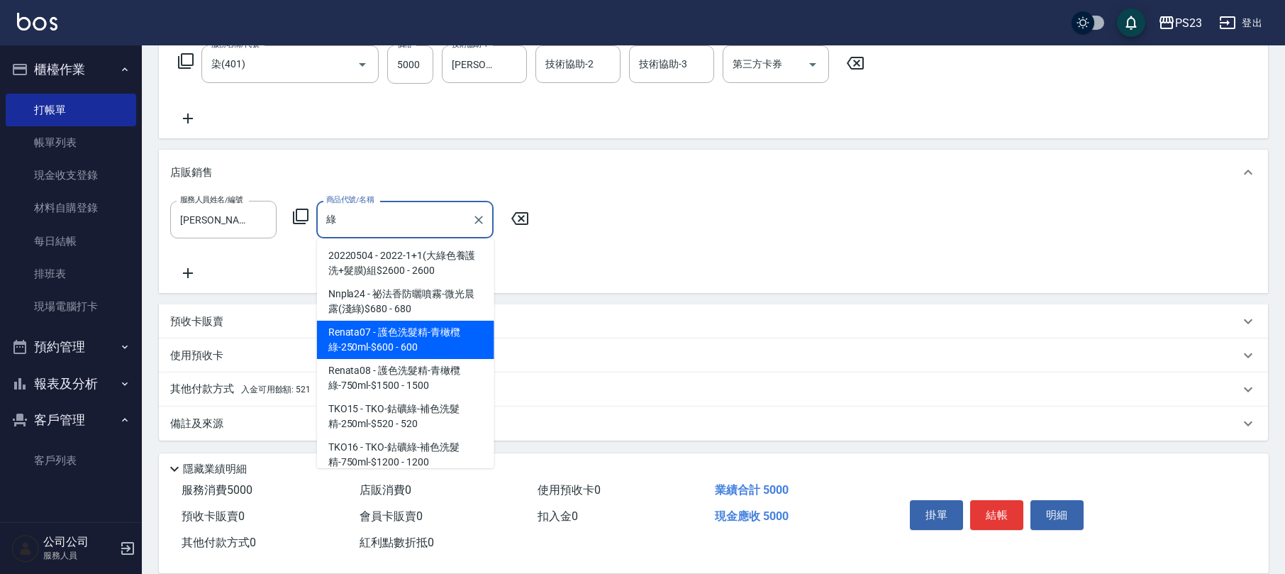
click at [469, 336] on span "Renata07 - 護色洗髮精-青橄欖綠-250ml-$600 - 600" at bounding box center [405, 339] width 177 height 38
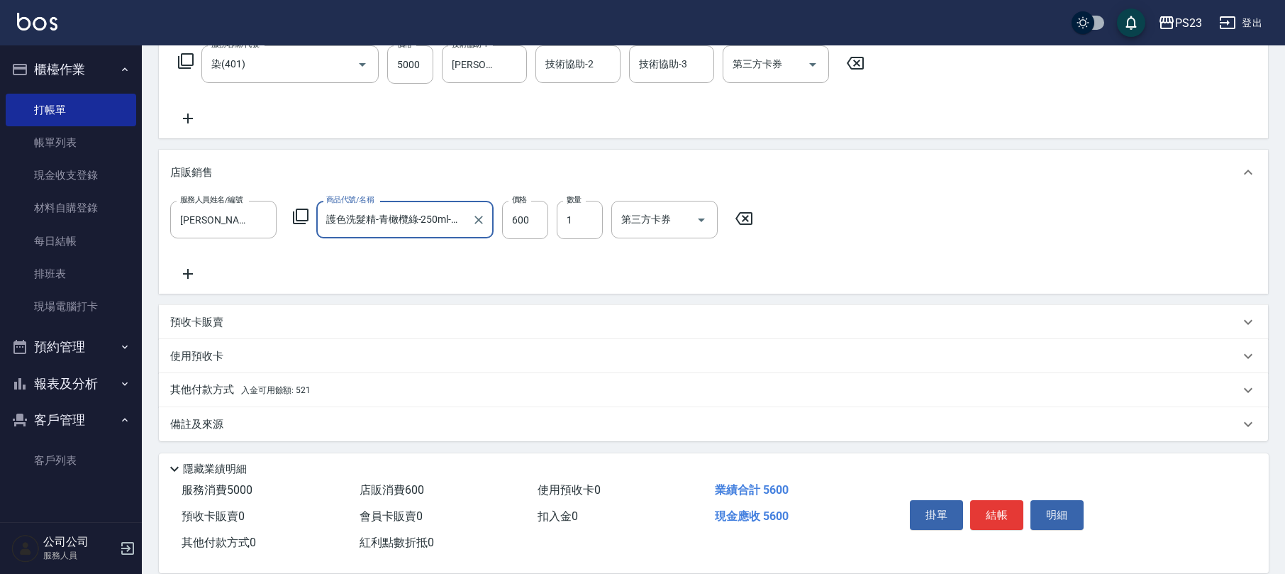
type input "護色洗髮精-青橄欖綠-250ml-$600"
click at [342, 388] on div "其他付款方式 入金可用餘額: 521" at bounding box center [704, 390] width 1069 height 16
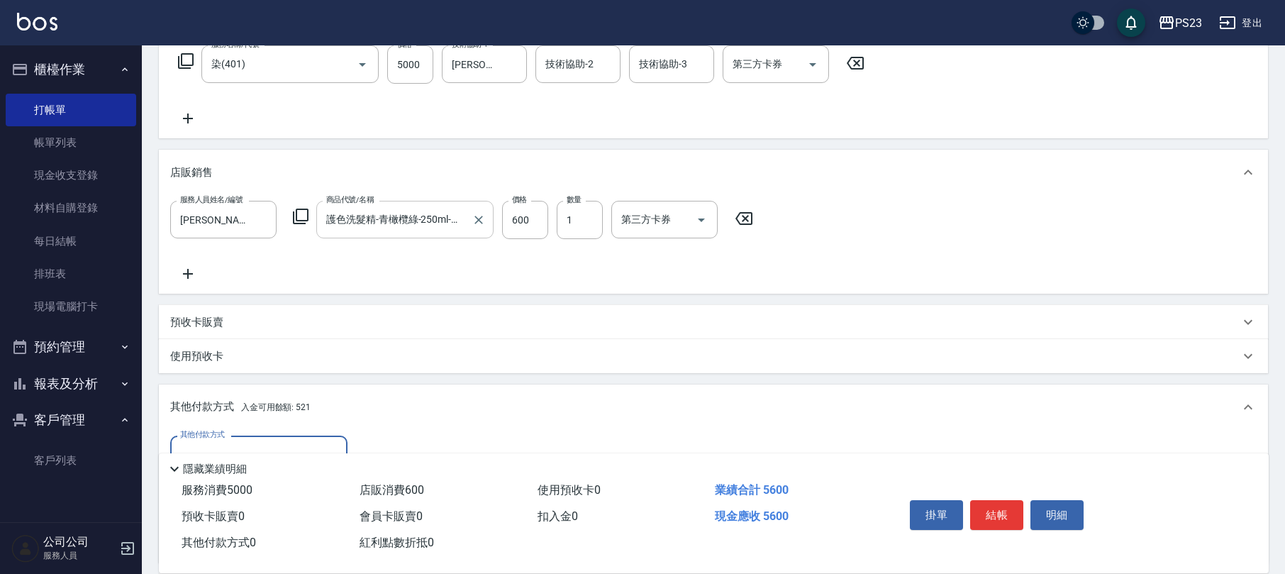
scroll to position [403, 0]
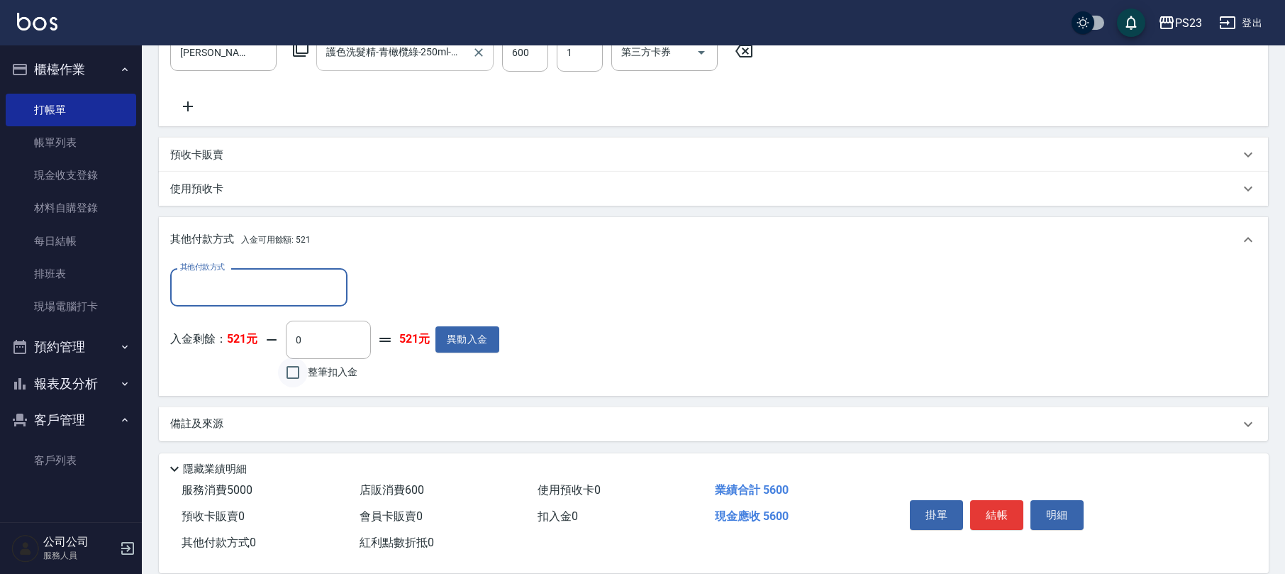
click at [301, 372] on input "整筆扣入金" at bounding box center [293, 372] width 30 height 30
checkbox input "true"
type input "521"
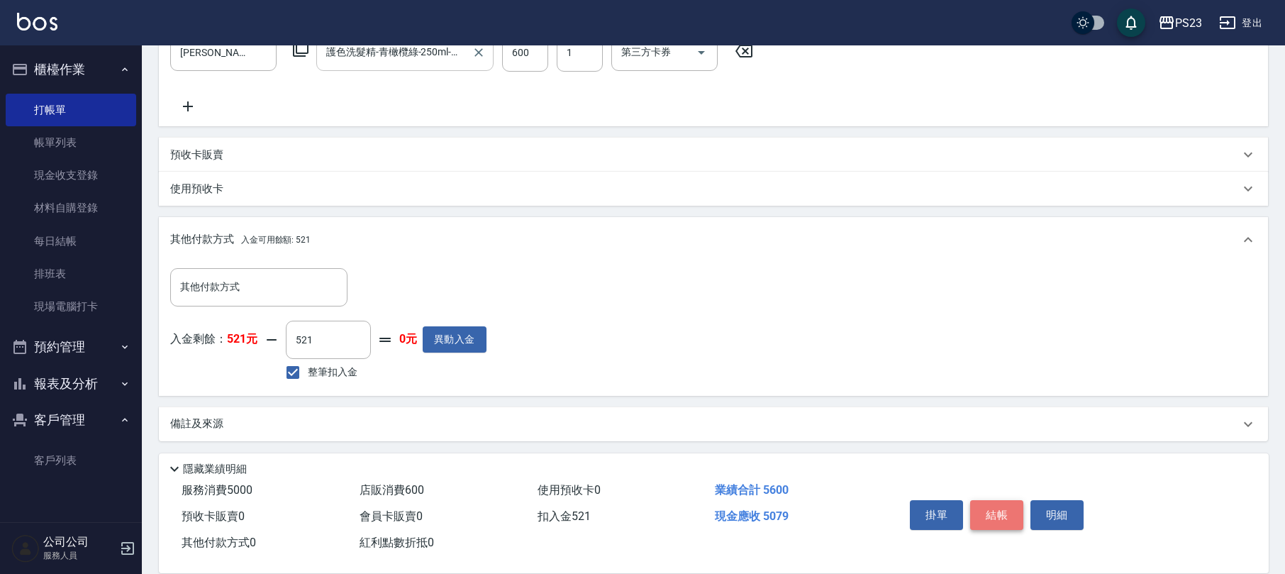
click at [1002, 516] on button "結帳" at bounding box center [996, 515] width 53 height 30
type input "[DATE] 17:52"
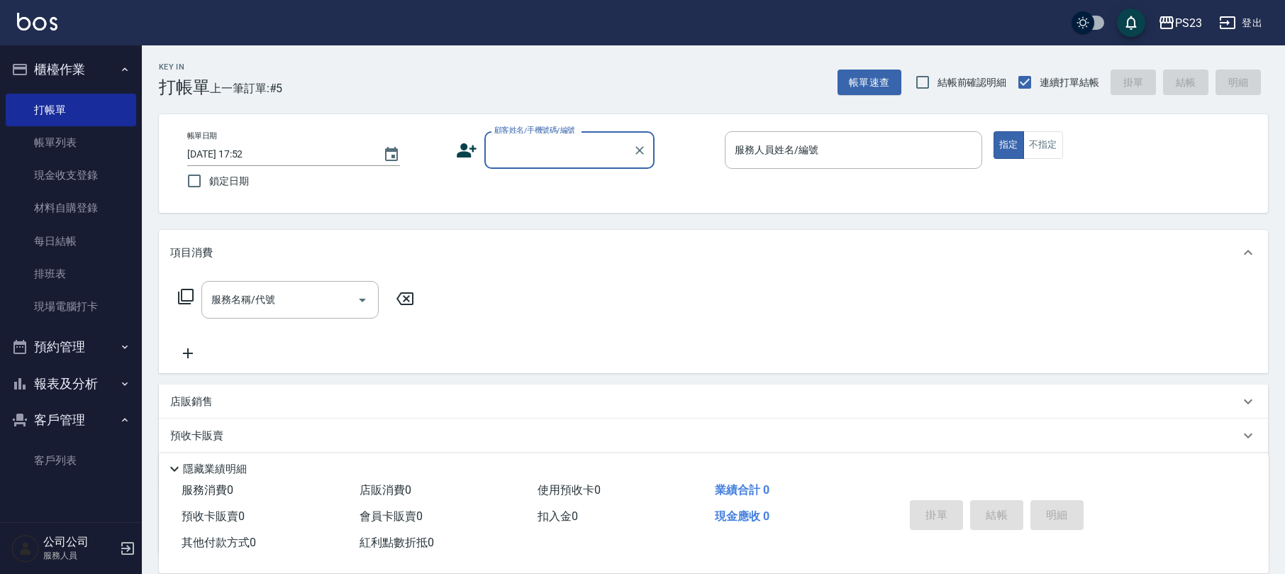
scroll to position [94, 0]
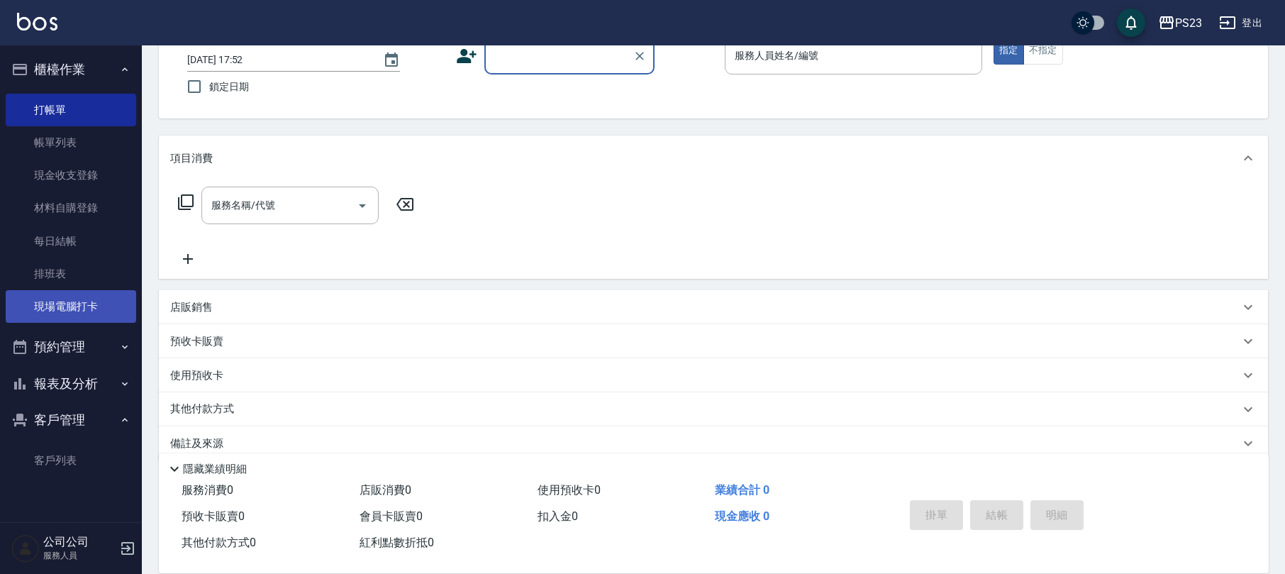
click at [92, 301] on link "現場電腦打卡" at bounding box center [71, 306] width 130 height 33
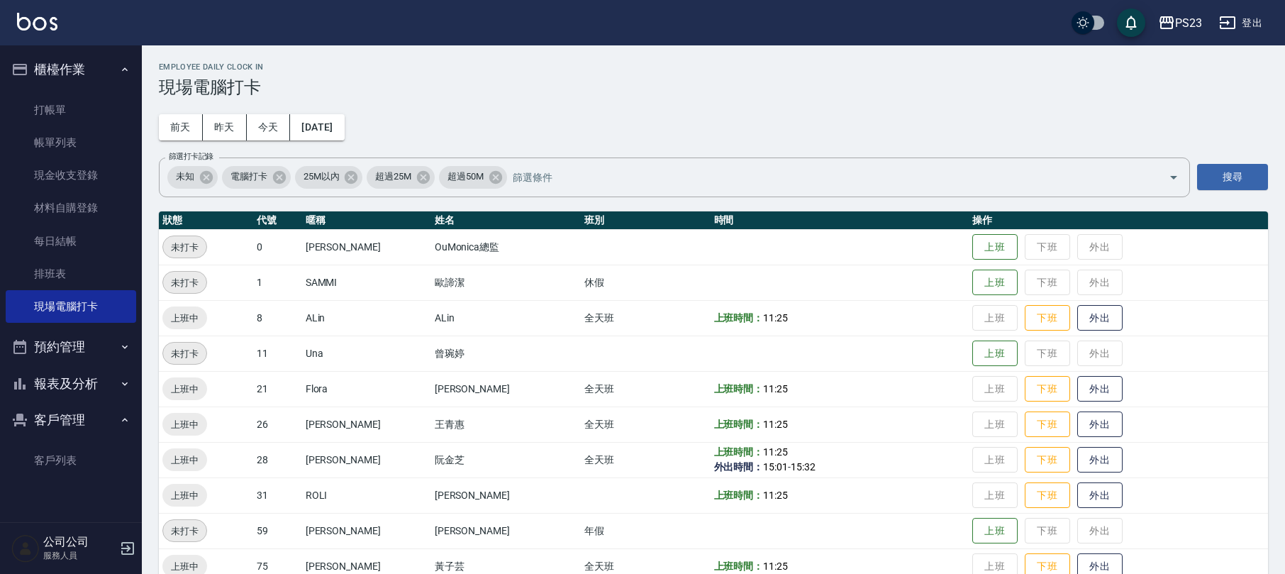
scroll to position [98, 0]
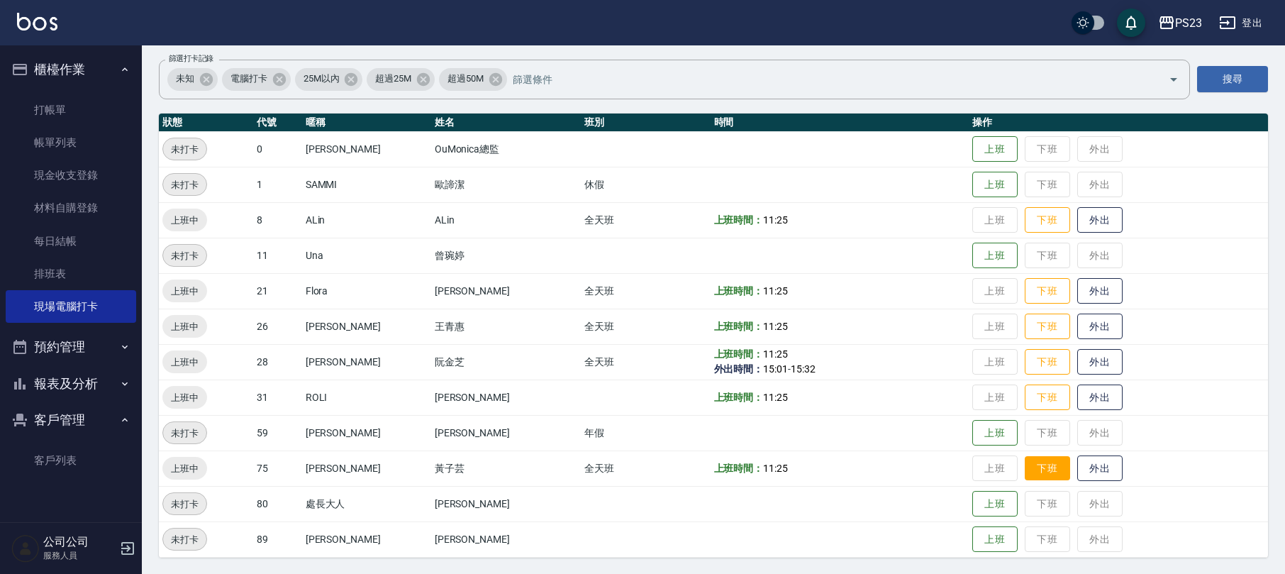
click at [1030, 474] on button "下班" at bounding box center [1046, 468] width 45 height 25
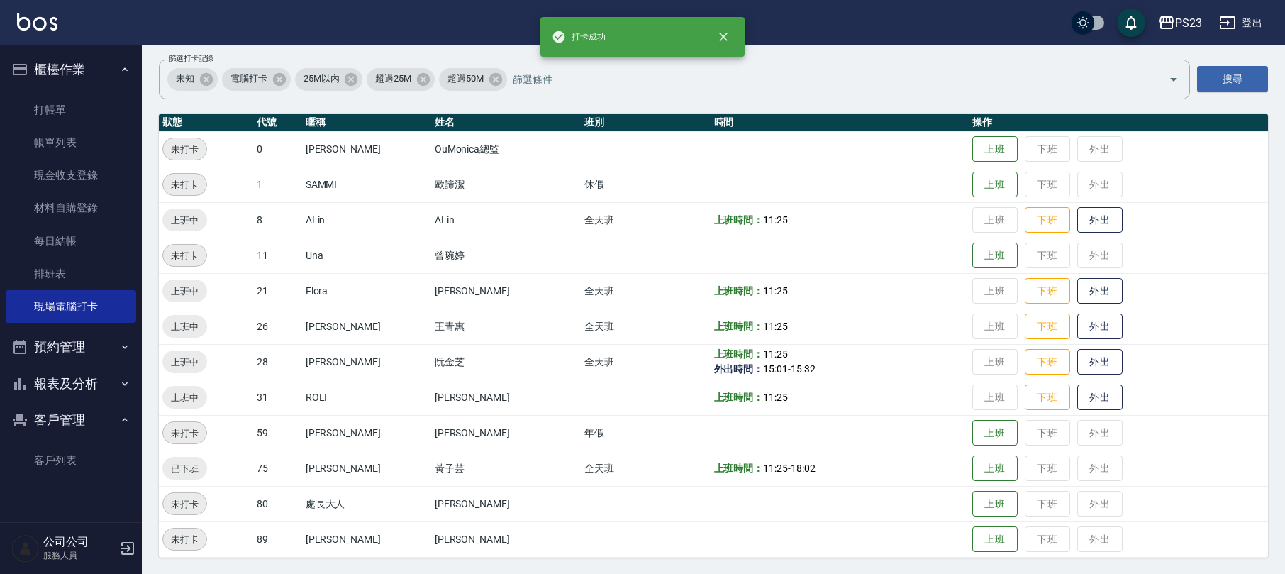
scroll to position [0, 0]
